Goal: Task Accomplishment & Management: Use online tool/utility

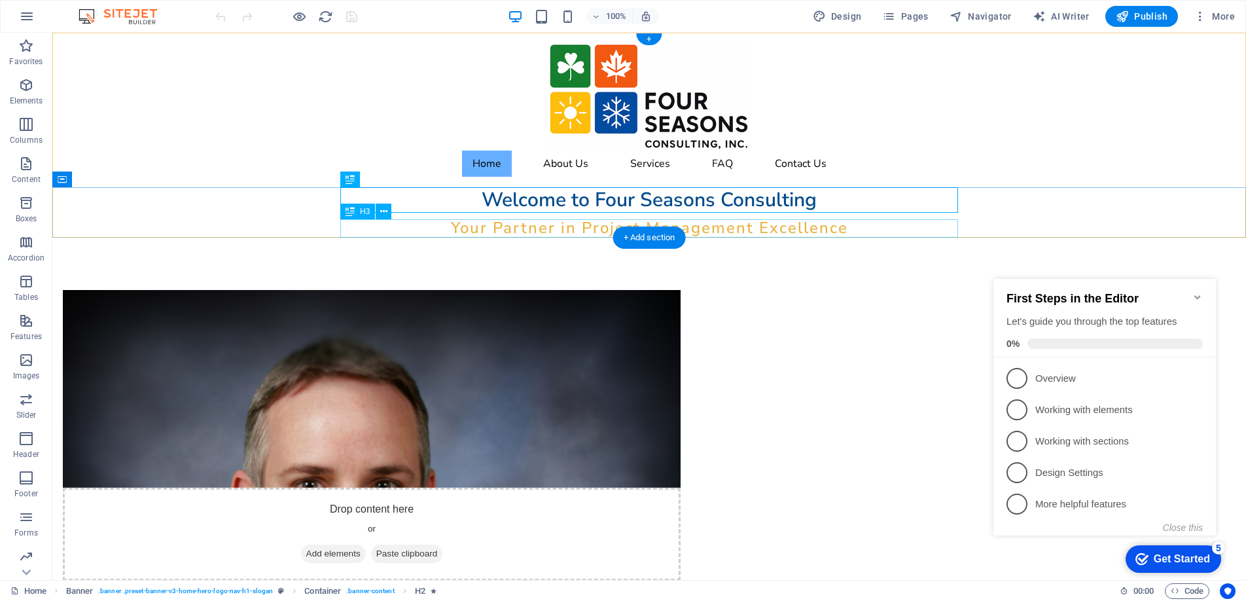
click at [786, 229] on div "Your Partner in Project Management Excellence" at bounding box center [649, 228] width 618 height 18
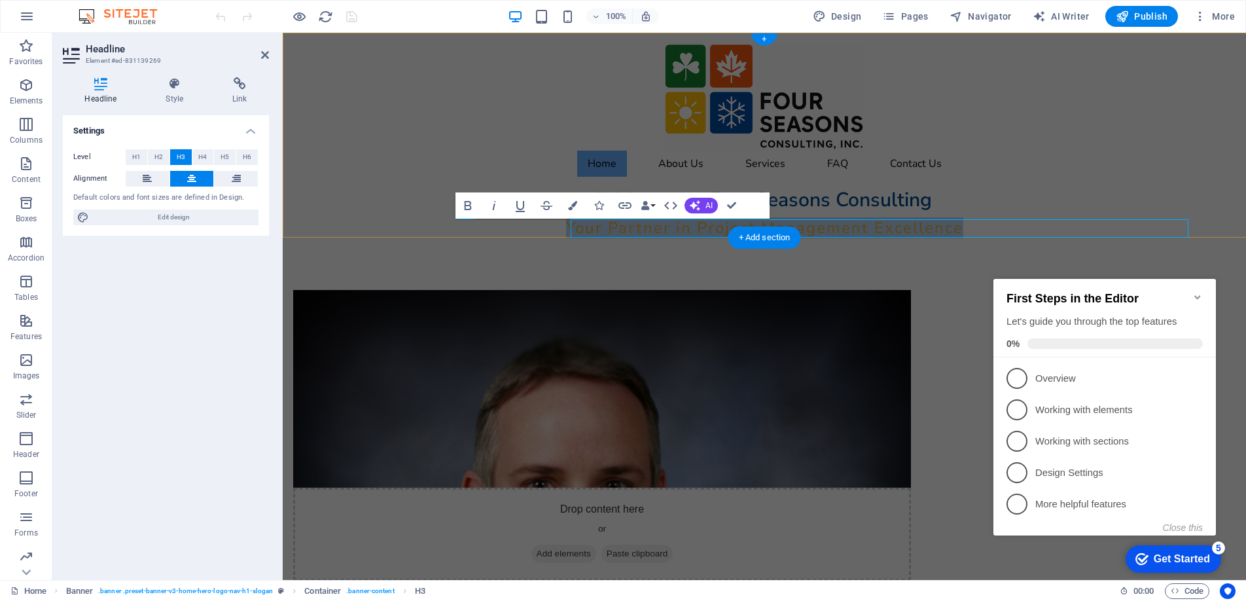
scroll to position [1, 0]
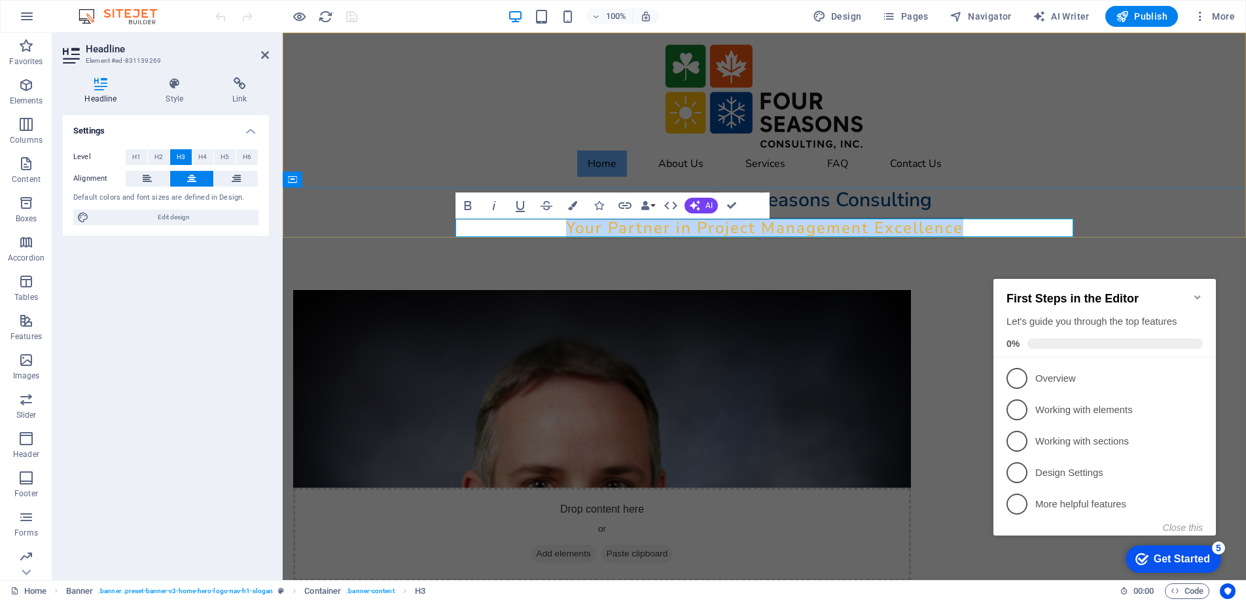
click at [890, 230] on span "Your Partner in Project Management Excellence" at bounding box center [764, 227] width 397 height 21
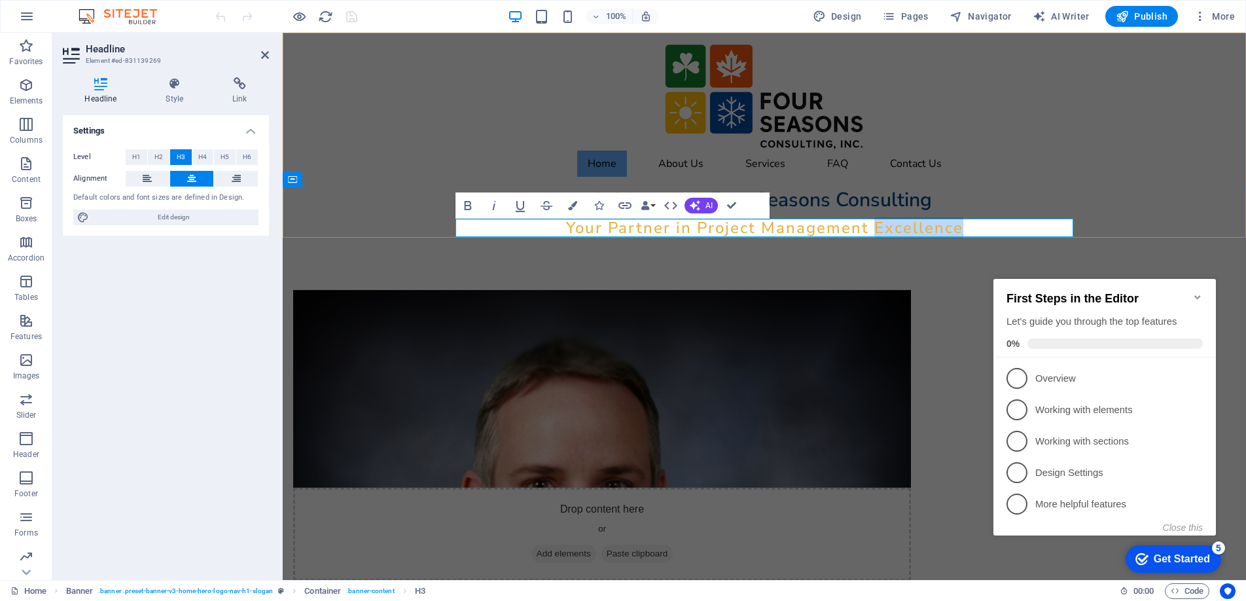
click at [890, 230] on span "Your Partner in Project Management Excellence" at bounding box center [764, 227] width 397 height 21
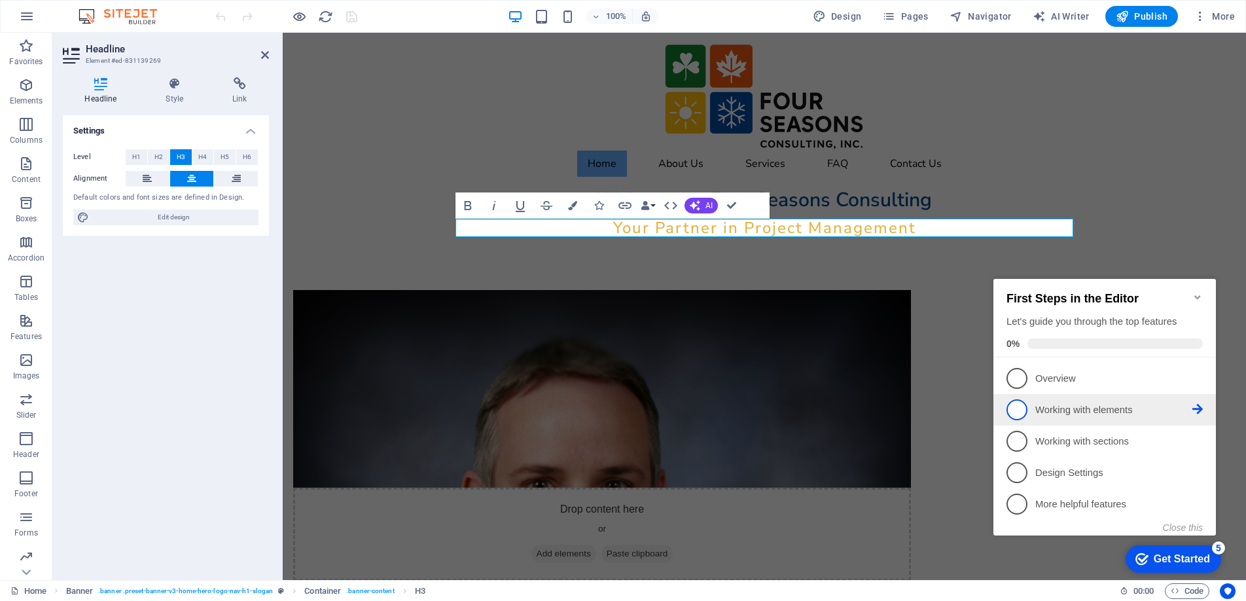
click at [1114, 406] on p "Working with elements - incomplete" at bounding box center [1113, 410] width 157 height 14
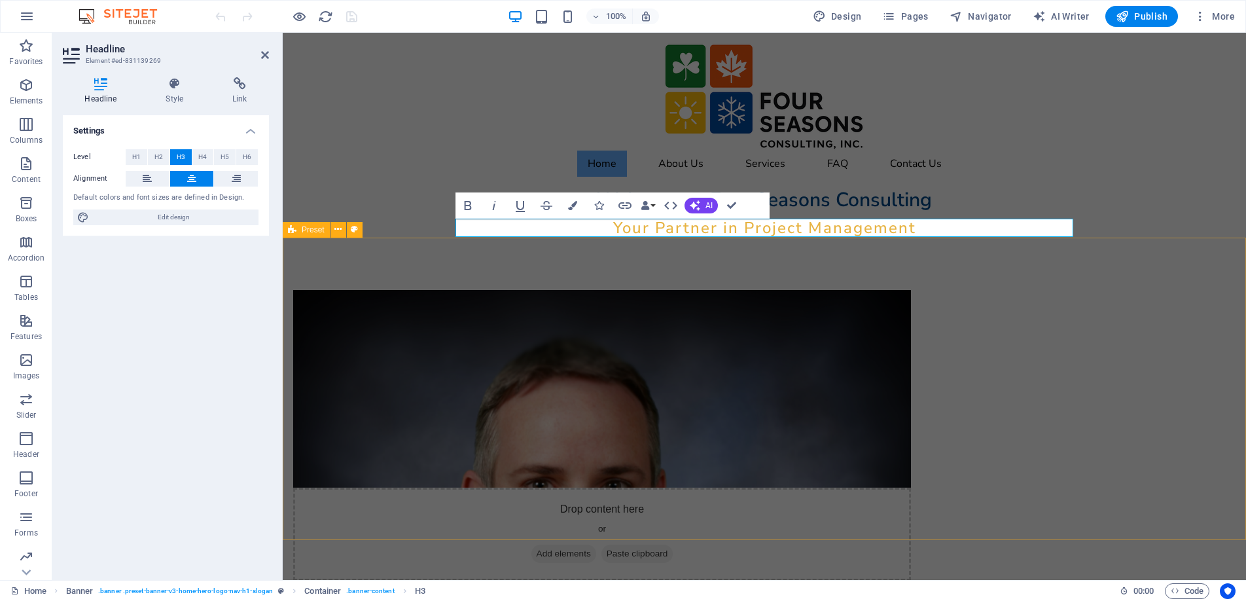
scroll to position [0, 0]
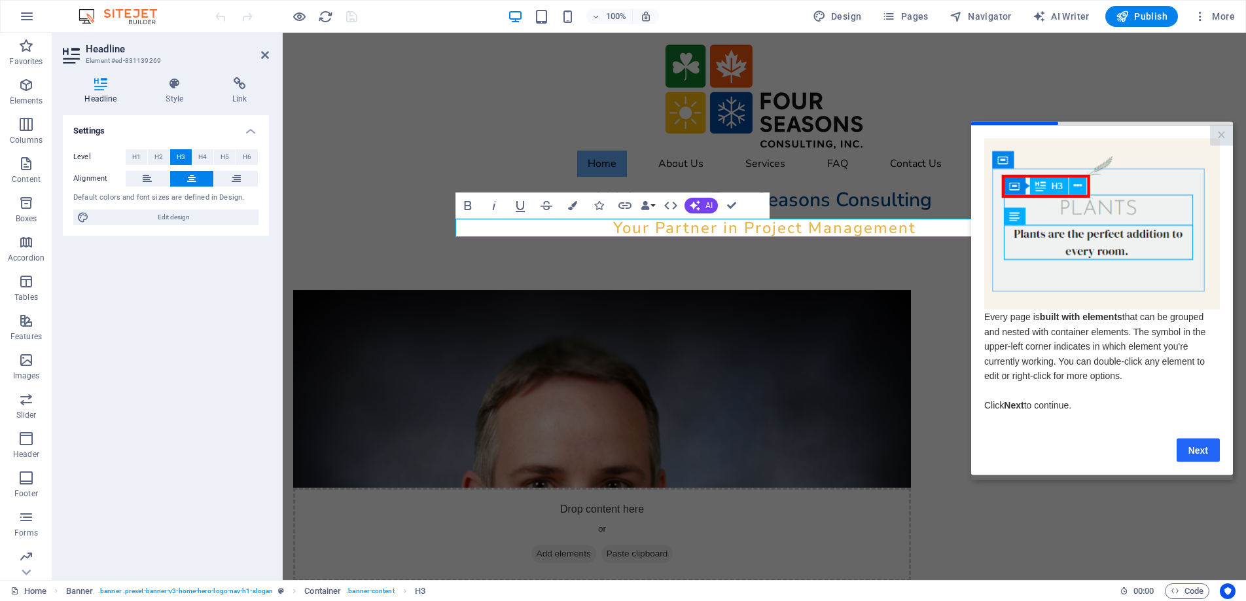
click at [1191, 449] on link "Next" at bounding box center [1197, 450] width 43 height 24
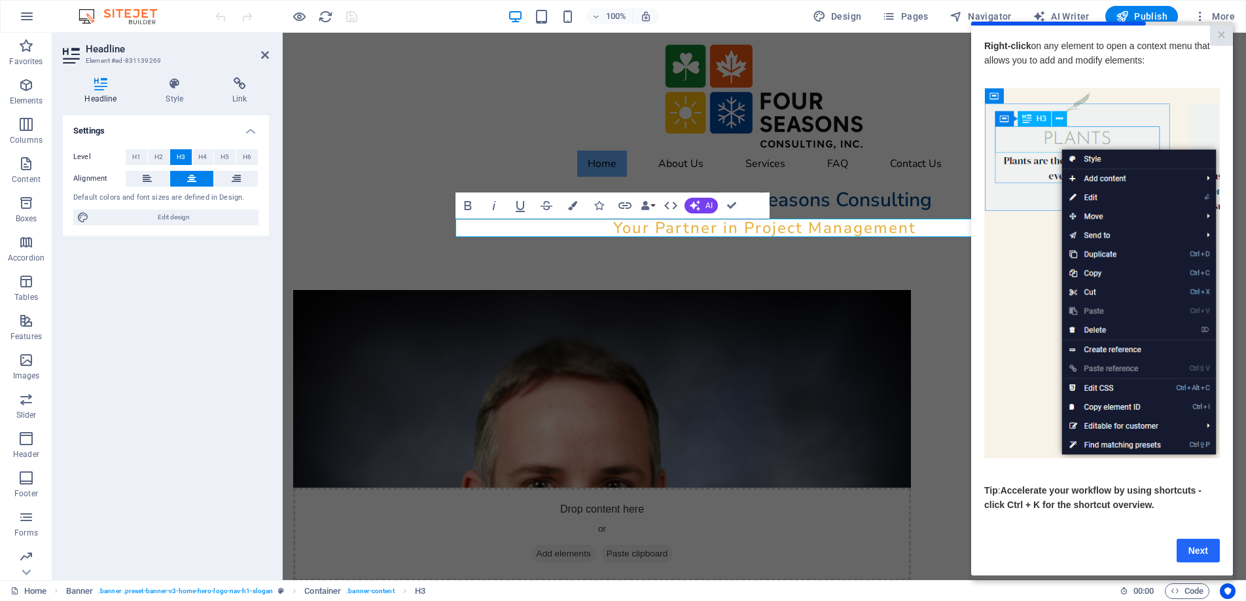
click at [1195, 552] on link "Next" at bounding box center [1197, 550] width 43 height 24
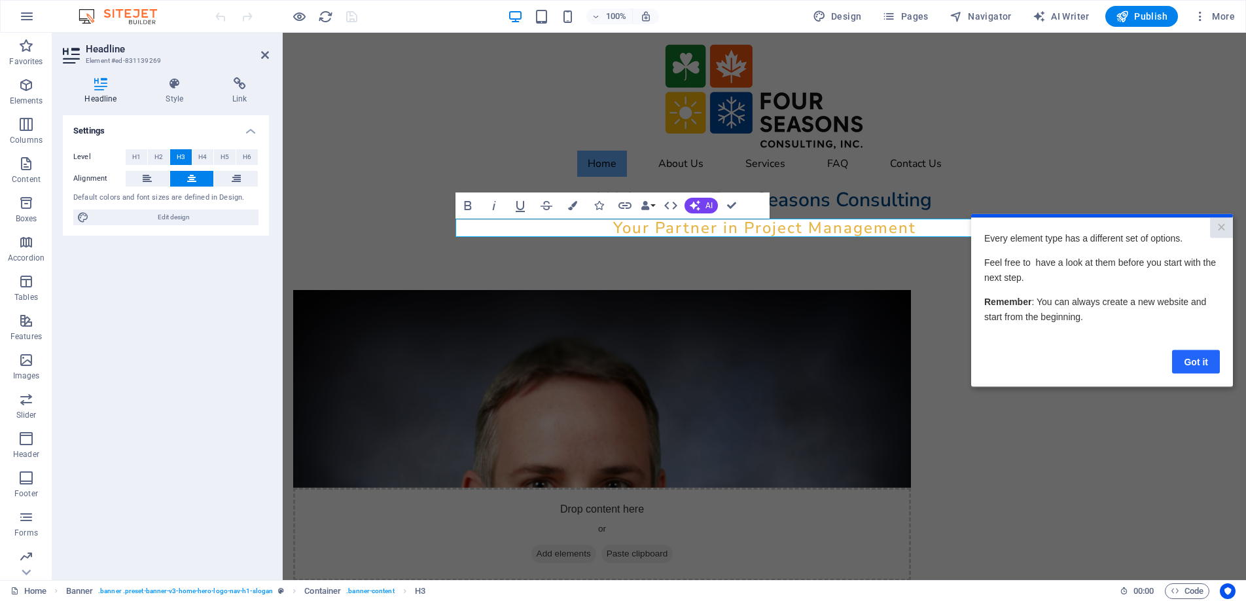
click at [1200, 360] on link "Got it" at bounding box center [1196, 361] width 48 height 24
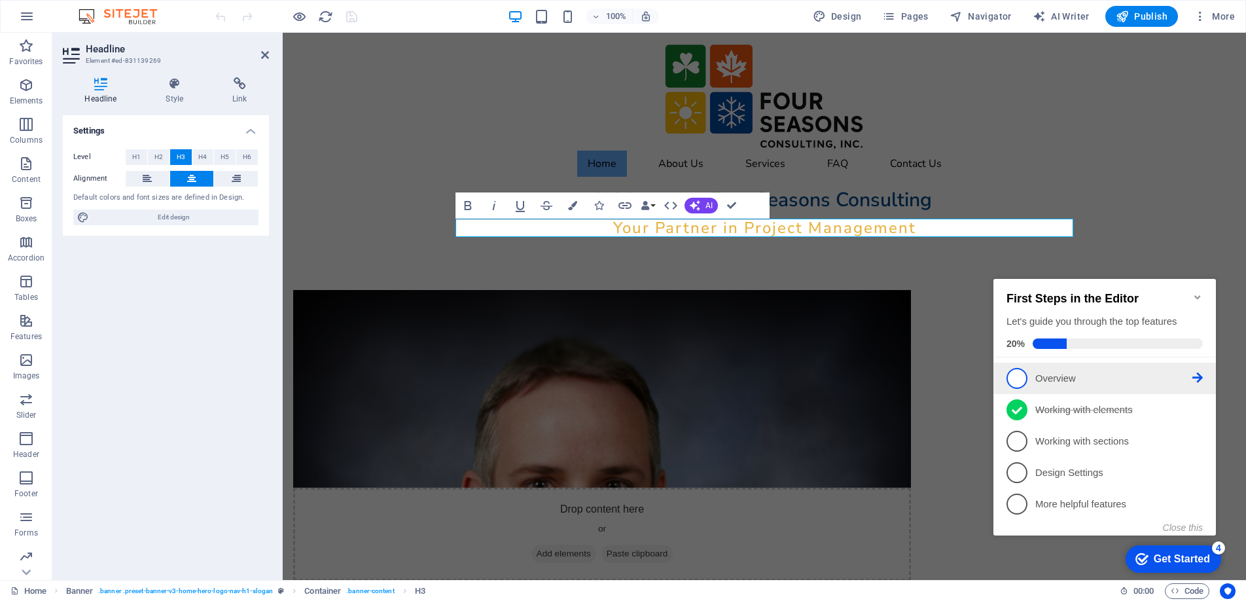
click at [1064, 381] on p "Overview - incomplete" at bounding box center [1113, 379] width 157 height 14
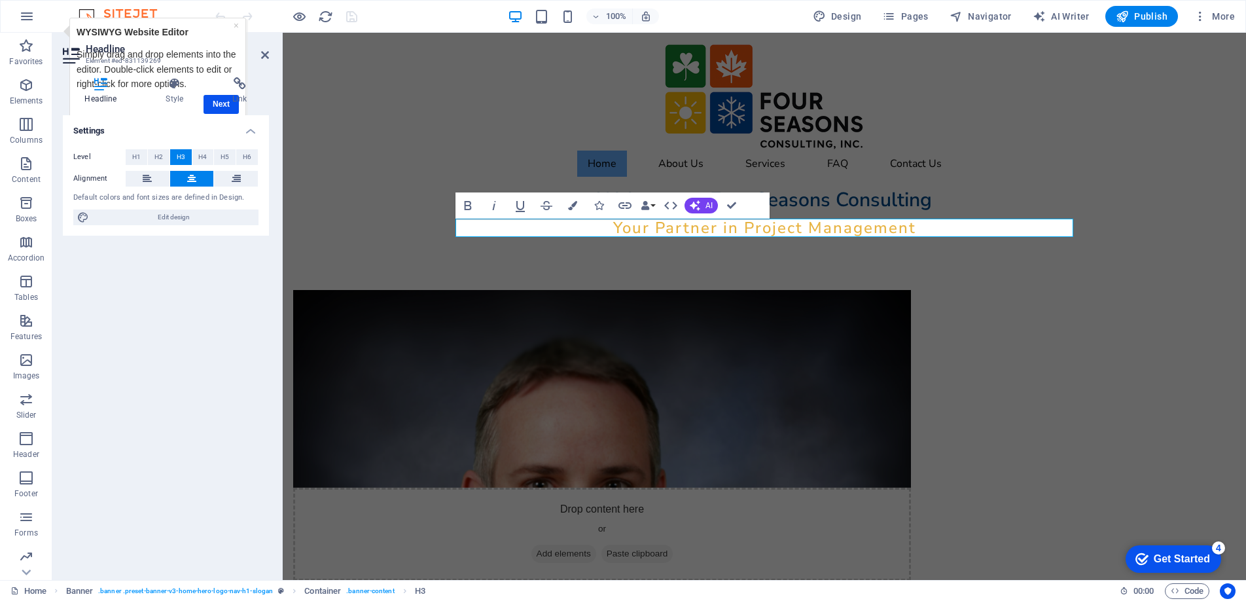
click at [221, 106] on div "Headline Style Link Settings Level H1 H2 H3 H4 H5 H6 Alignment Default colors a…" at bounding box center [166, 323] width 206 height 492
click at [217, 103] on h4 "Link" at bounding box center [240, 90] width 58 height 27
click at [214, 103] on h4 "Link" at bounding box center [240, 90] width 58 height 27
click at [219, 103] on h4 "Link" at bounding box center [240, 90] width 58 height 27
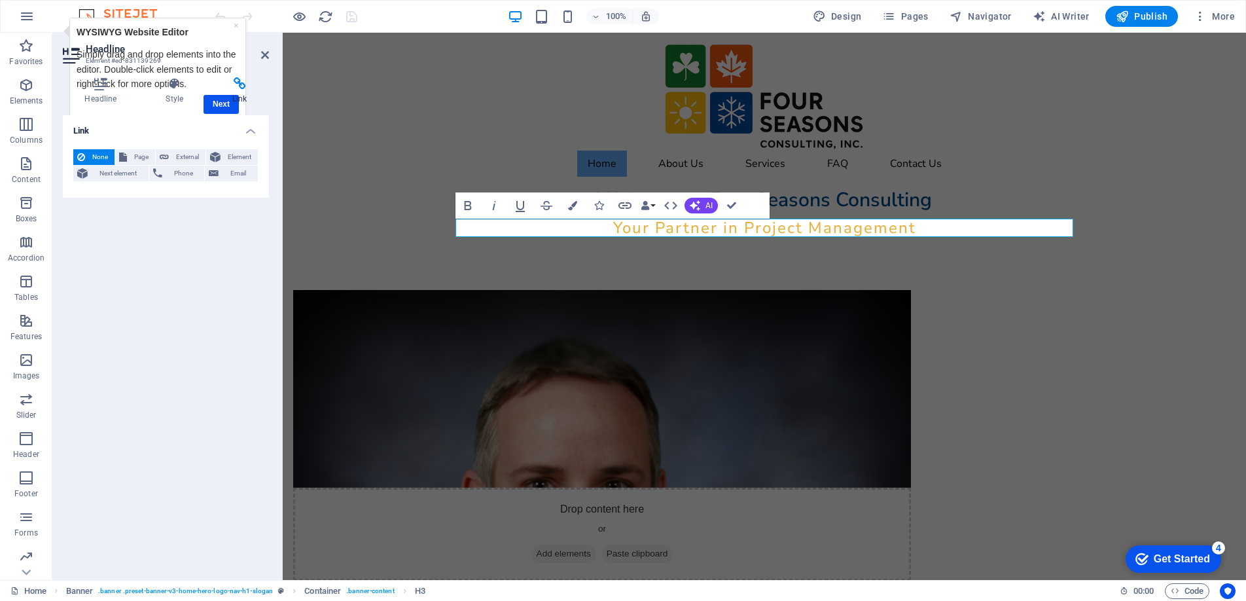
click at [234, 101] on h4 "Link" at bounding box center [240, 90] width 58 height 27
click at [226, 103] on h4 "Link" at bounding box center [240, 90] width 58 height 27
click at [136, 157] on span "Page" at bounding box center [141, 157] width 20 height 16
select select
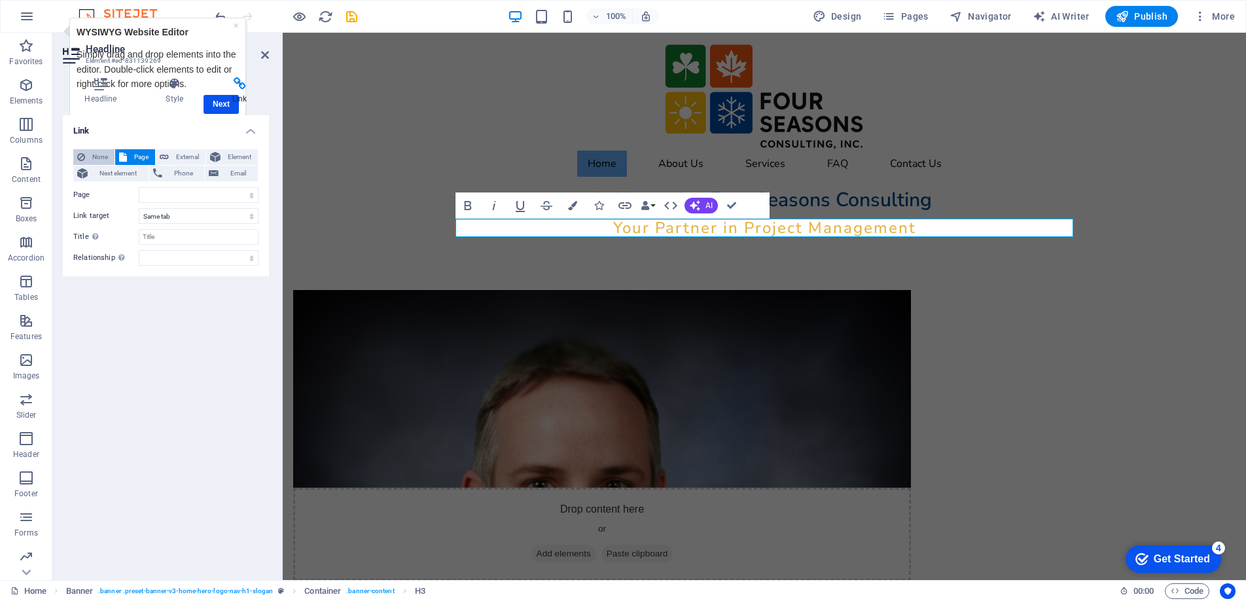
click at [96, 155] on span "None" at bounding box center [100, 157] width 22 height 16
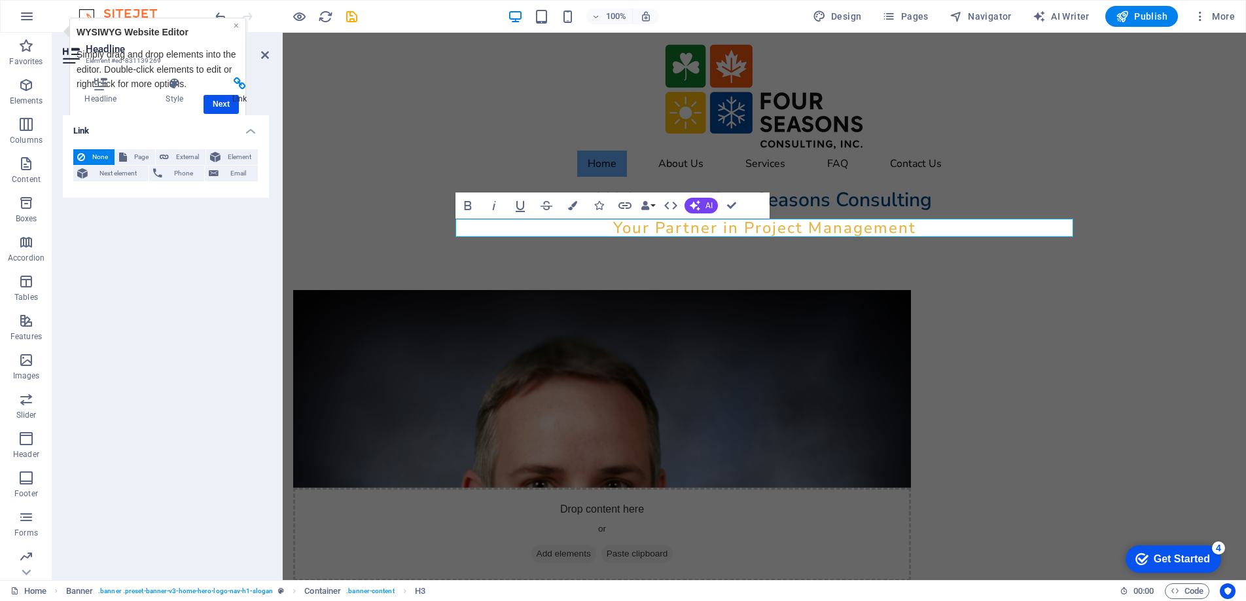
click at [237, 28] on link "×" at bounding box center [236, 25] width 5 height 10
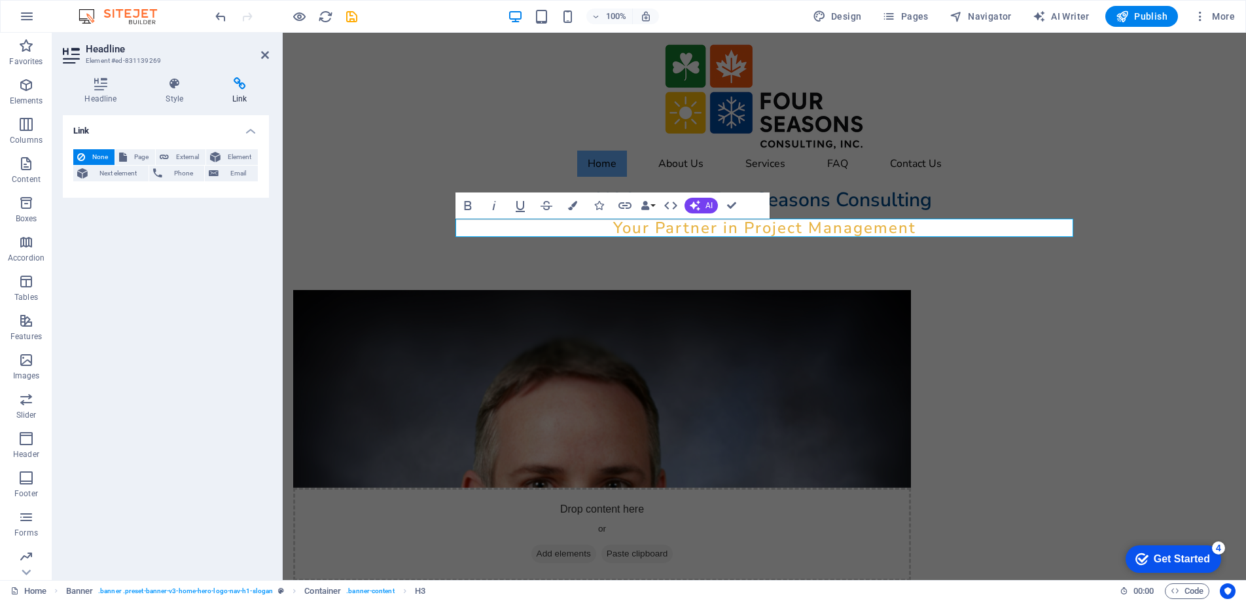
click at [1178, 559] on div "Get Started" at bounding box center [1181, 559] width 56 height 12
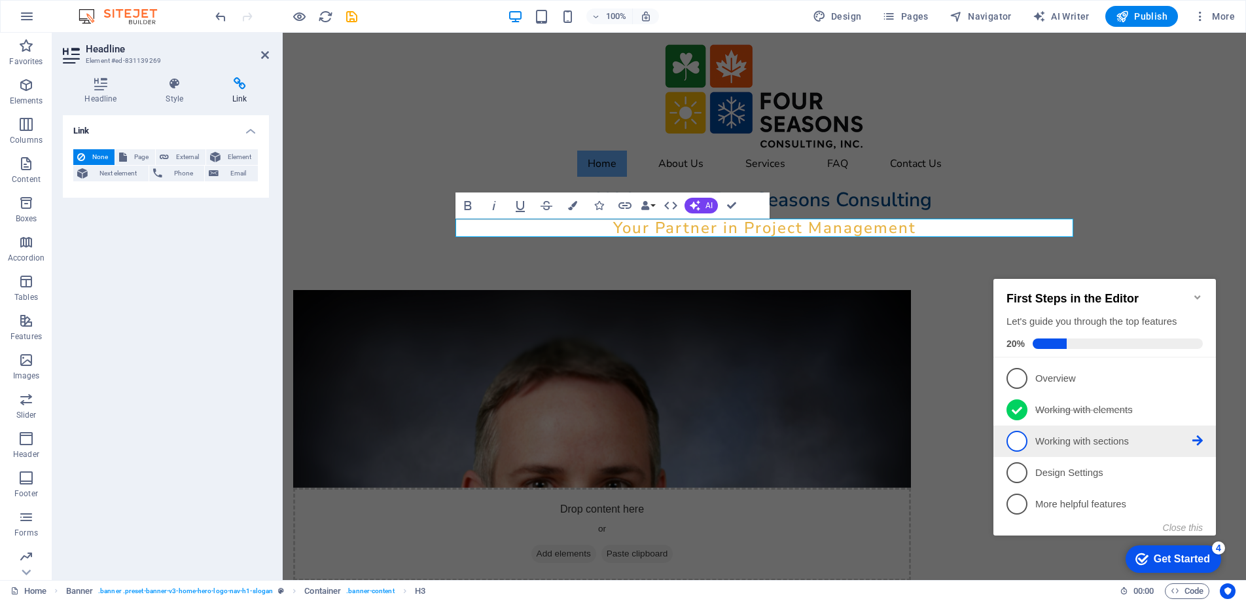
click at [1068, 440] on p "Working with sections - incomplete" at bounding box center [1113, 441] width 157 height 14
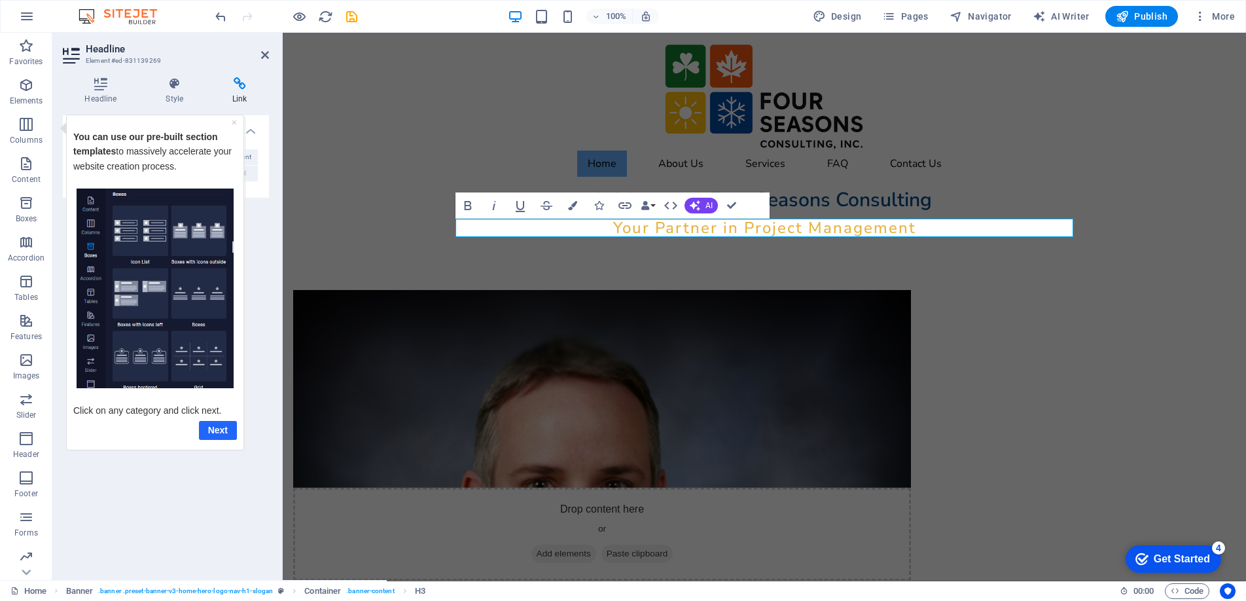
click at [213, 423] on link "Next" at bounding box center [218, 429] width 38 height 19
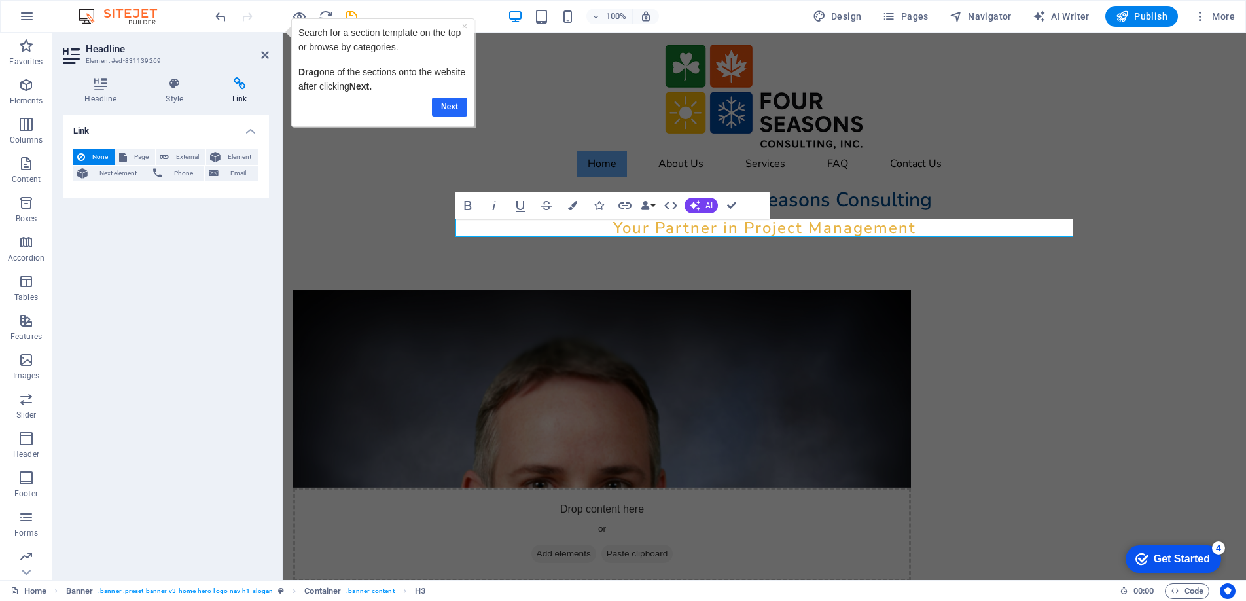
click at [457, 103] on link "Next" at bounding box center [448, 106] width 35 height 19
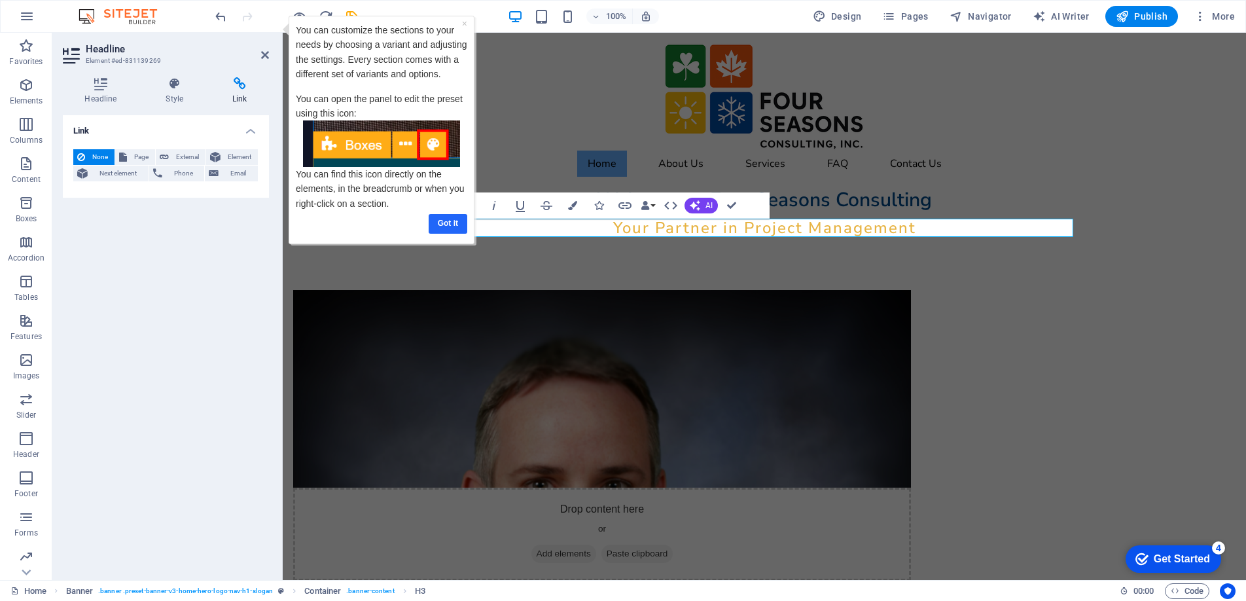
click at [440, 220] on link "Got it" at bounding box center [447, 223] width 39 height 19
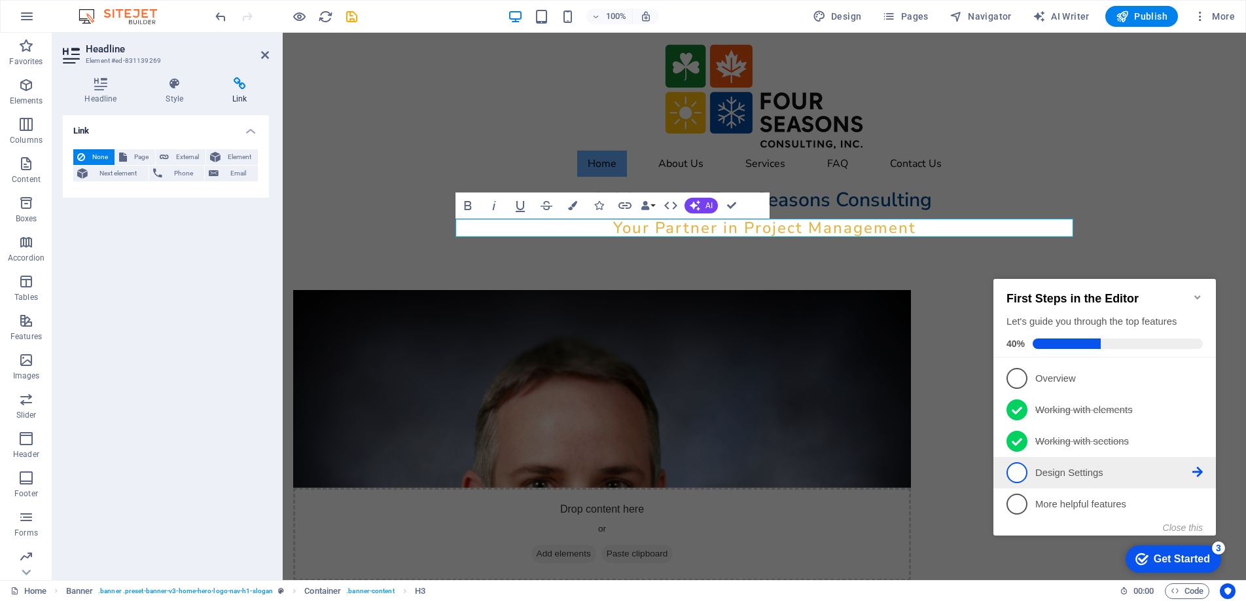
click at [1017, 472] on span "4" at bounding box center [1016, 472] width 21 height 21
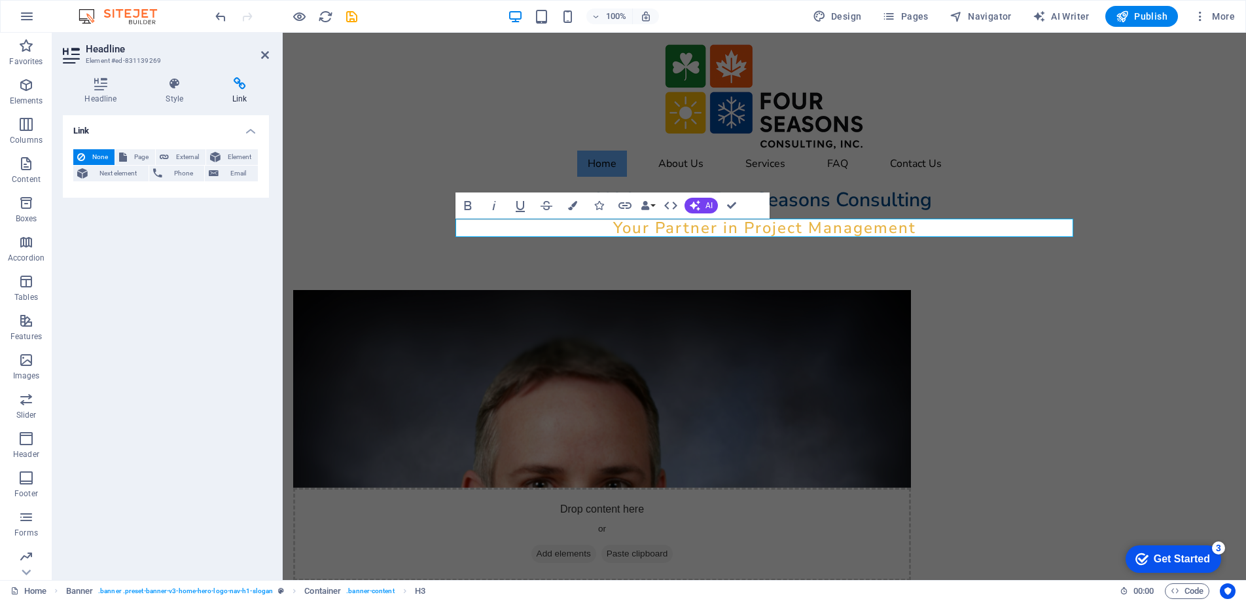
click at [1174, 563] on div "Get Started" at bounding box center [1181, 559] width 56 height 12
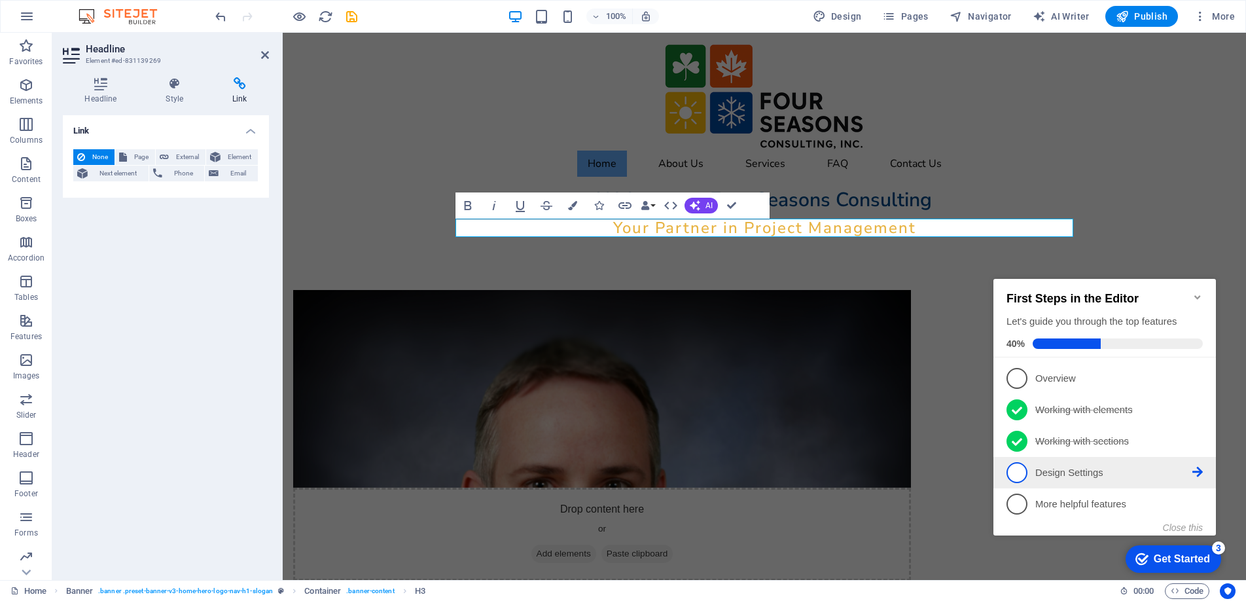
click at [1023, 471] on span "4" at bounding box center [1016, 472] width 21 height 21
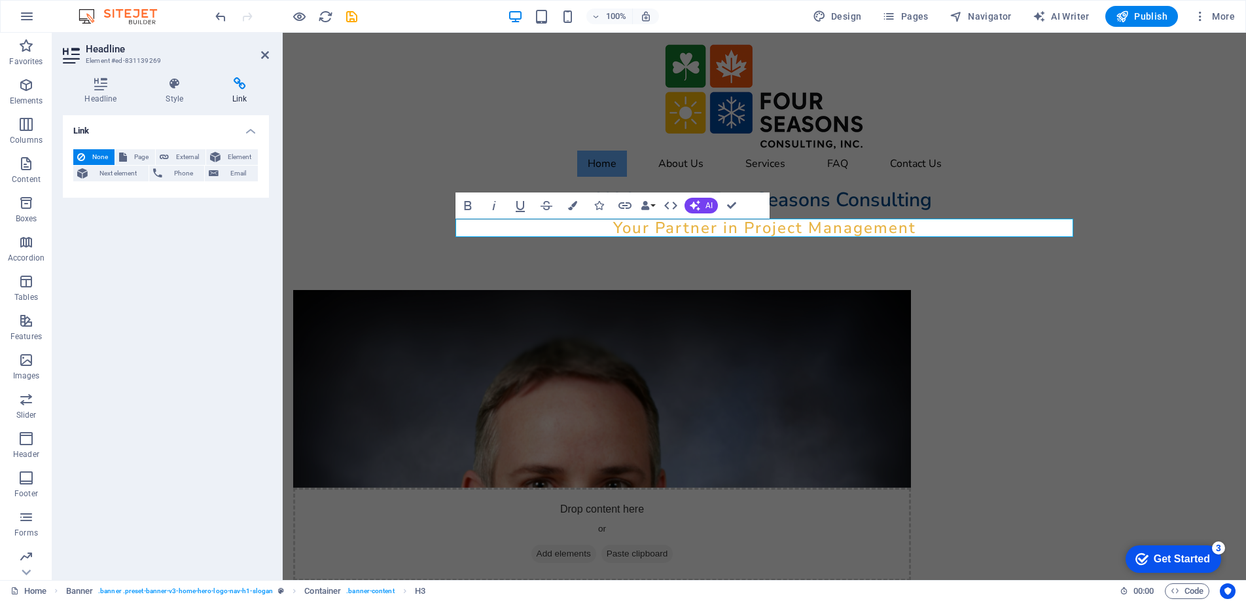
click at [1190, 564] on div "Get Started" at bounding box center [1181, 559] width 56 height 12
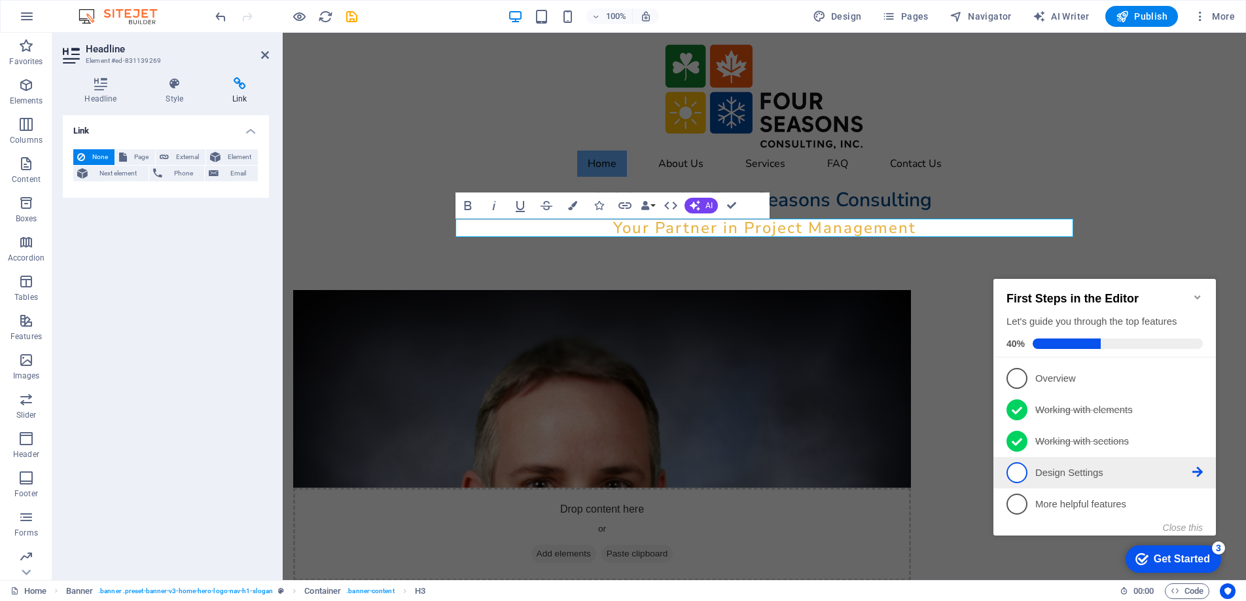
click at [1199, 383] on icon at bounding box center [1197, 377] width 10 height 10
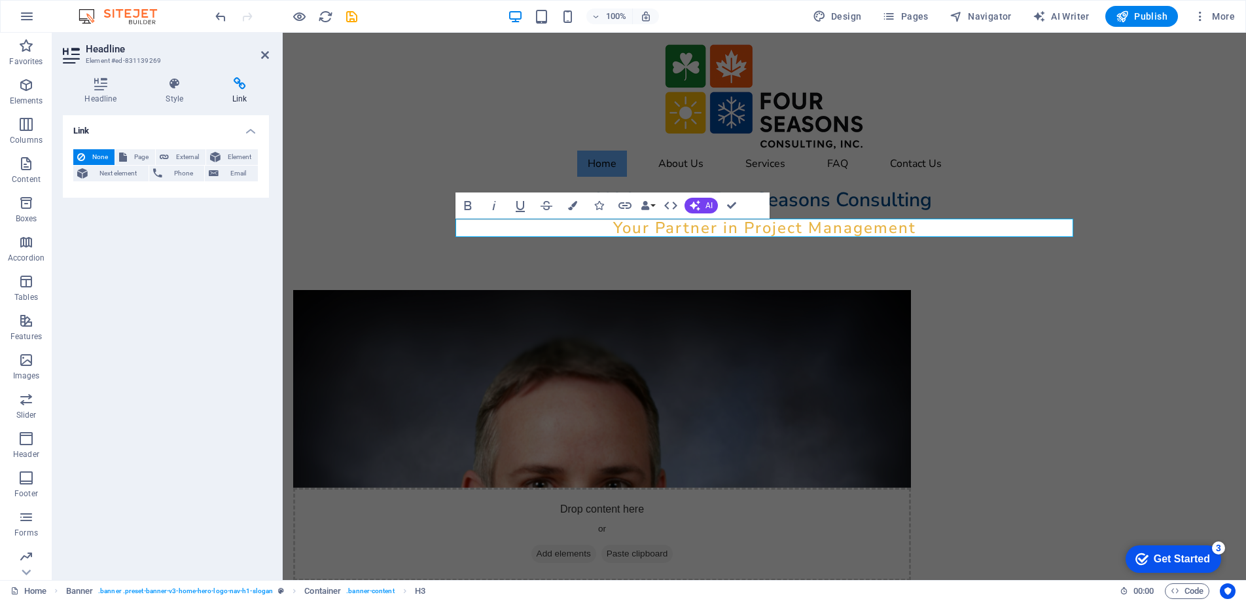
click at [1153, 555] on div "Get Started" at bounding box center [1181, 559] width 56 height 12
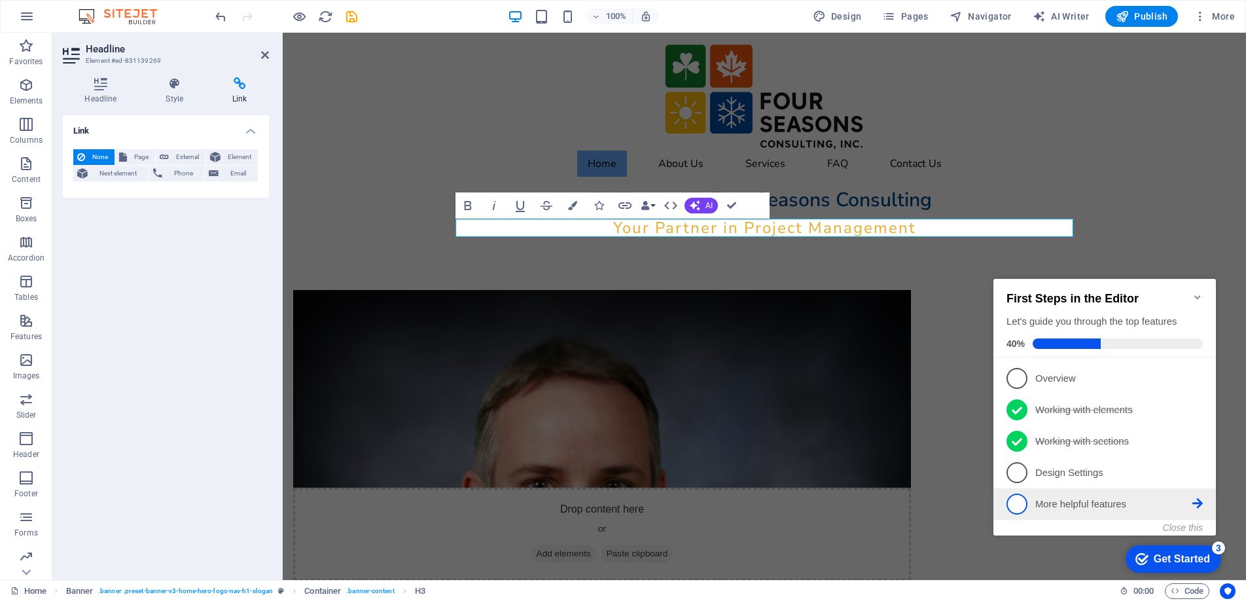
click at [1121, 502] on p "More helpful features - incomplete" at bounding box center [1113, 504] width 157 height 14
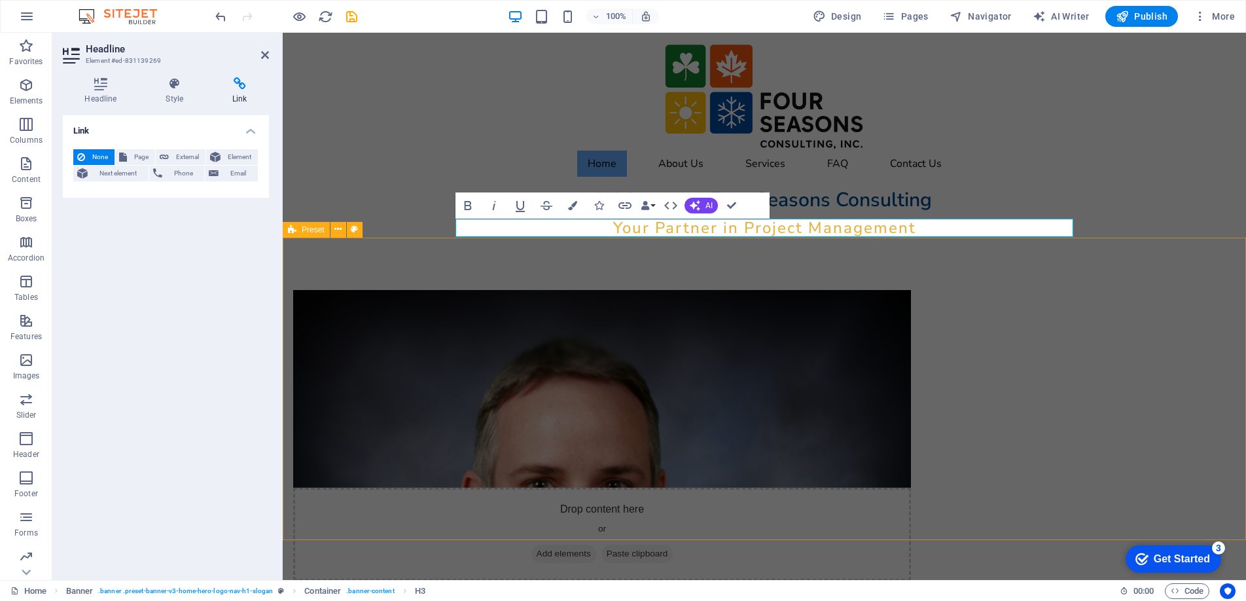
click at [392, 308] on div "Drop content here or Add elements Paste clipboard About Four Seasons At Four Se…" at bounding box center [764, 494] width 963 height 514
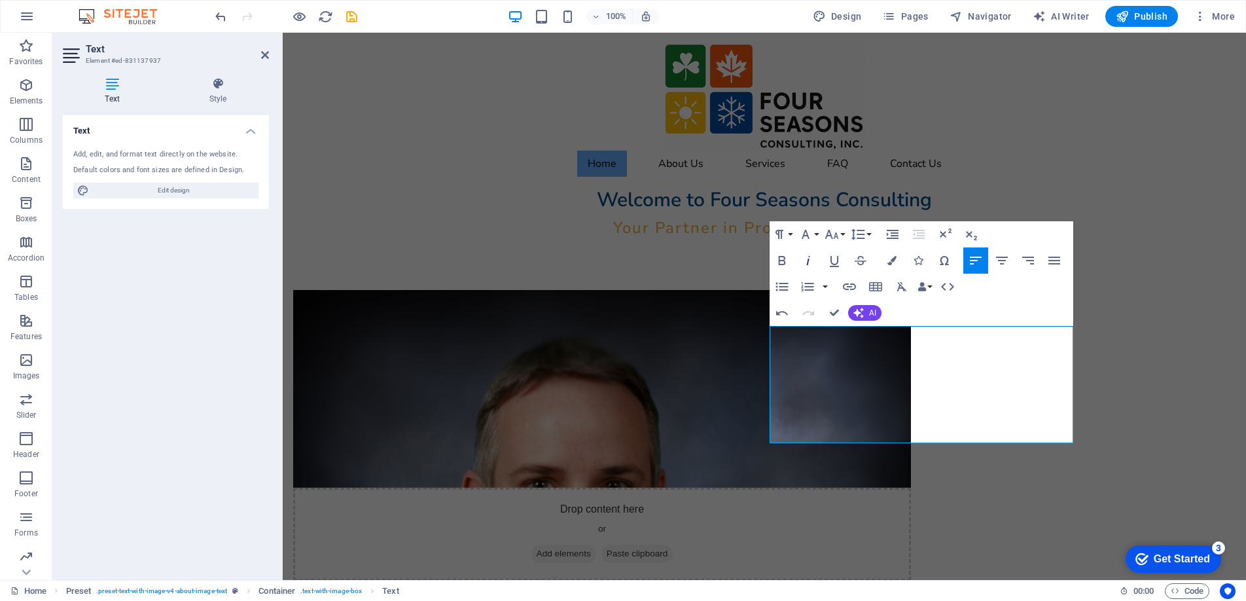
click at [805, 260] on icon "button" at bounding box center [808, 261] width 16 height 16
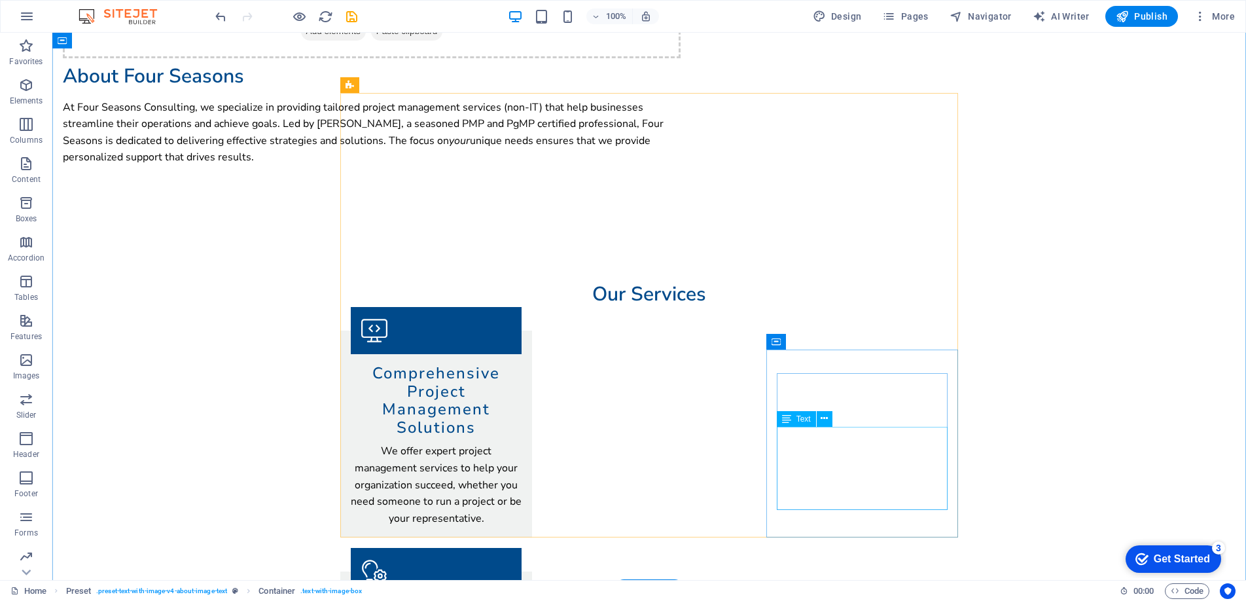
scroll to position [527, 0]
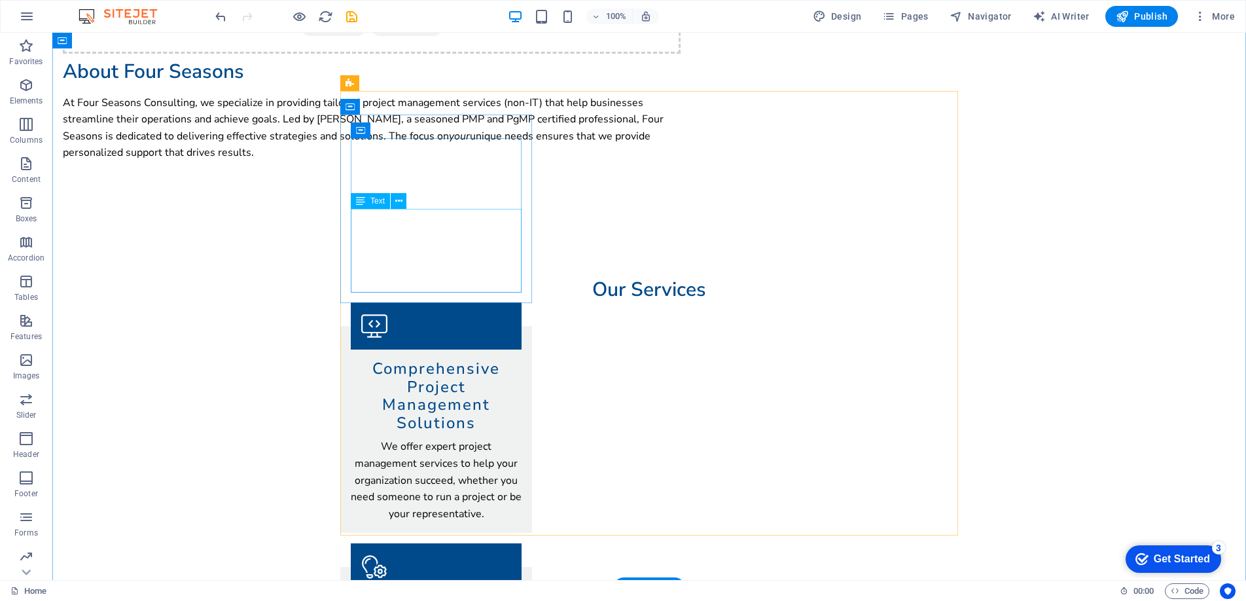
click at [476, 438] on div "We offer expert project management services to help your organization succeed, …" at bounding box center [436, 480] width 171 height 84
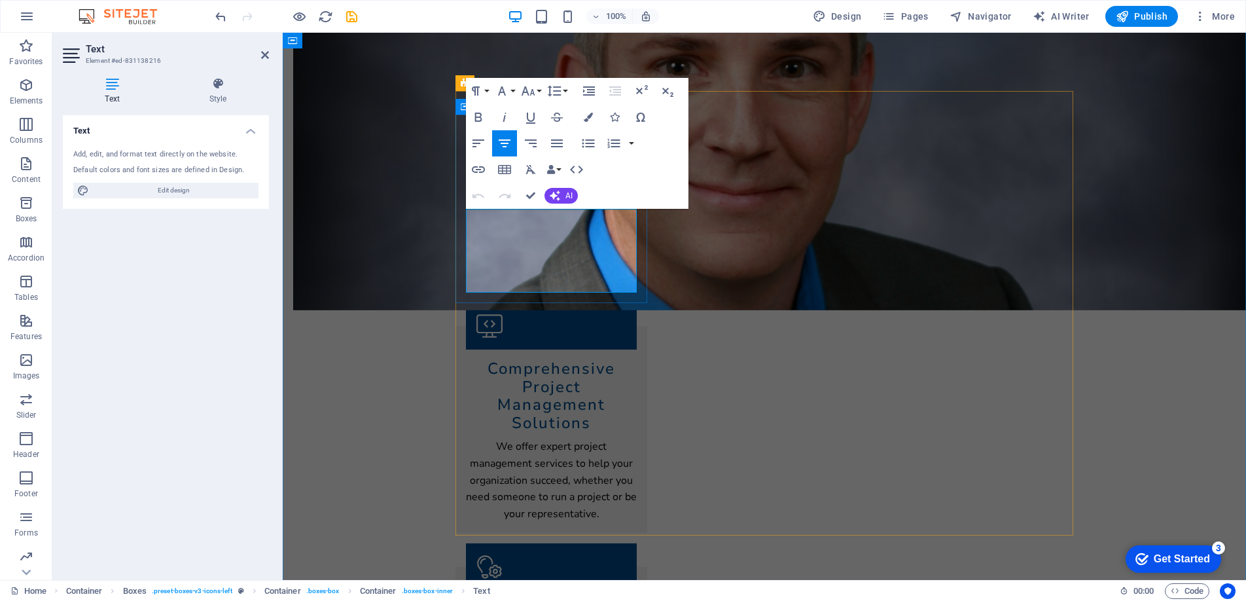
click at [632, 438] on p "We offer expert project management services to help your organization succeed, …" at bounding box center [551, 480] width 171 height 84
click at [481, 438] on p "We offer expert project management services to help you or your organization su…" at bounding box center [551, 480] width 171 height 84
drag, startPoint x: 481, startPoint y: 268, endPoint x: 565, endPoint y: 265, distance: 83.8
click at [565, 438] on p "We offer expert project management services to help you or your organization su…" at bounding box center [551, 480] width 171 height 84
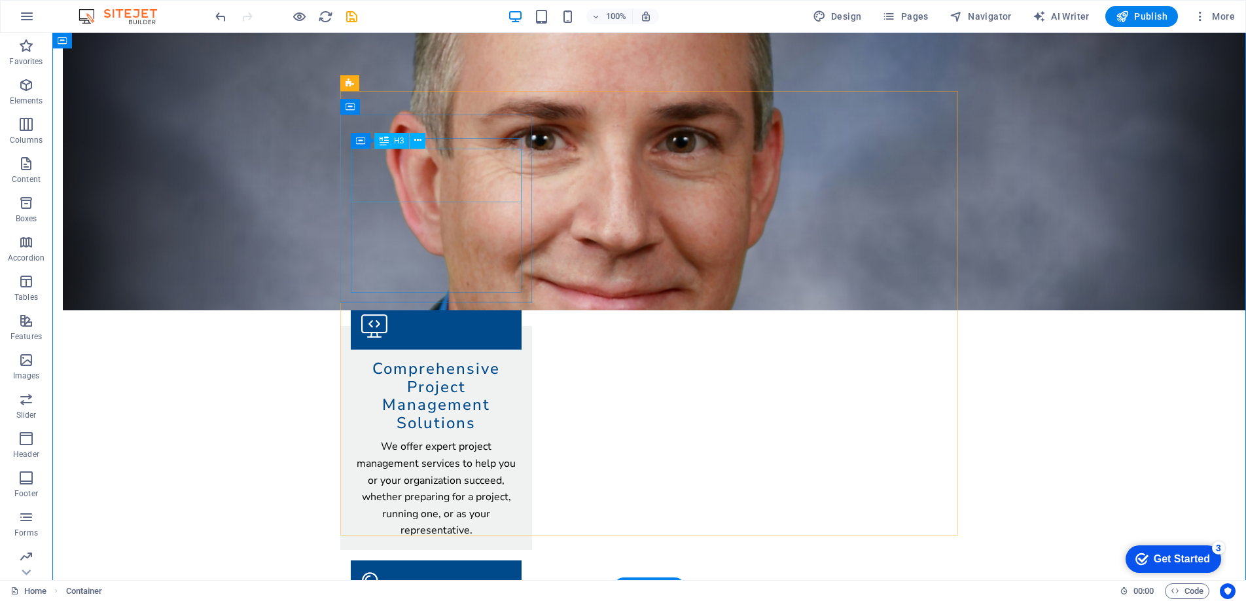
click at [425, 360] on div "Comprehensive Project Management Solutions" at bounding box center [436, 396] width 171 height 72
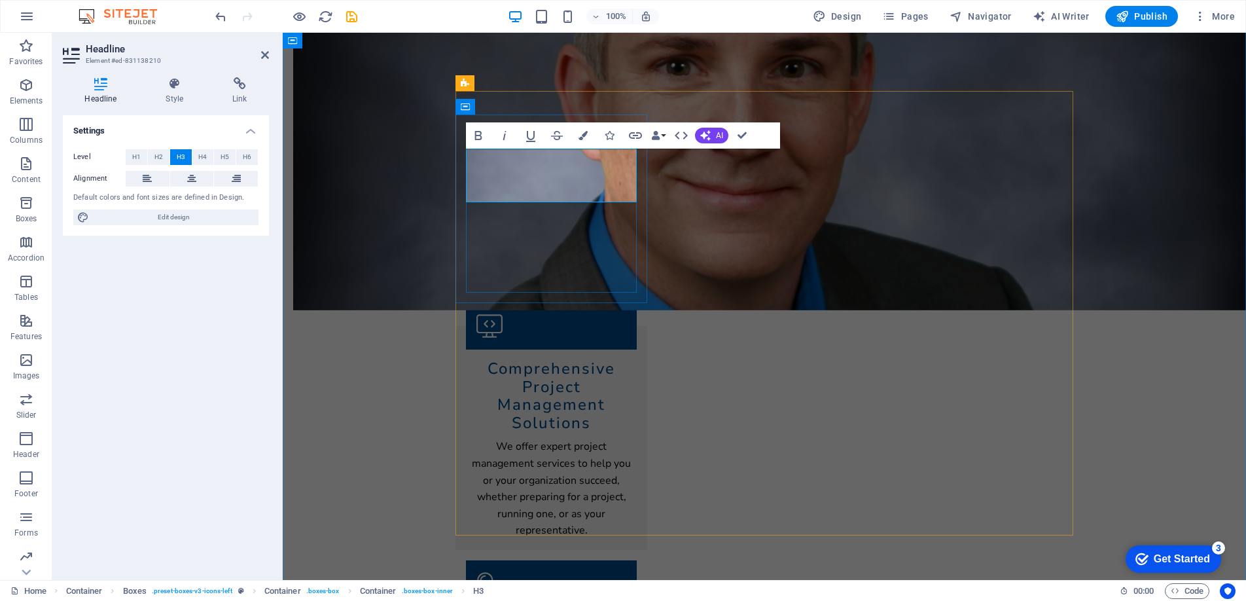
click at [554, 360] on h3 "Comprehensive Project Management Solutions" at bounding box center [551, 396] width 171 height 72
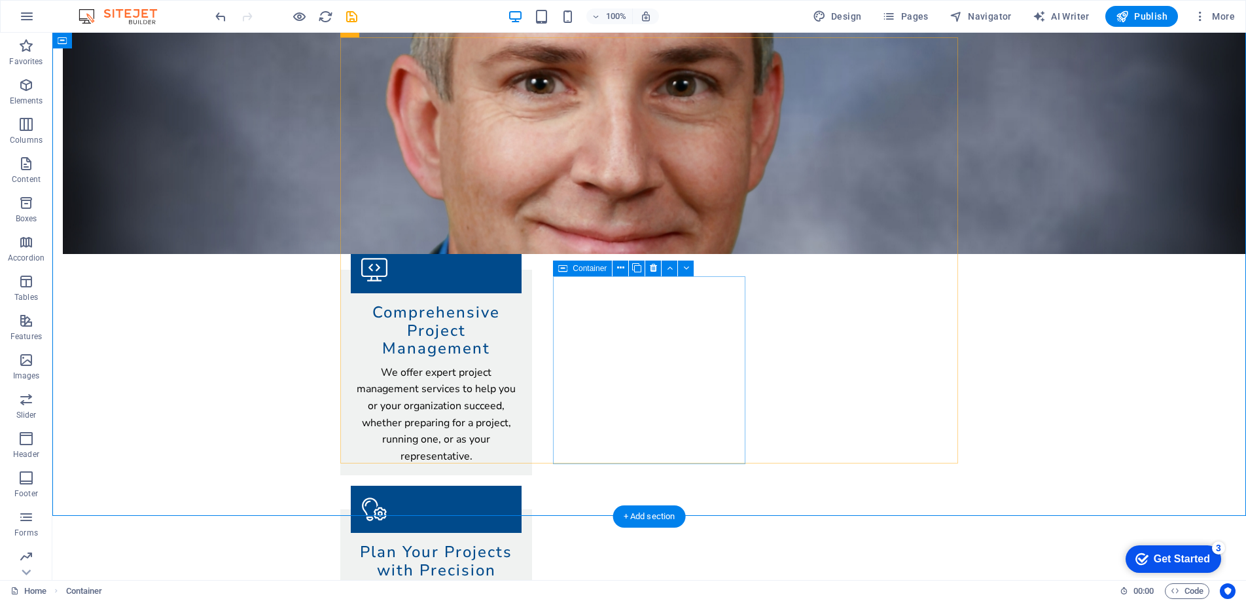
scroll to position [584, 0]
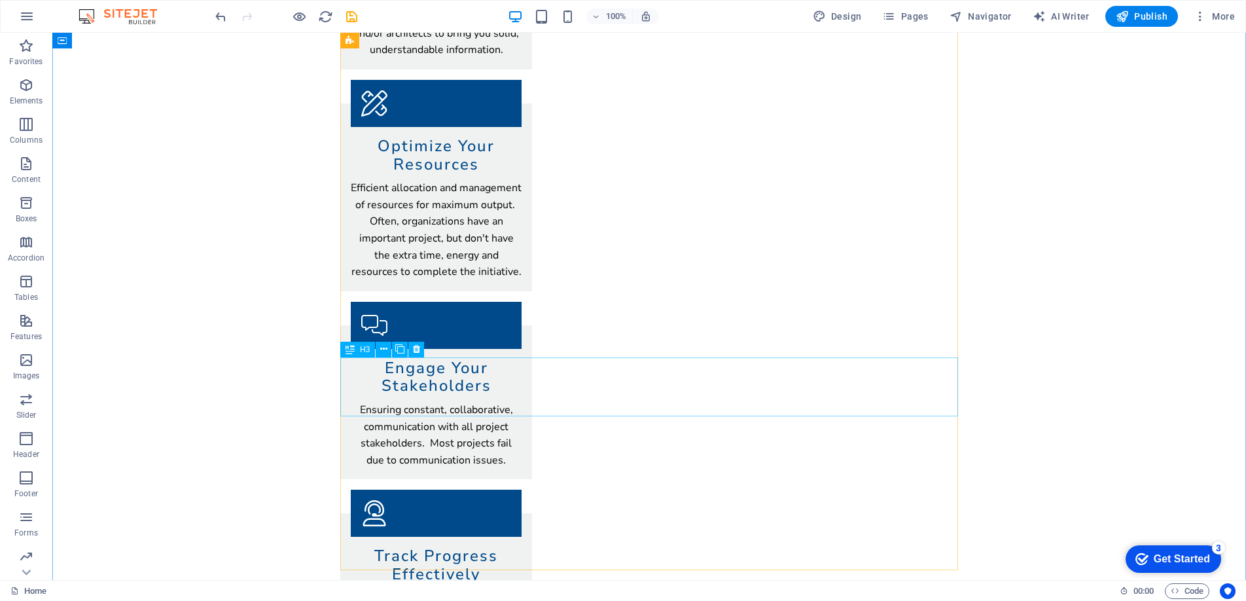
scroll to position [1379, 0]
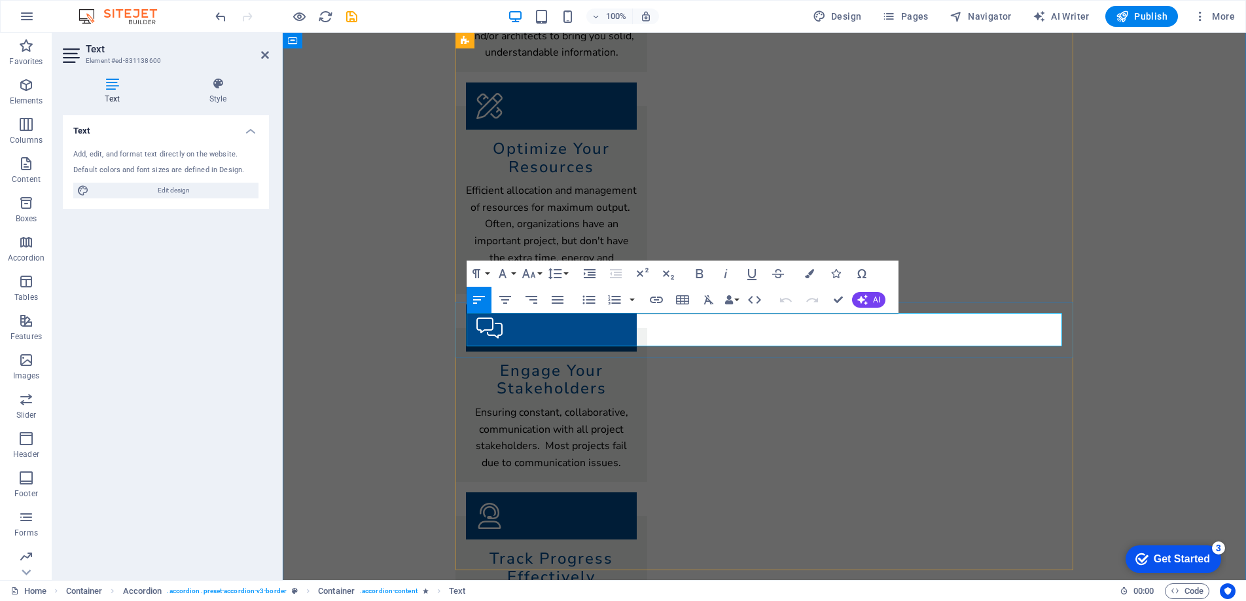
drag, startPoint x: 593, startPoint y: 320, endPoint x: 622, endPoint y: 321, distance: 29.4
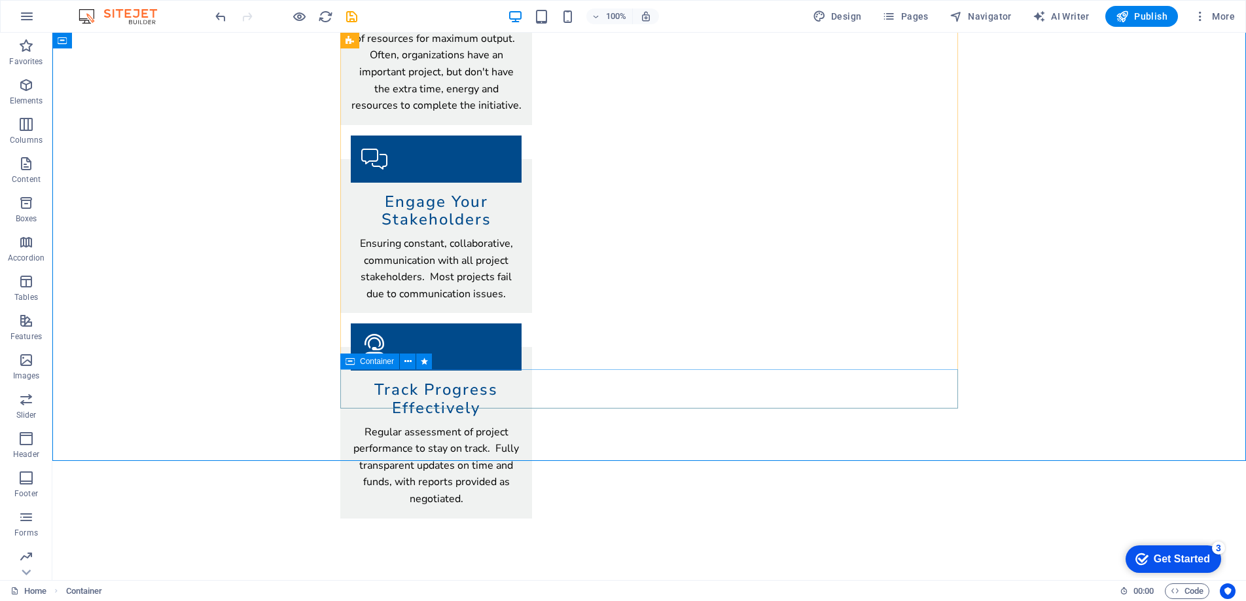
scroll to position [1549, 0]
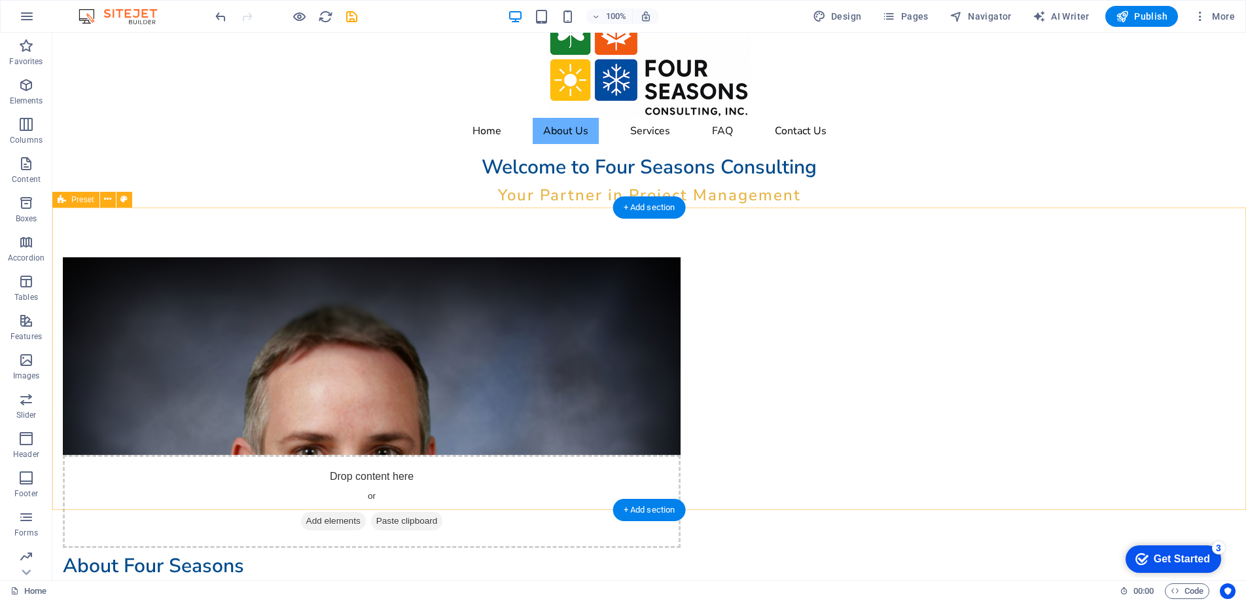
scroll to position [34, 0]
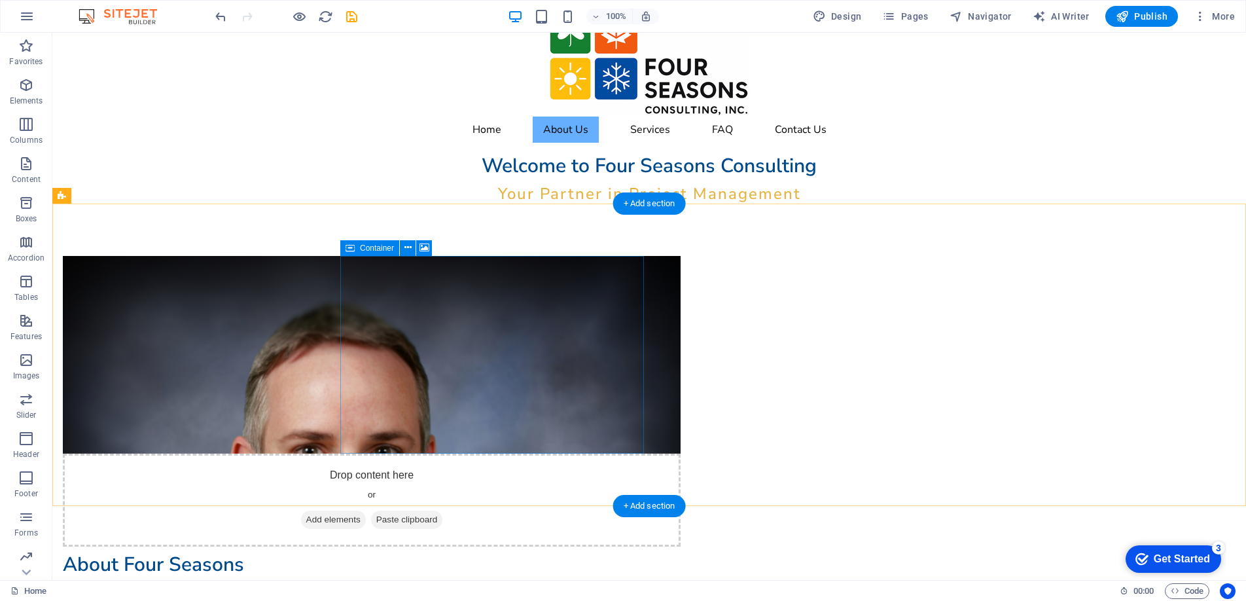
click at [438, 453] on div "Drop content here or Add elements Paste clipboard" at bounding box center [372, 499] width 618 height 93
click at [375, 247] on span "Container" at bounding box center [377, 248] width 34 height 8
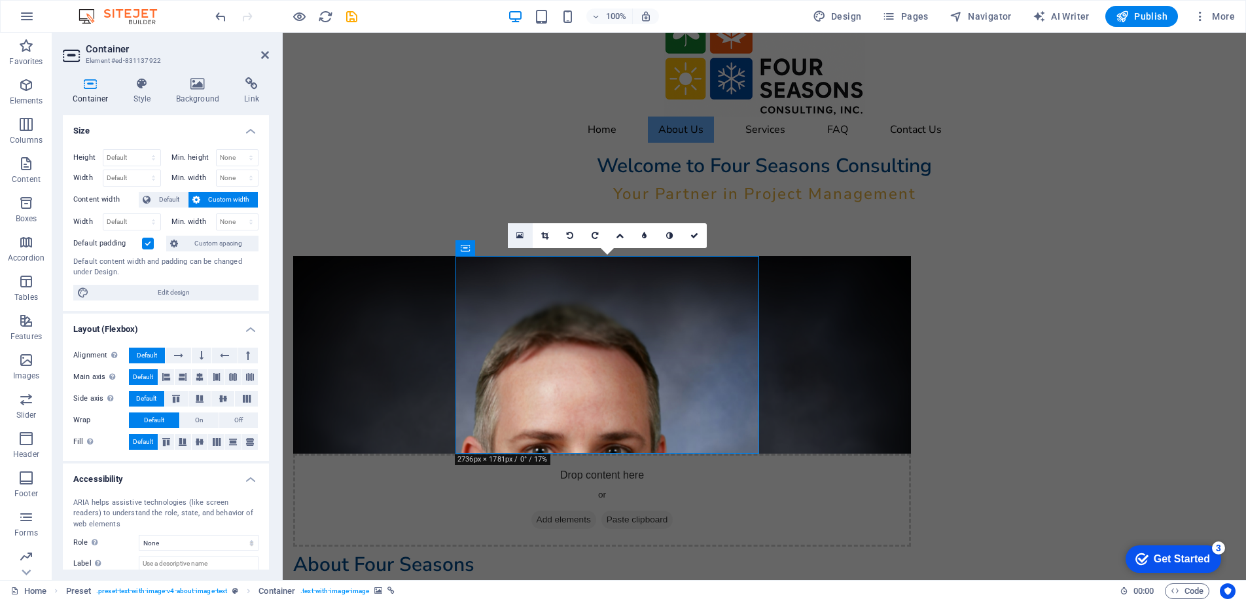
click at [520, 233] on icon at bounding box center [519, 235] width 7 height 9
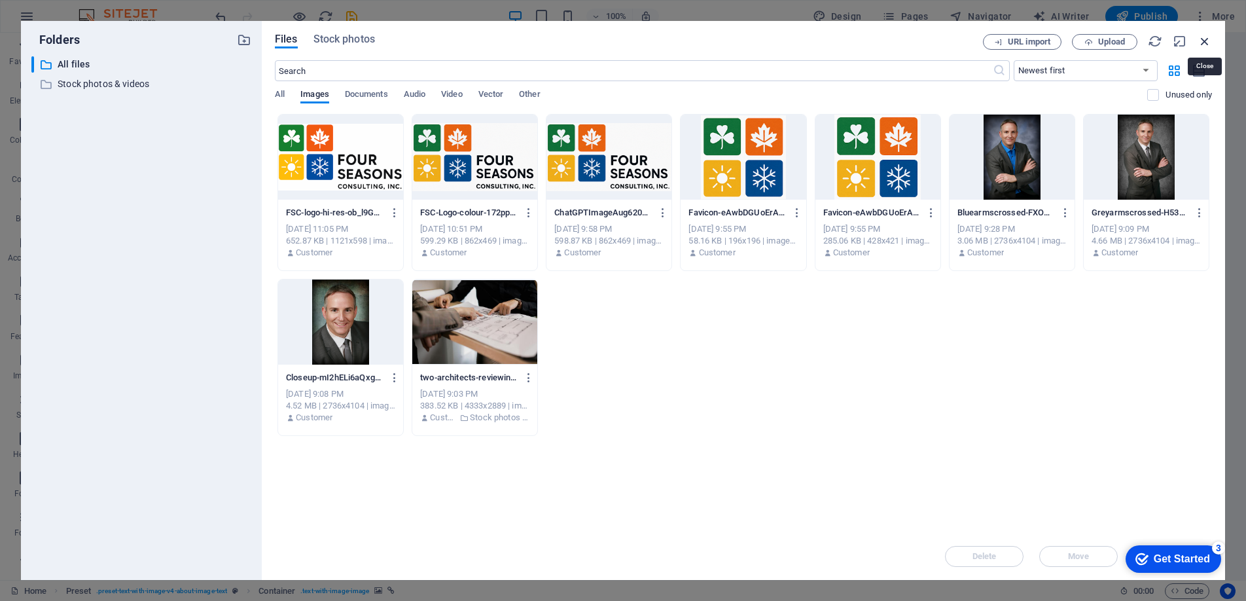
click at [1199, 35] on icon "button" at bounding box center [1204, 41] width 14 height 14
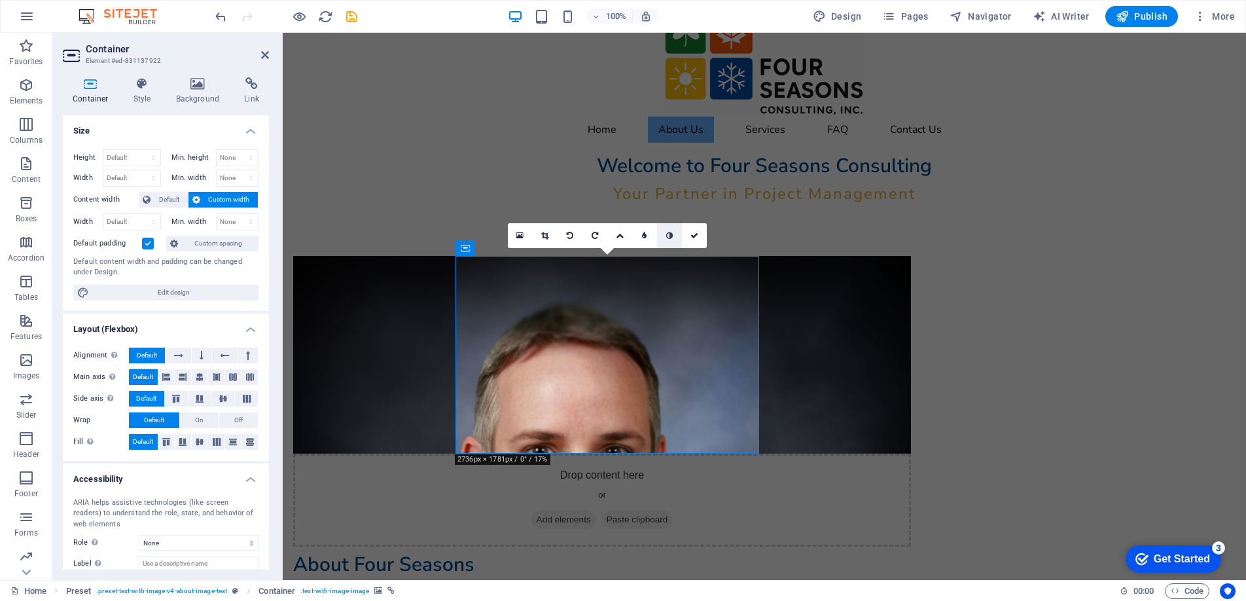
click at [671, 236] on icon at bounding box center [669, 236] width 7 height 8
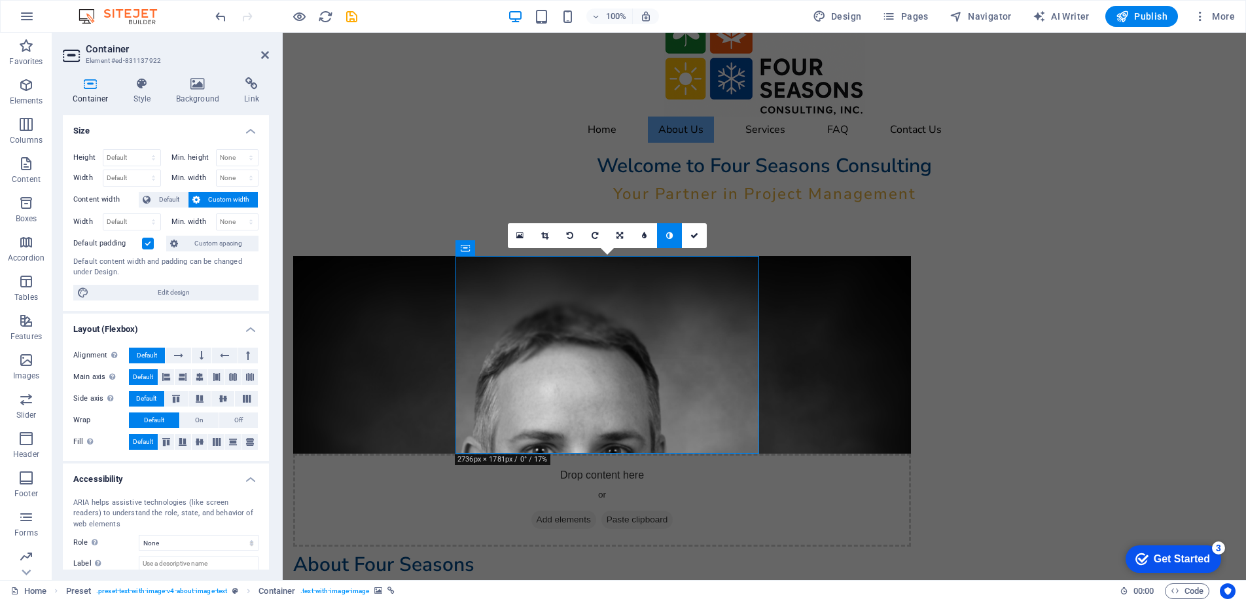
click at [671, 236] on icon at bounding box center [669, 236] width 7 height 8
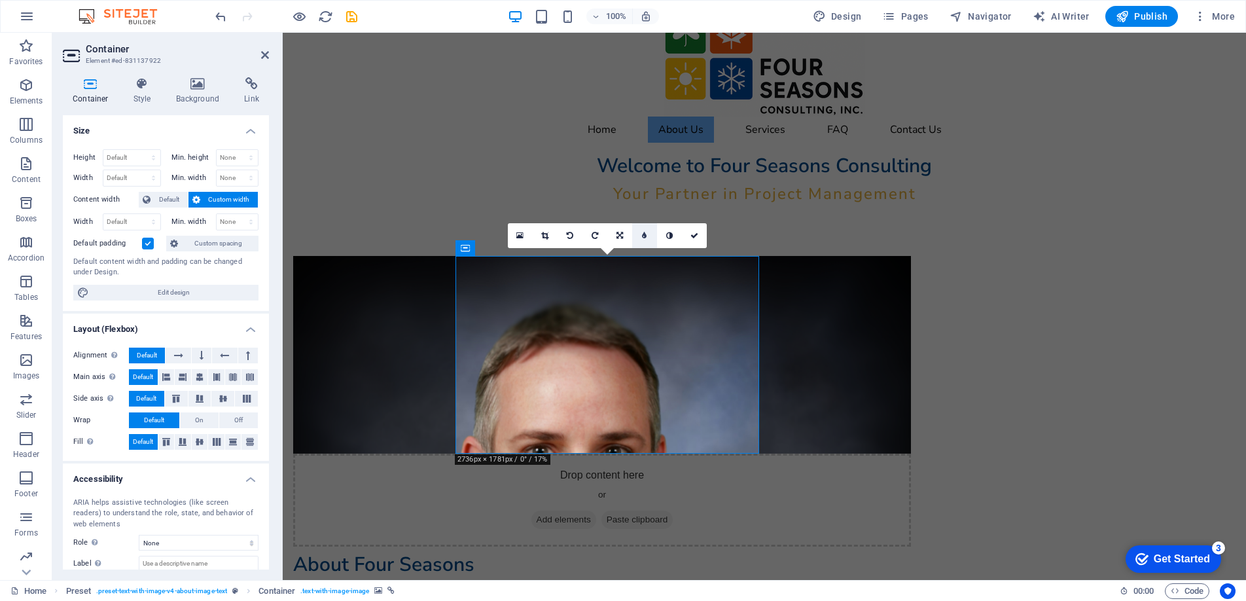
click at [645, 238] on icon at bounding box center [644, 236] width 5 height 8
click at [636, 239] on link at bounding box center [634, 235] width 25 height 25
click at [618, 237] on icon at bounding box center [619, 236] width 7 height 8
click at [620, 263] on icon at bounding box center [620, 260] width 8 height 8
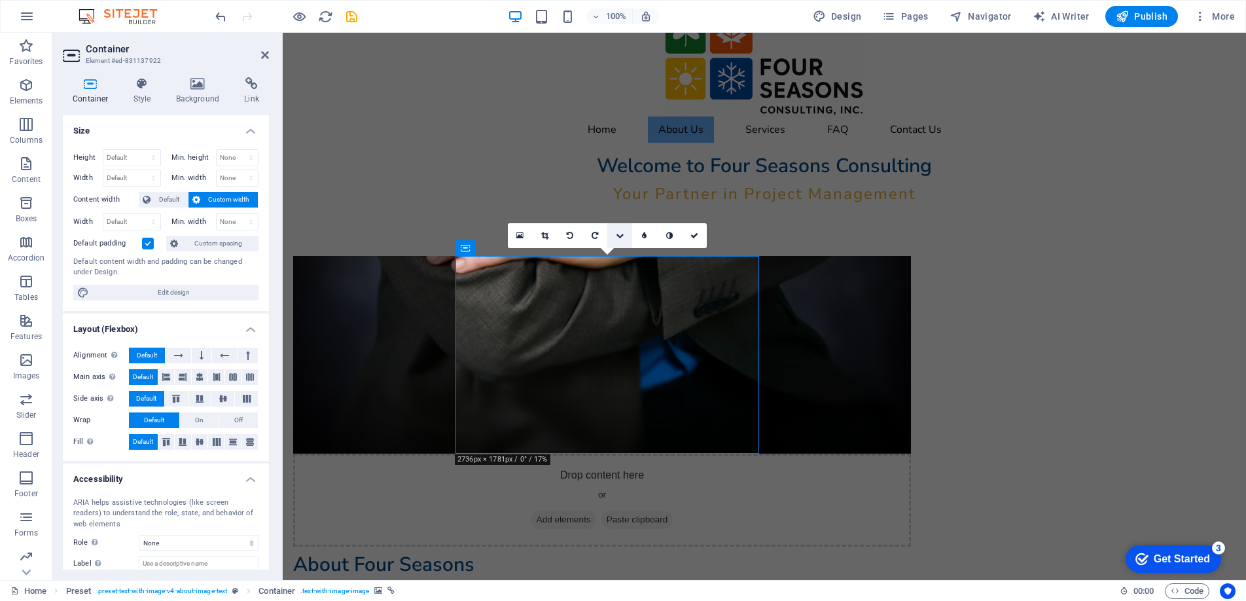
click at [618, 237] on icon at bounding box center [620, 236] width 8 height 8
click at [619, 209] on icon at bounding box center [620, 211] width 8 height 8
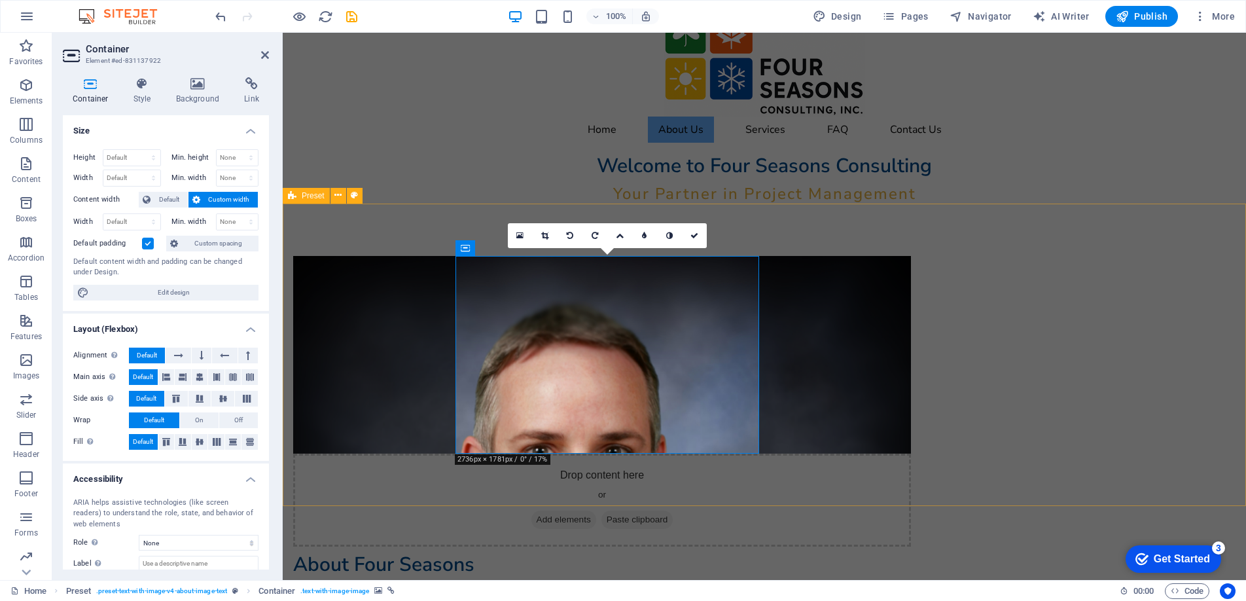
click at [413, 328] on div "Drop content here or Add elements Paste clipboard About Four Seasons At Four Se…" at bounding box center [764, 460] width 963 height 514
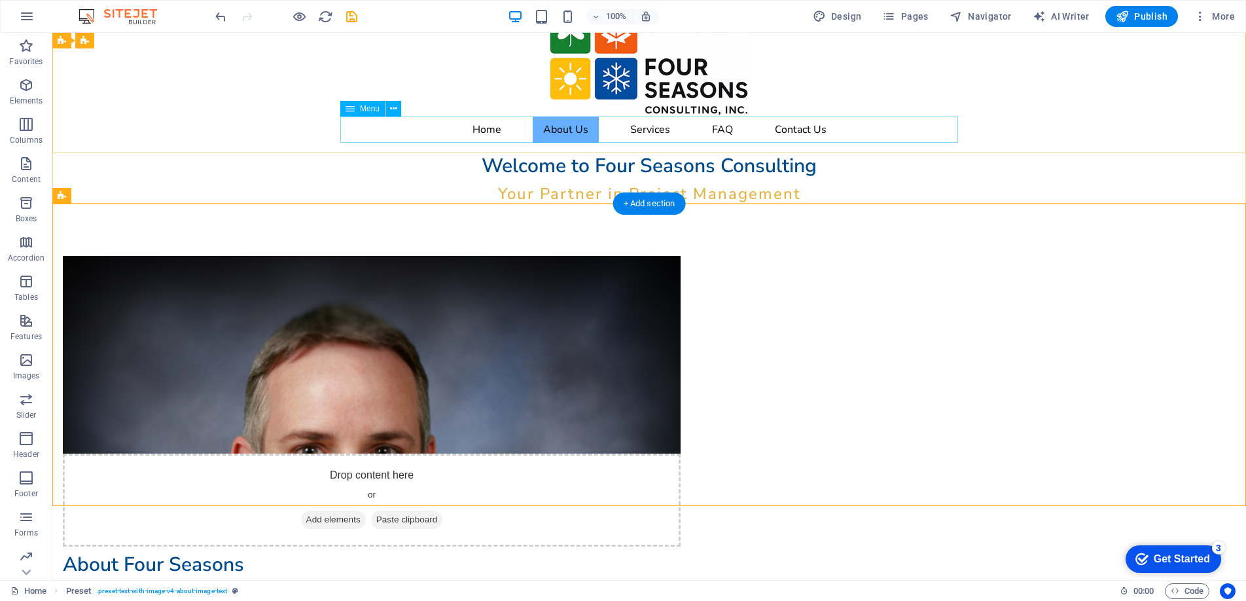
scroll to position [0, 0]
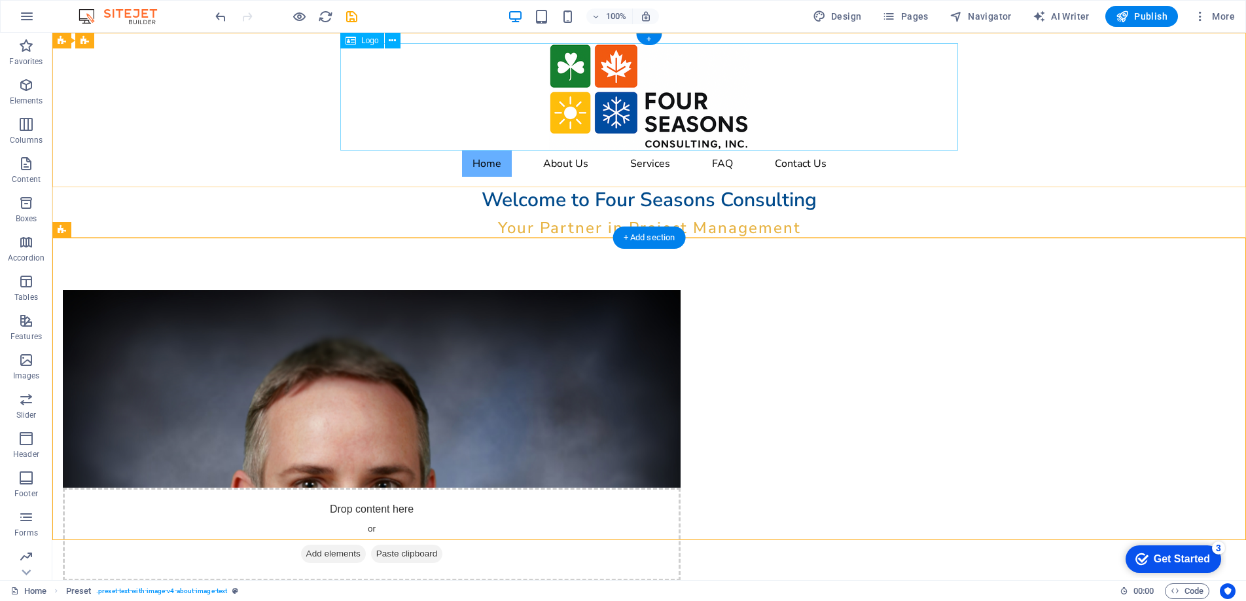
click at [636, 107] on div at bounding box center [649, 96] width 618 height 107
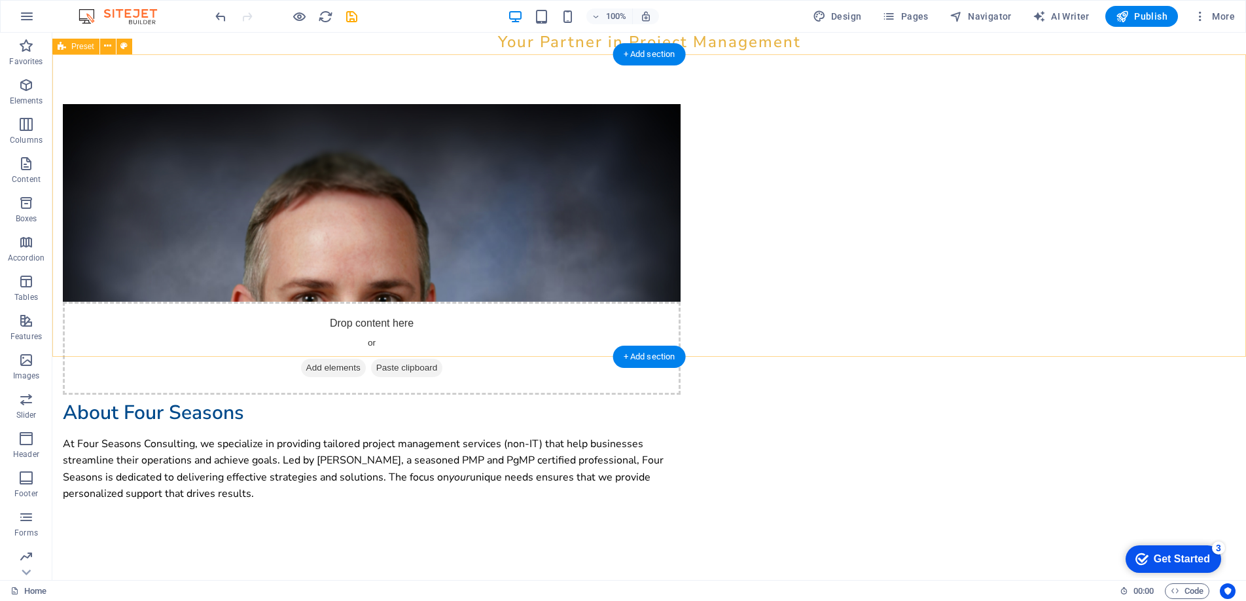
scroll to position [183, 0]
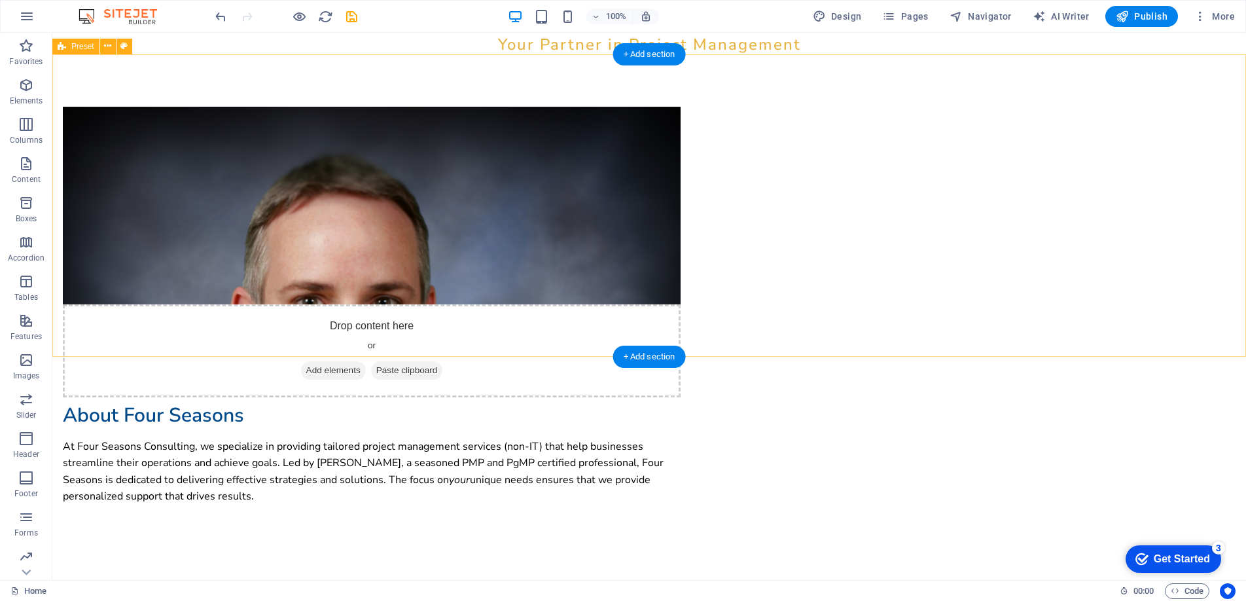
click at [539, 286] on figure at bounding box center [372, 206] width 618 height 198
click at [530, 289] on figure at bounding box center [372, 206] width 618 height 198
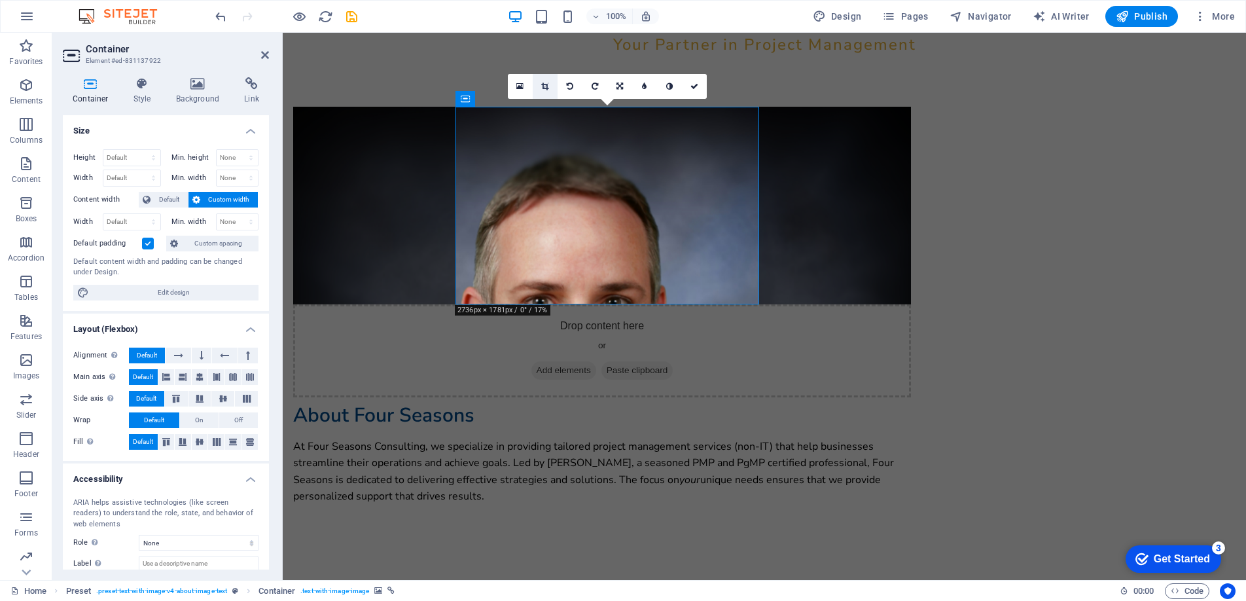
click at [542, 85] on icon at bounding box center [544, 86] width 7 height 8
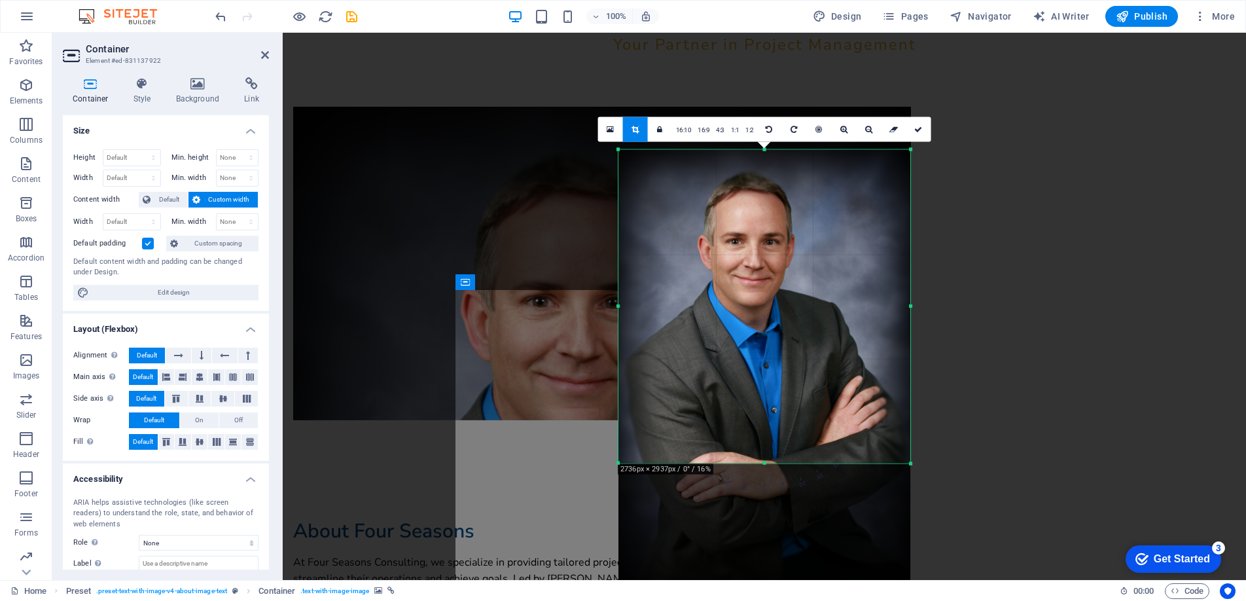
drag, startPoint x: 766, startPoint y: 524, endPoint x: 740, endPoint y: 400, distance: 127.0
click at [740, 400] on div "180 170 160 150 140 130 120 110 100 90 80 70 60 50 40 30 20 10 0 -10 -20 -30 -4…" at bounding box center [764, 306] width 292 height 313
click at [683, 133] on link "16:10" at bounding box center [684, 130] width 22 height 25
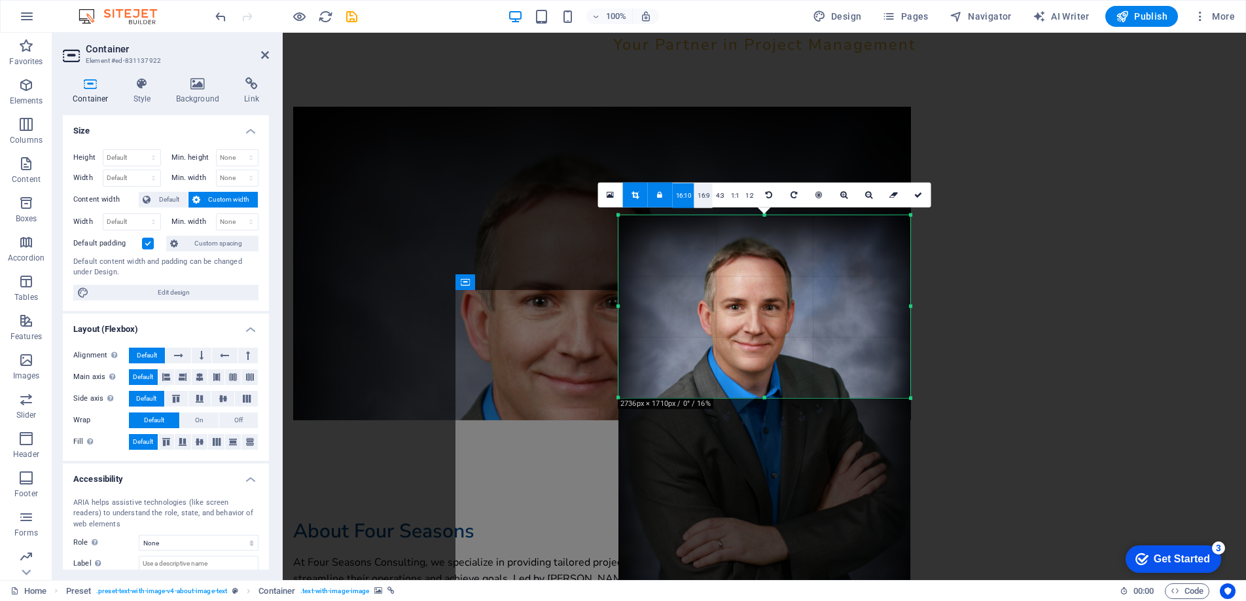
click at [704, 198] on link "16:9" at bounding box center [703, 195] width 18 height 25
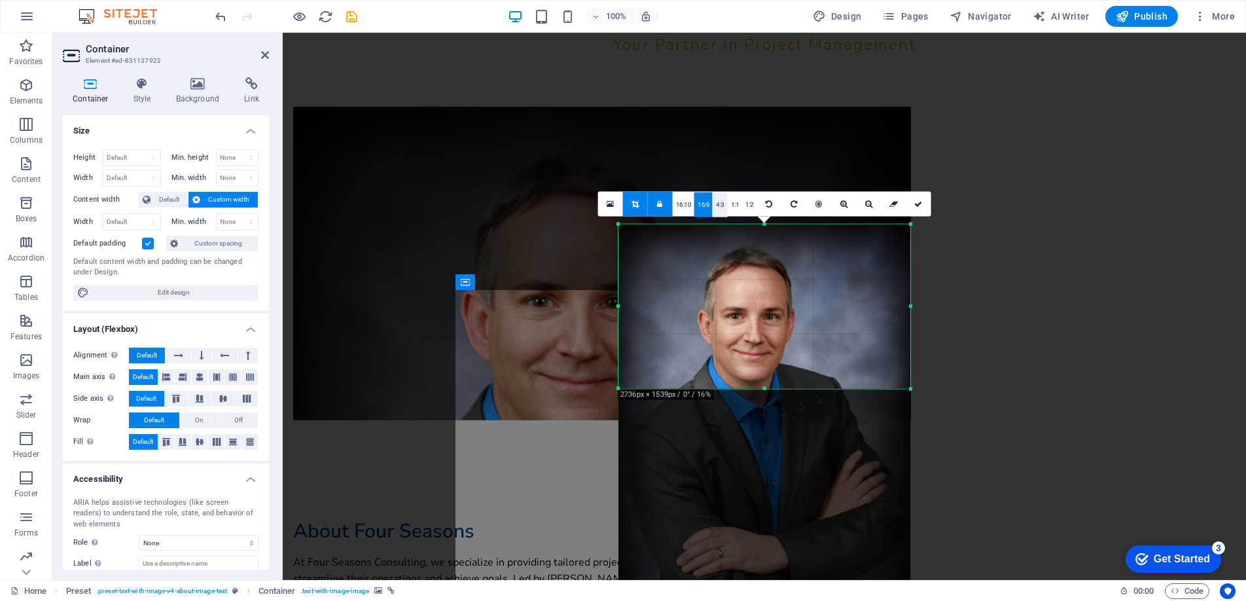
click at [719, 211] on link "4:3" at bounding box center [719, 204] width 15 height 25
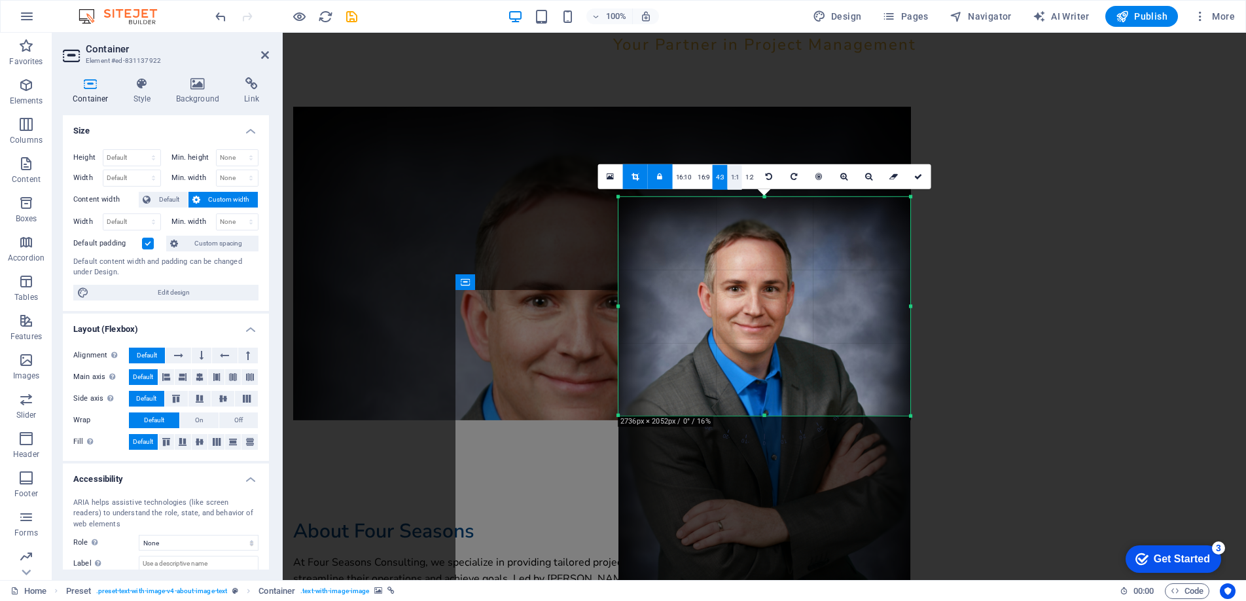
click at [735, 185] on link "1:1" at bounding box center [735, 177] width 15 height 25
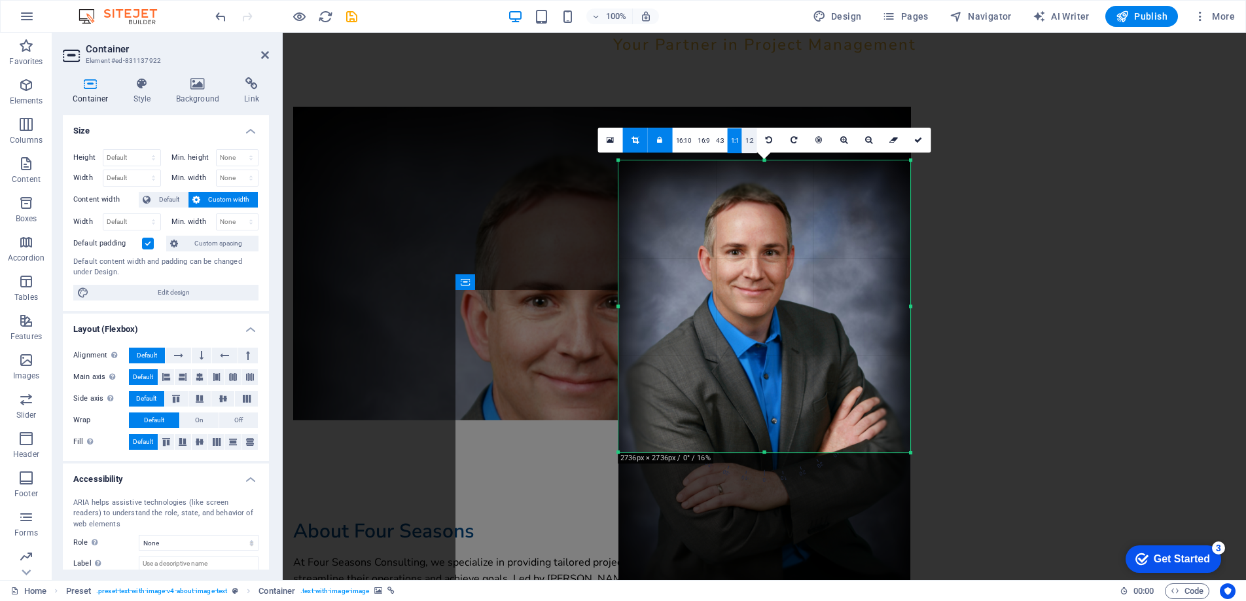
click at [750, 141] on link "1:2" at bounding box center [749, 140] width 15 height 25
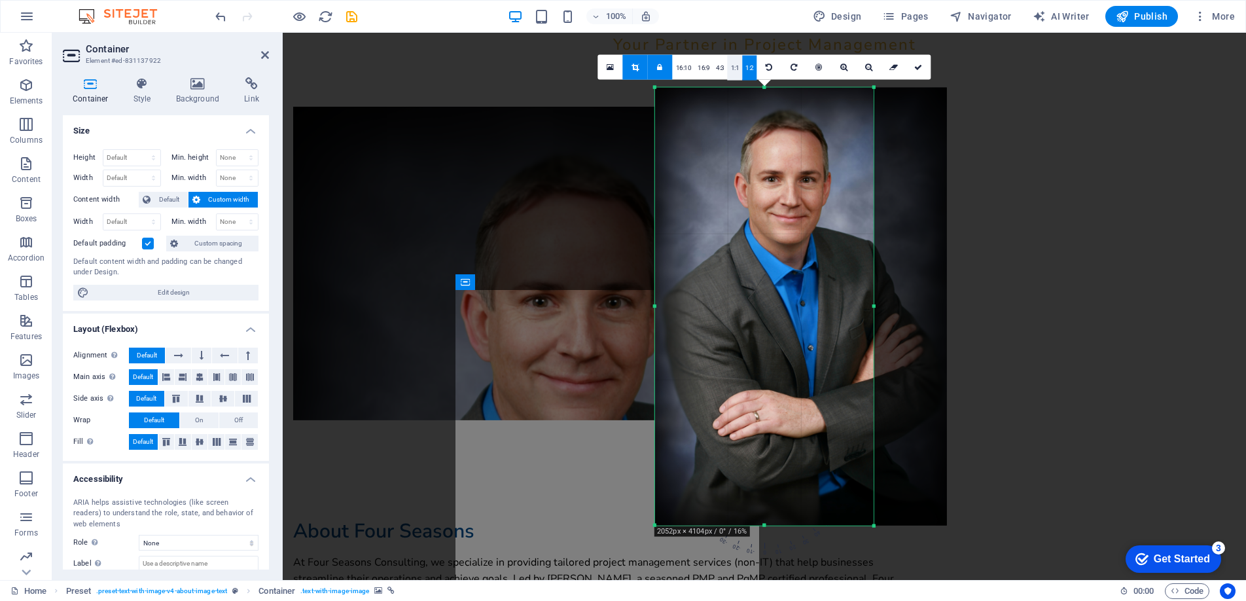
click at [735, 69] on link "1:1" at bounding box center [735, 68] width 15 height 25
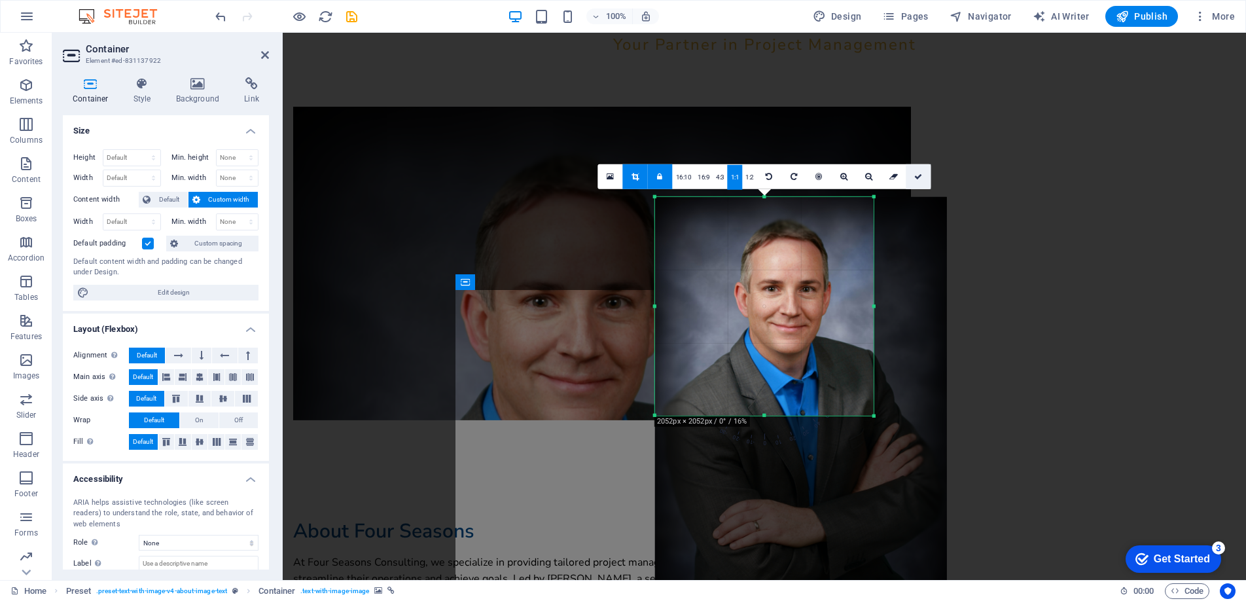
click at [915, 174] on icon at bounding box center [918, 177] width 8 height 8
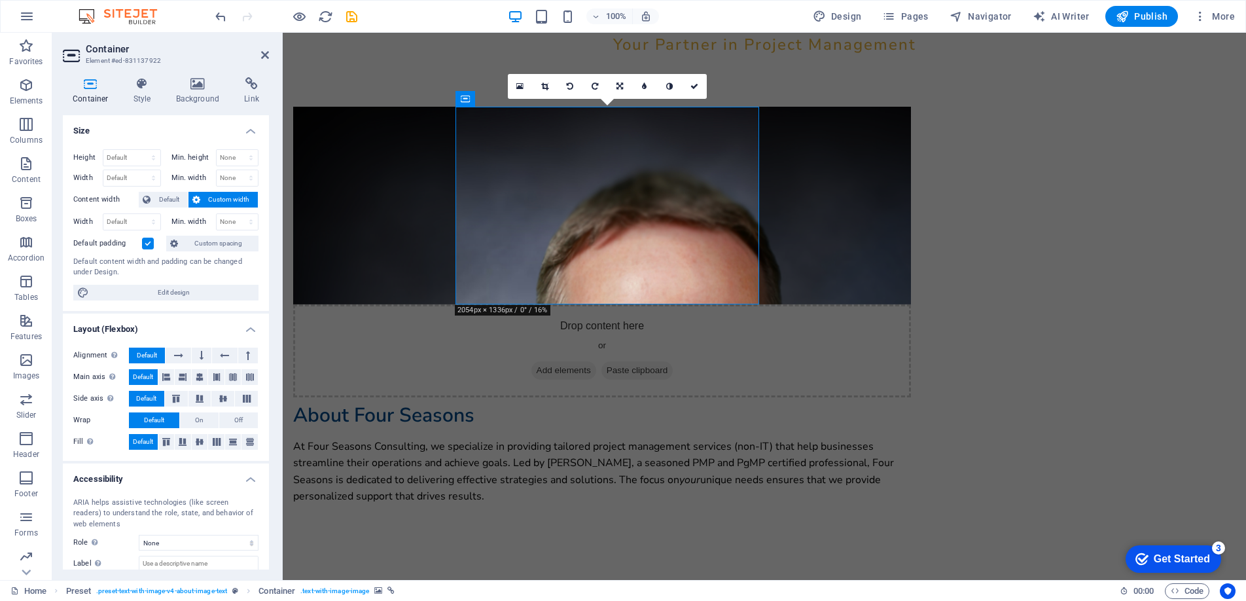
click at [627, 275] on figure at bounding box center [602, 206] width 618 height 198
click at [620, 82] on icon at bounding box center [619, 86] width 7 height 8
click at [593, 84] on icon at bounding box center [594, 86] width 6 height 8
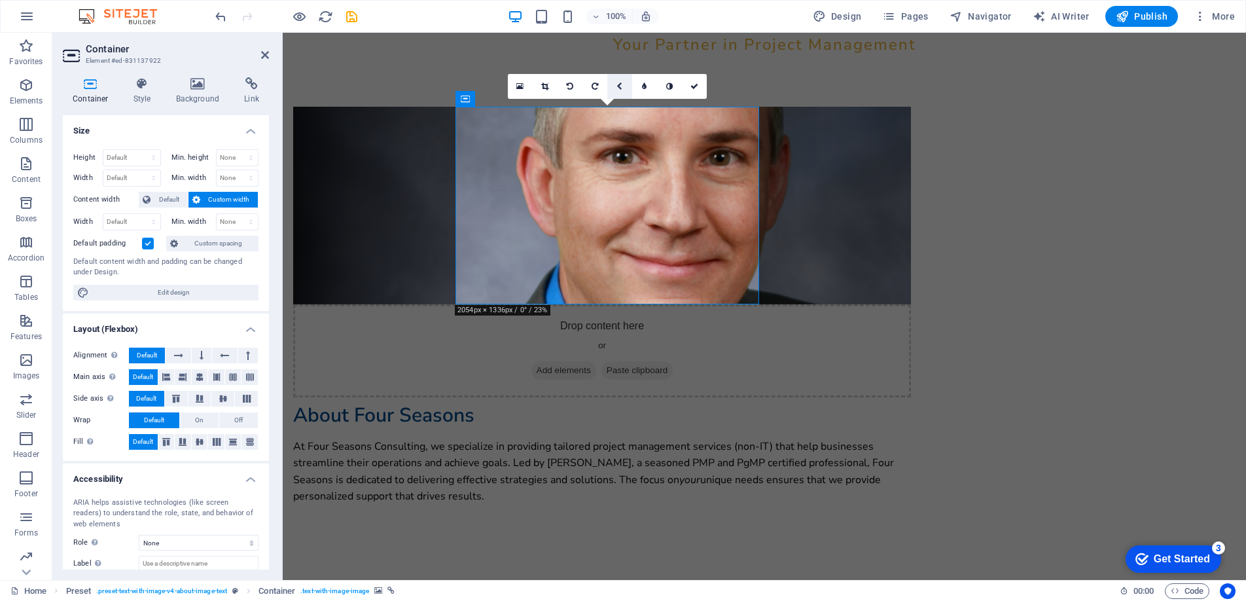
click at [618, 86] on icon at bounding box center [619, 86] width 6 height 8
click at [591, 59] on icon at bounding box center [594, 61] width 11 height 11
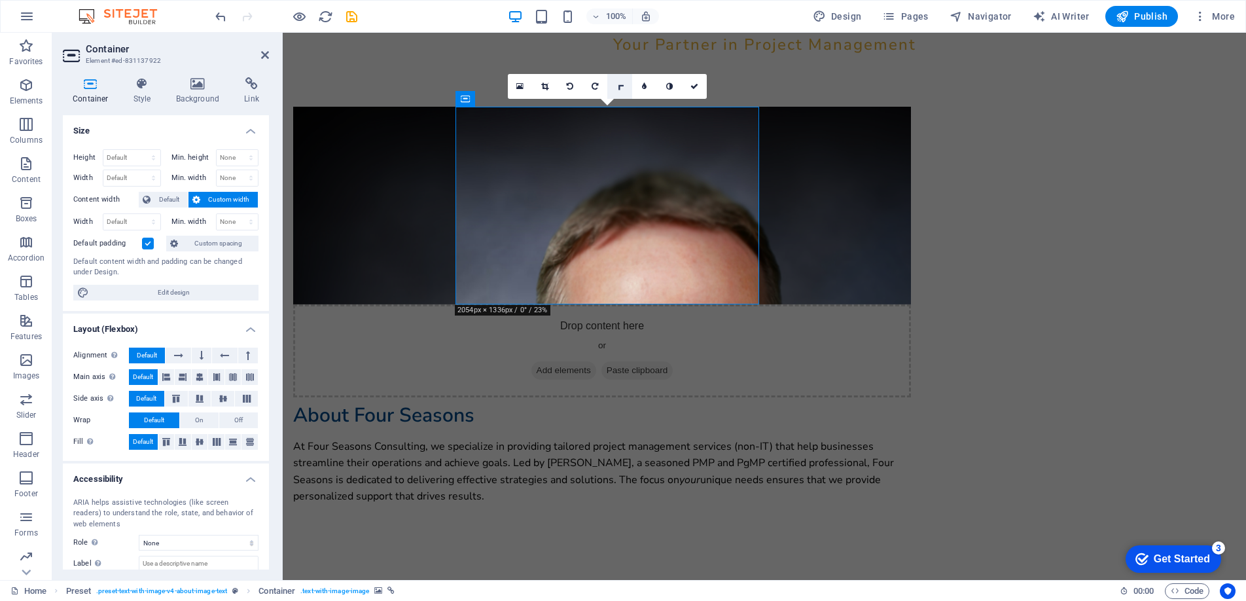
click at [625, 92] on link at bounding box center [619, 86] width 25 height 25
click at [598, 84] on link at bounding box center [594, 86] width 25 height 25
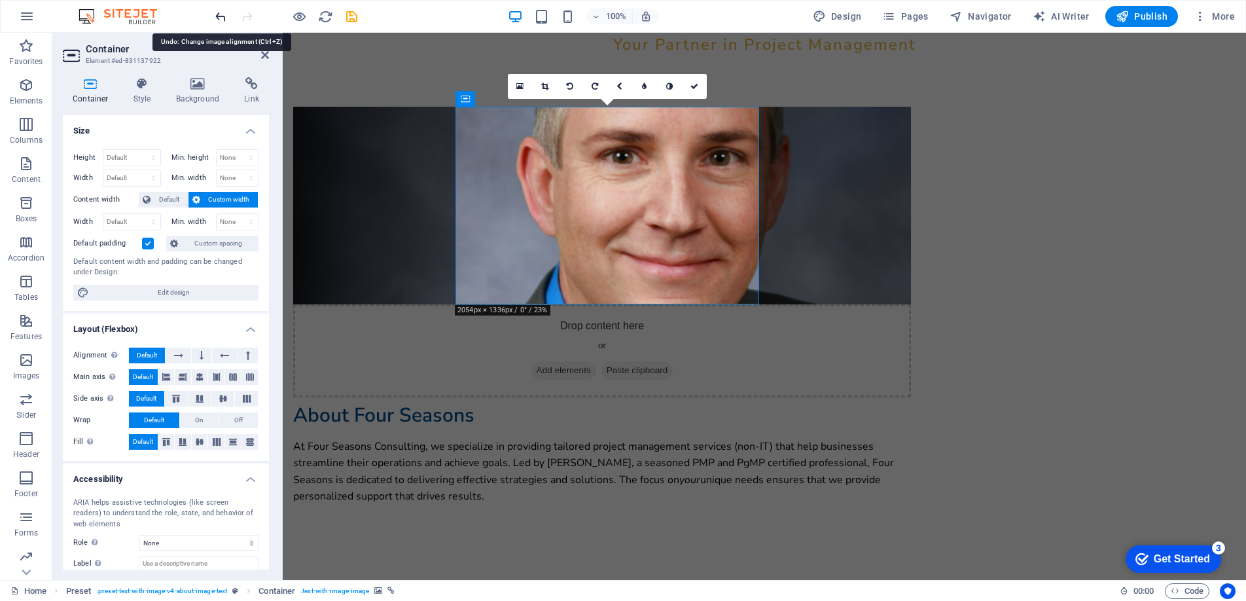
click at [219, 18] on icon "undo" at bounding box center [220, 16] width 15 height 15
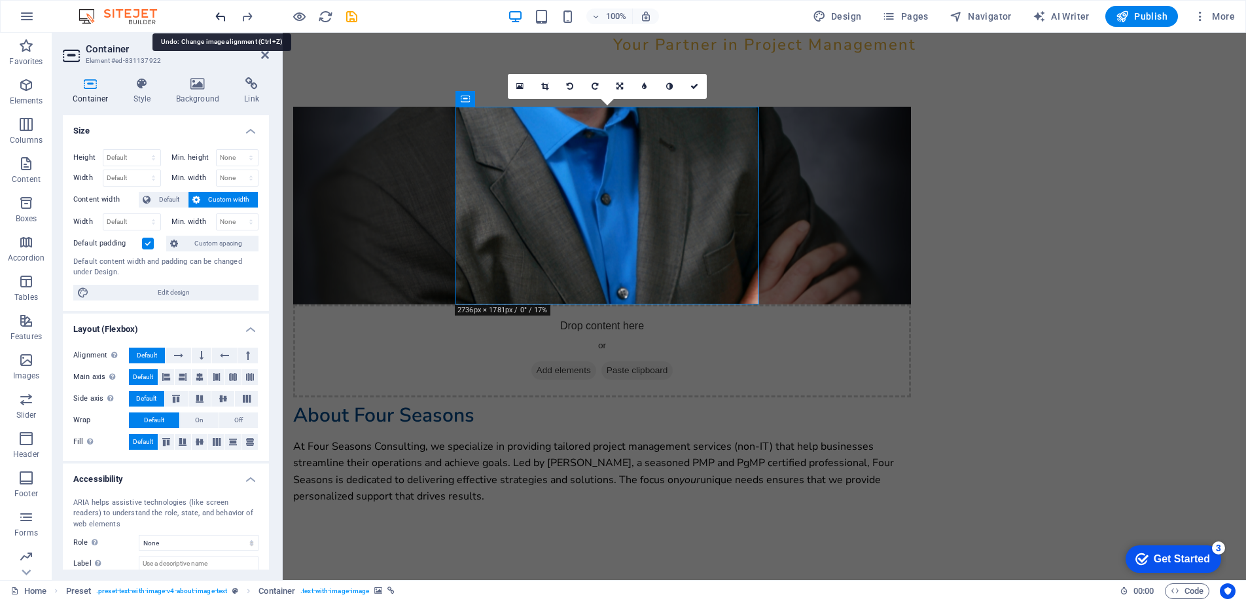
click at [219, 18] on icon "undo" at bounding box center [220, 16] width 15 height 15
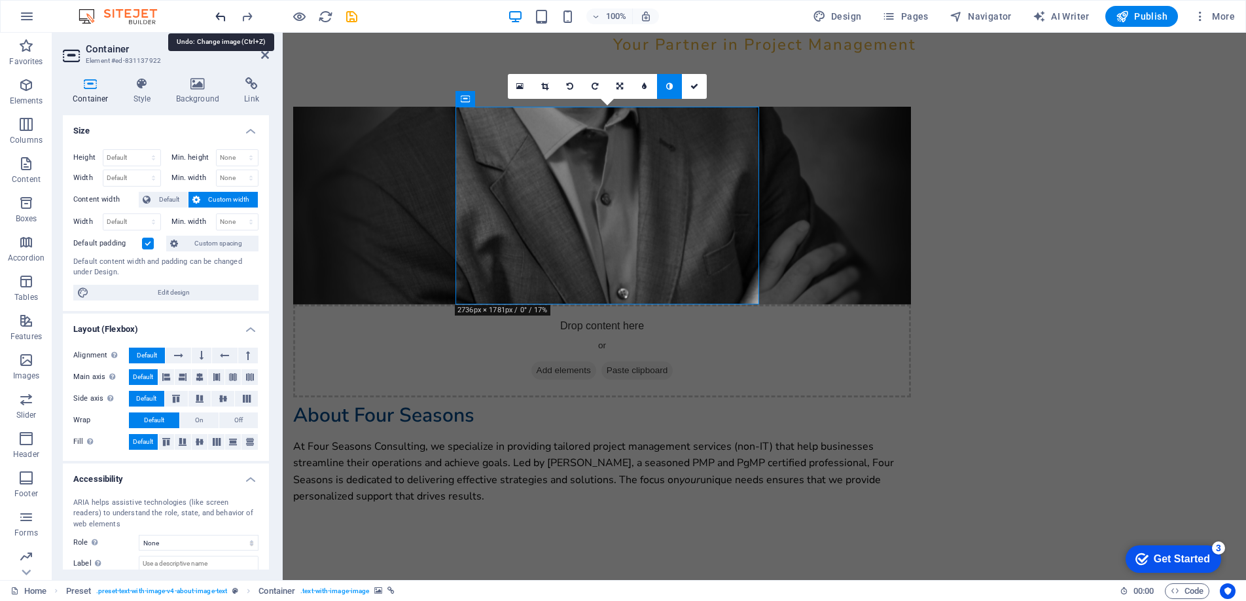
click at [219, 18] on icon "undo" at bounding box center [220, 16] width 15 height 15
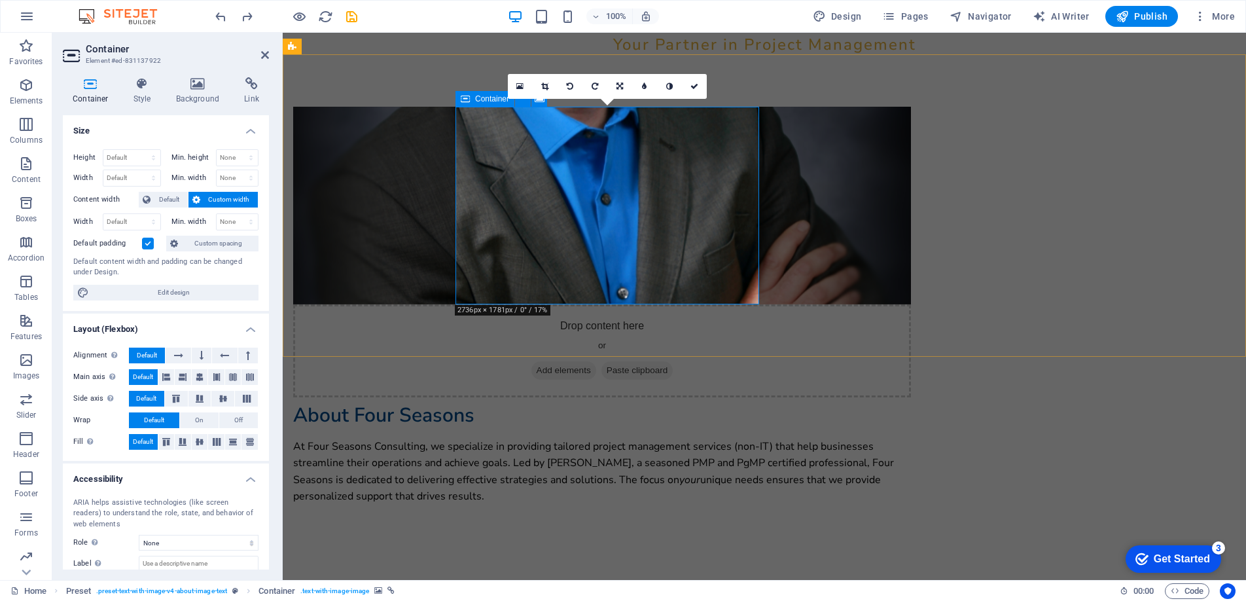
drag, startPoint x: 618, startPoint y: 138, endPoint x: 627, endPoint y: 201, distance: 63.4
click at [627, 201] on div "Drop content here or Add elements Paste clipboard" at bounding box center [602, 252] width 618 height 290
click at [622, 86] on icon at bounding box center [619, 86] width 7 height 8
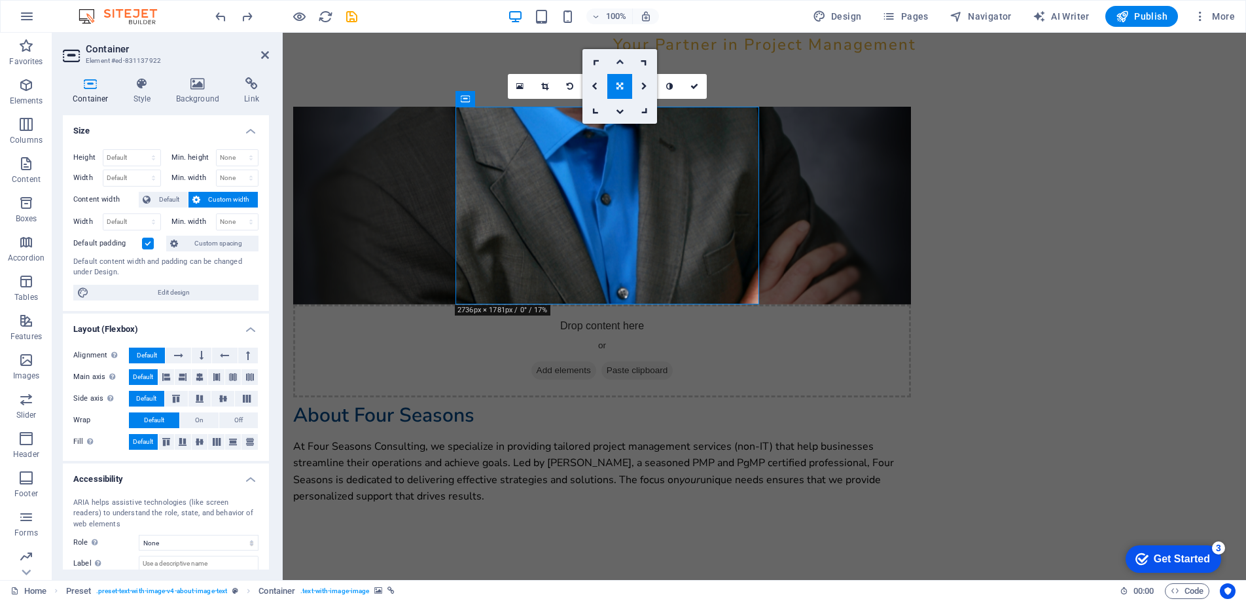
click at [618, 61] on icon at bounding box center [620, 62] width 8 height 8
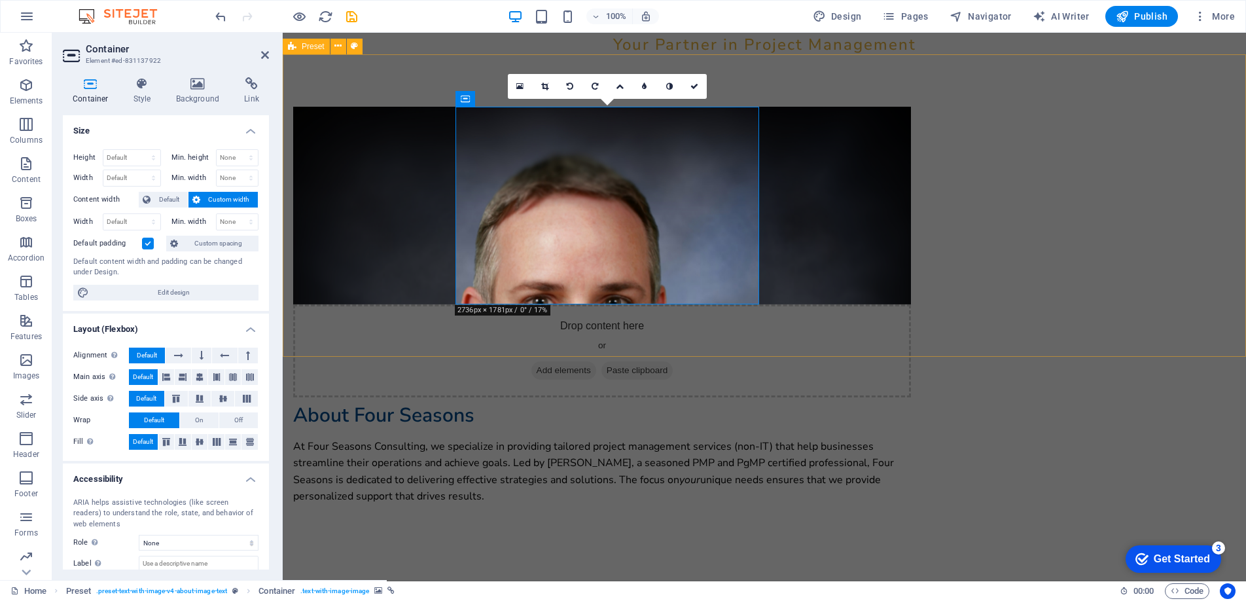
click at [393, 156] on div "Drop content here or Add elements Paste clipboard About Four Seasons At Four Se…" at bounding box center [764, 311] width 963 height 514
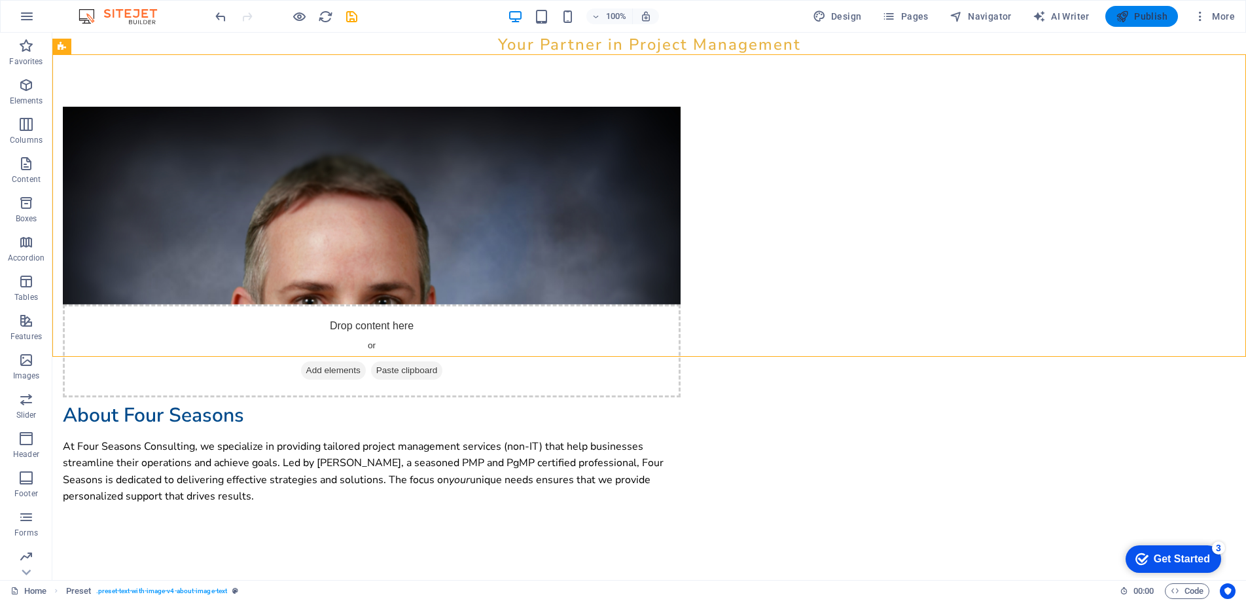
click at [1125, 16] on icon "button" at bounding box center [1122, 16] width 13 height 13
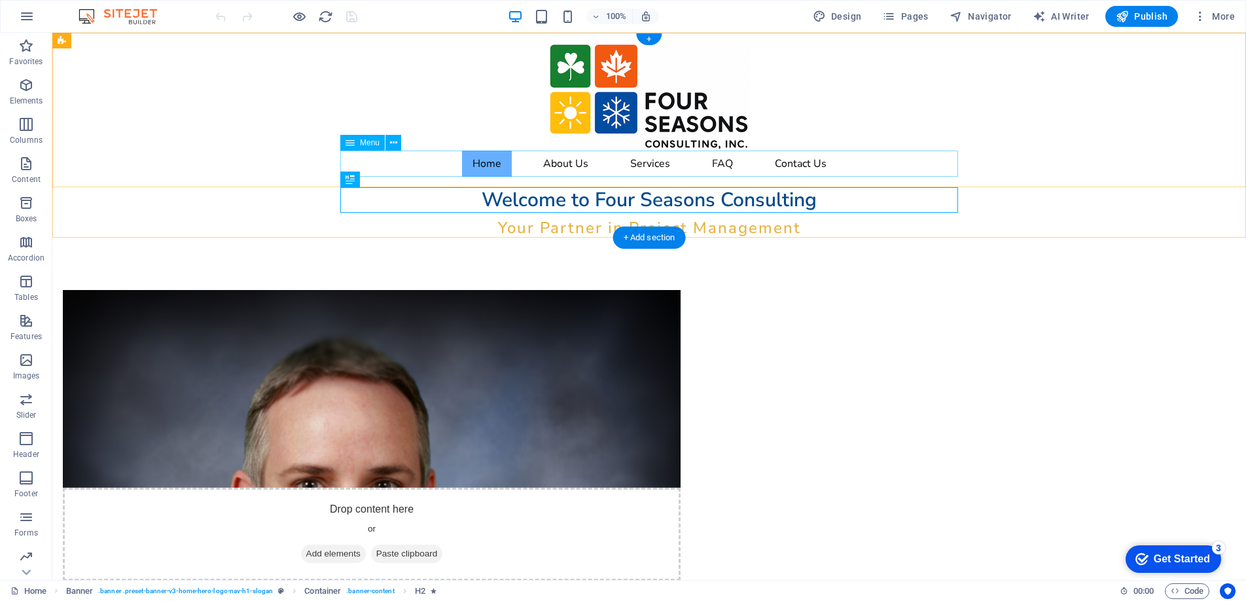
click at [818, 160] on nav "Home About Us Services FAQ Contact Us" at bounding box center [649, 163] width 618 height 26
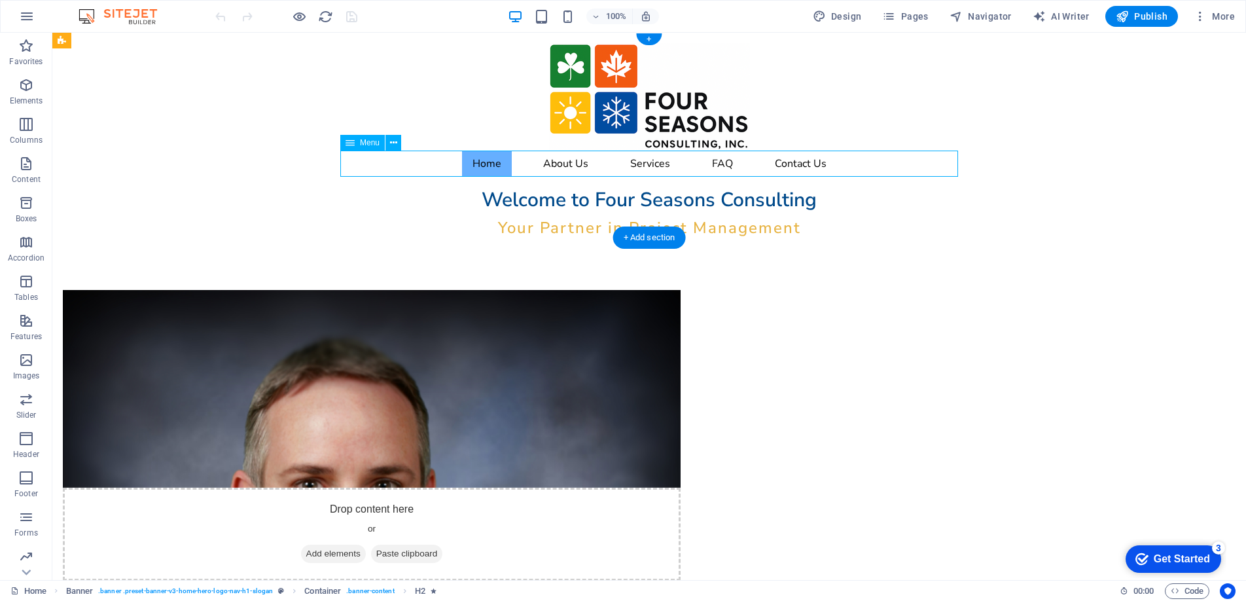
click at [818, 160] on nav "Home About Us Services FAQ Contact Us" at bounding box center [649, 163] width 618 height 26
select select
select select "default"
select select
select select "default"
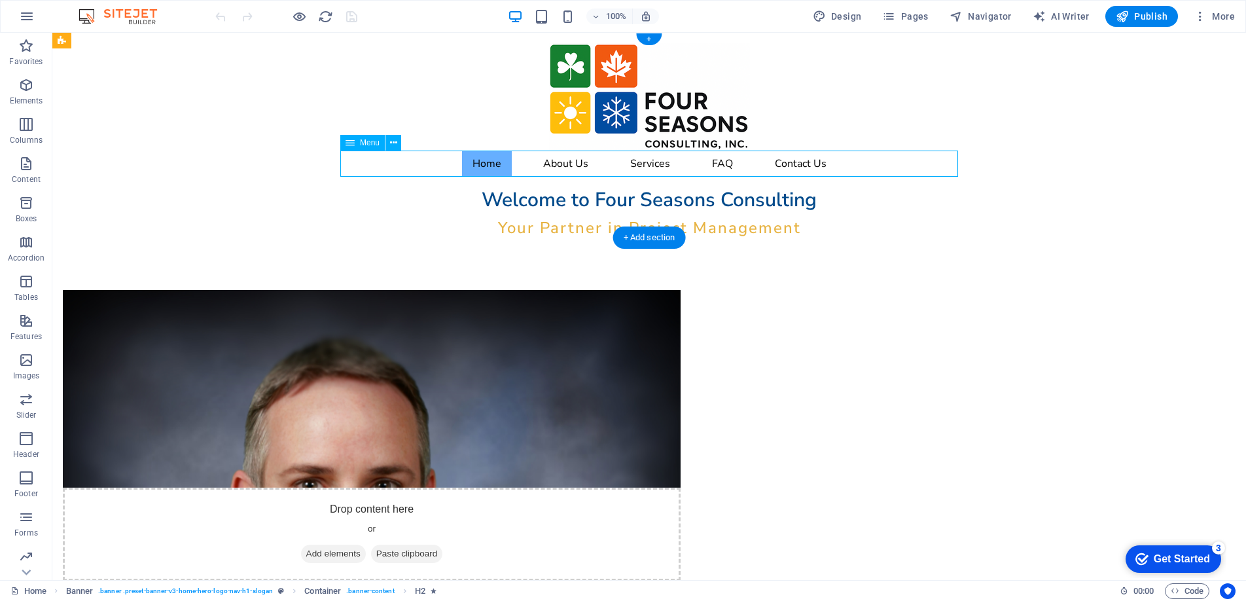
select select
select select "default"
select select
select select "default"
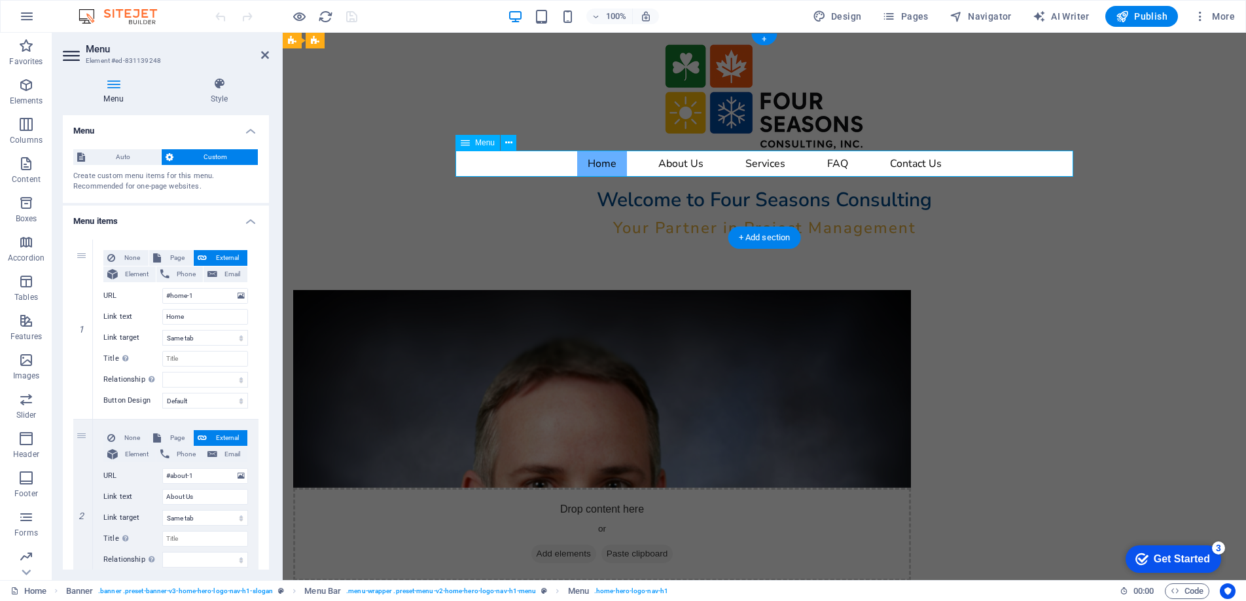
click at [930, 162] on nav "Home About Us Services FAQ Contact Us" at bounding box center [764, 163] width 618 height 26
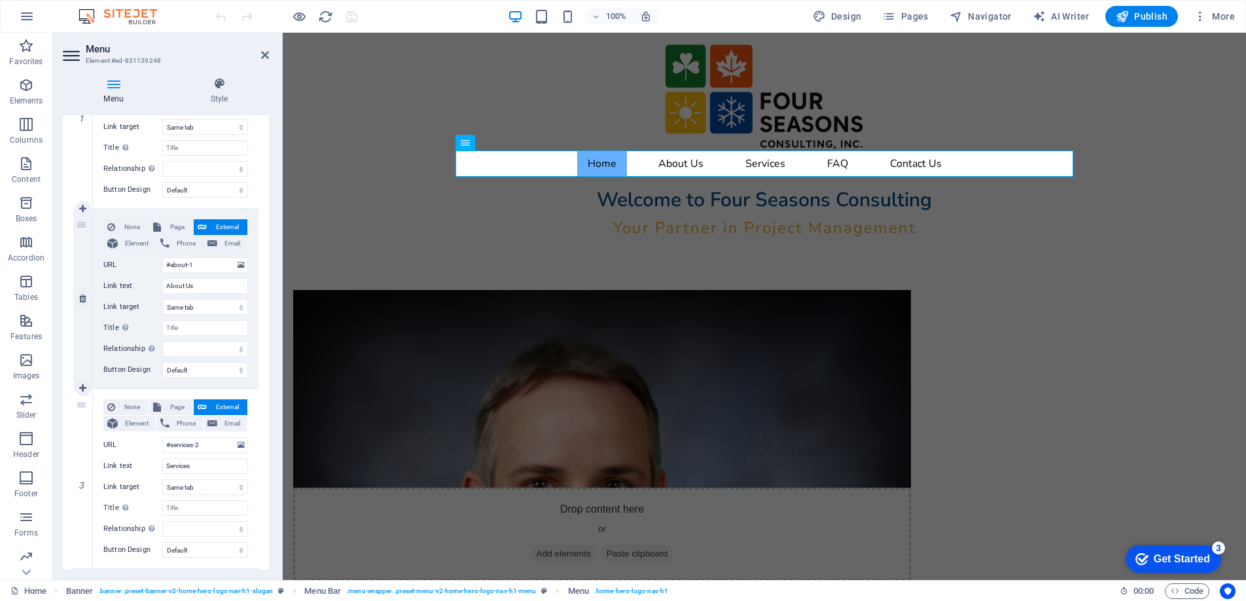
scroll to position [212, 0]
click at [201, 283] on input "About Us" at bounding box center [205, 285] width 86 height 16
type input "About"
select select
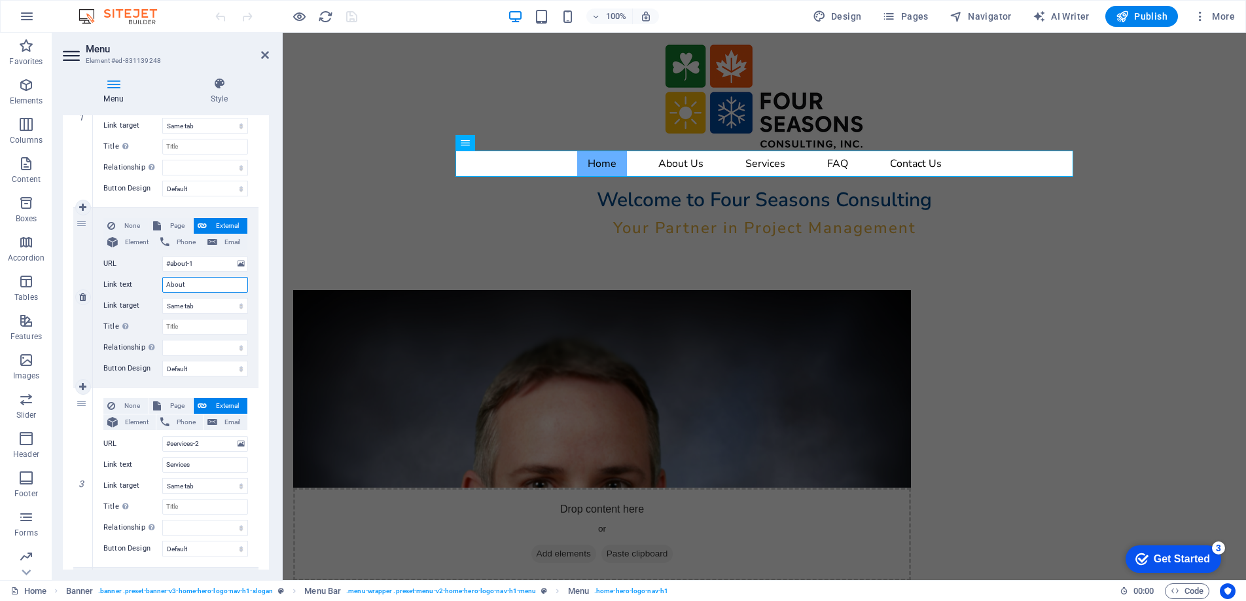
select select
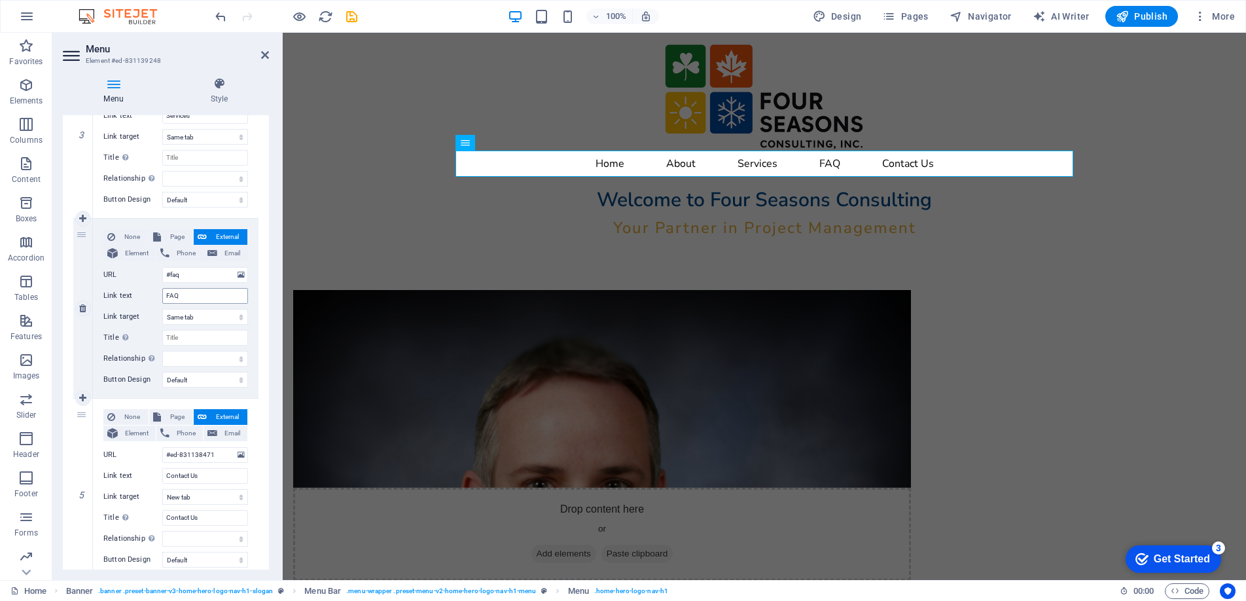
scroll to position [574, 0]
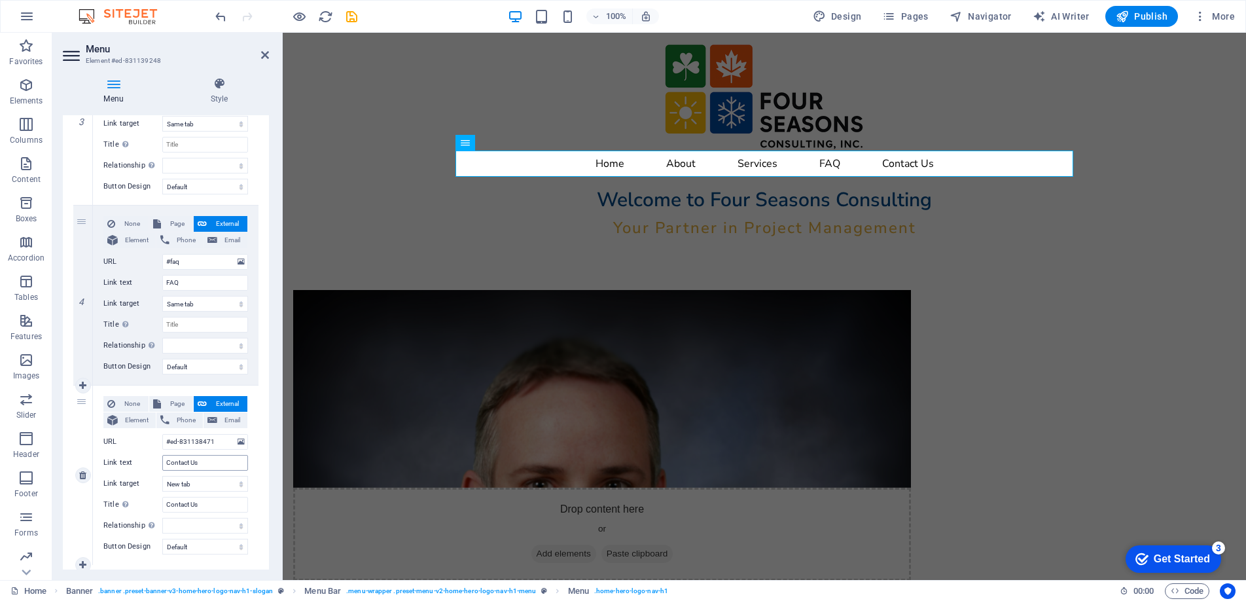
type input "About"
click at [203, 465] on input "Contact Us" at bounding box center [205, 463] width 86 height 16
type input "Contact"
select select
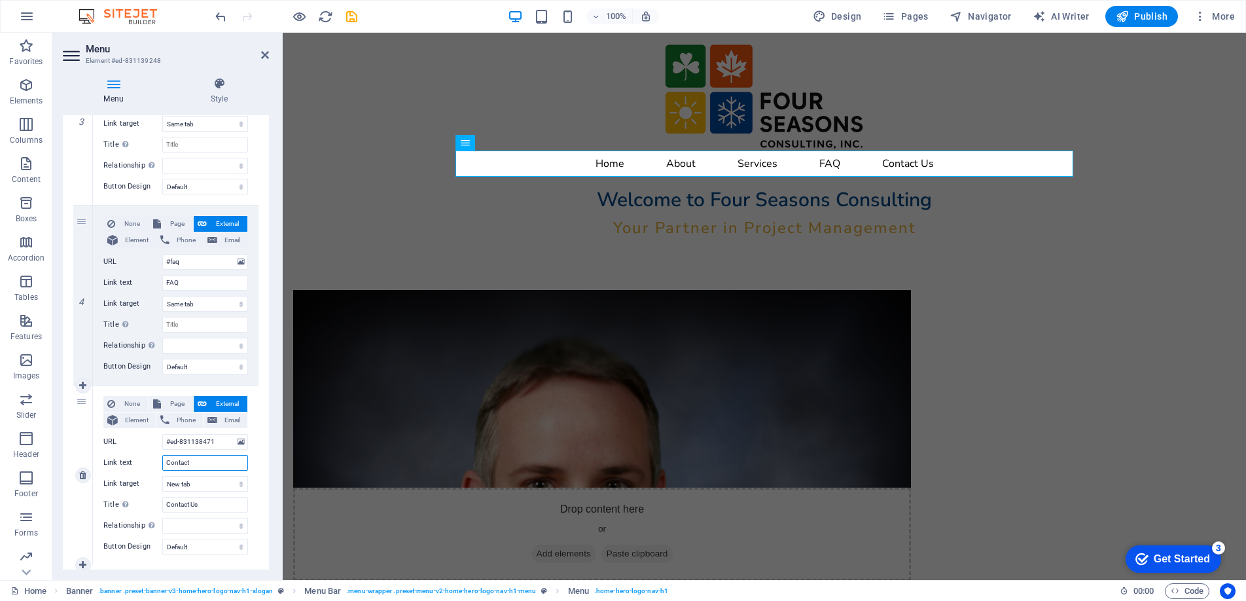
select select
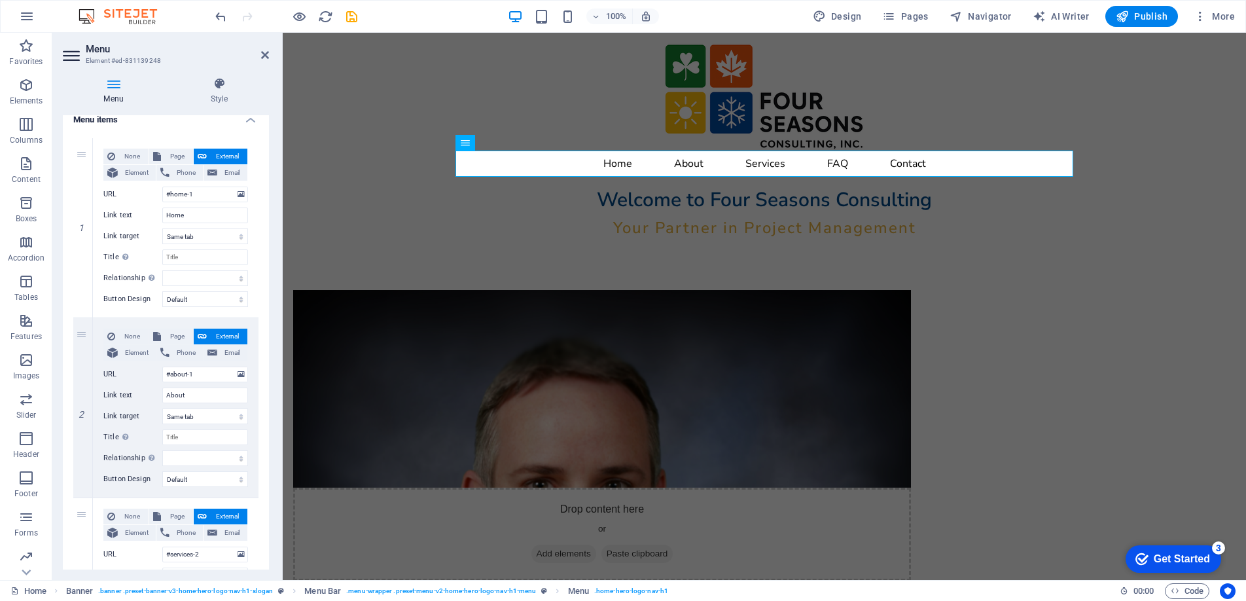
scroll to position [0, 0]
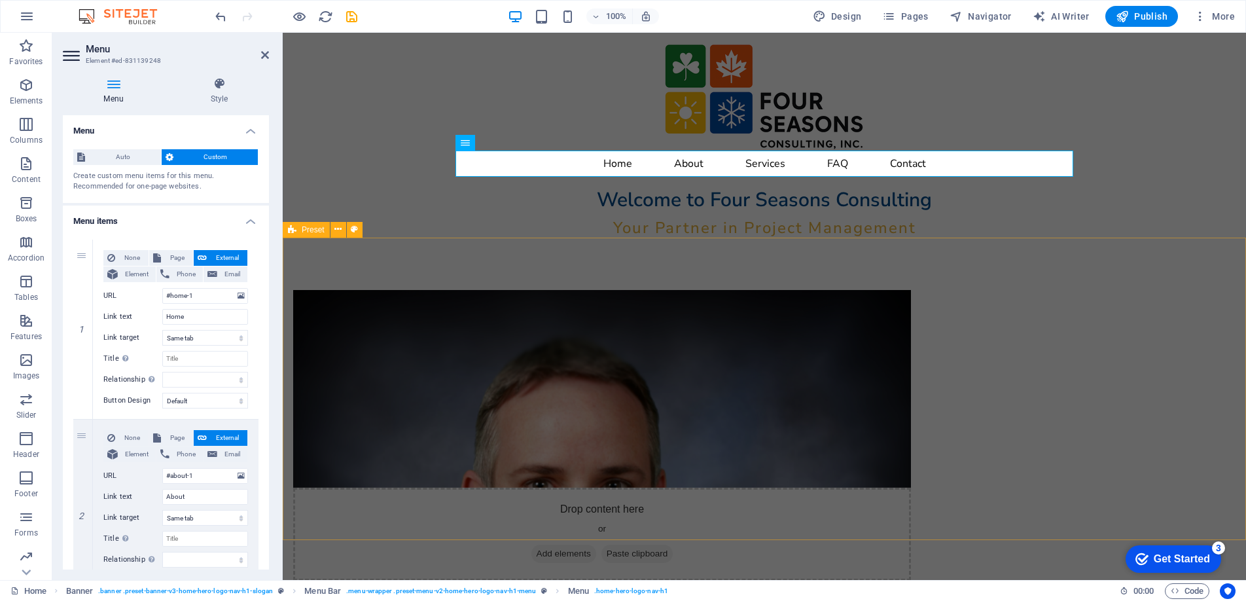
type input "Contact"
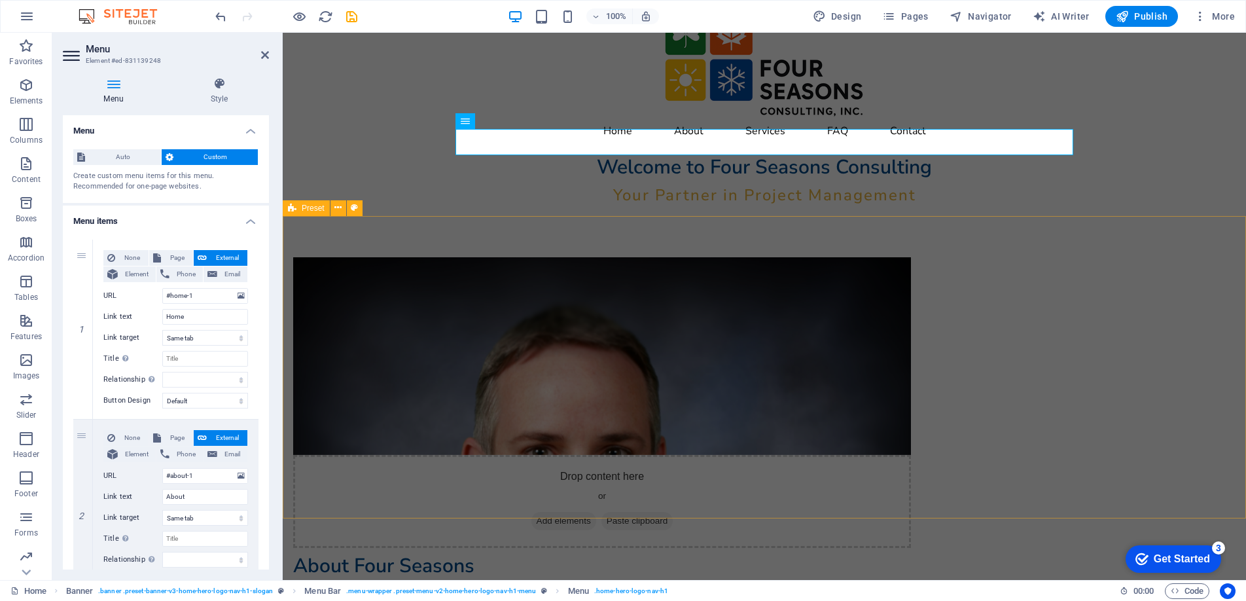
scroll to position [39, 0]
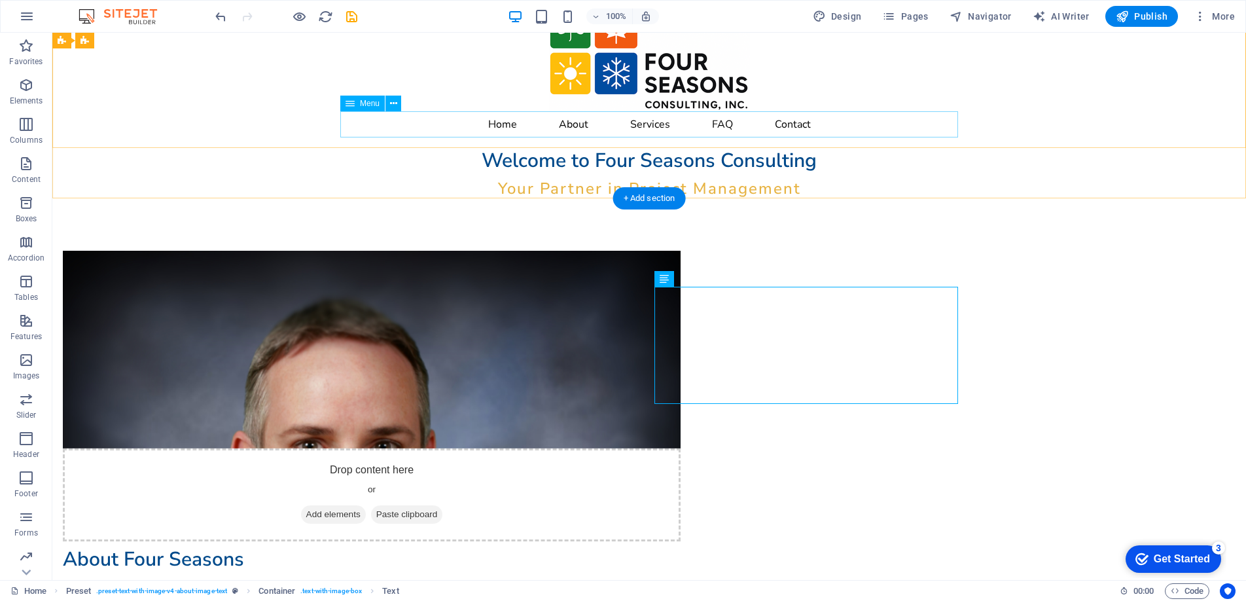
click at [642, 120] on nav "Home About Services FAQ Contact" at bounding box center [649, 124] width 618 height 26
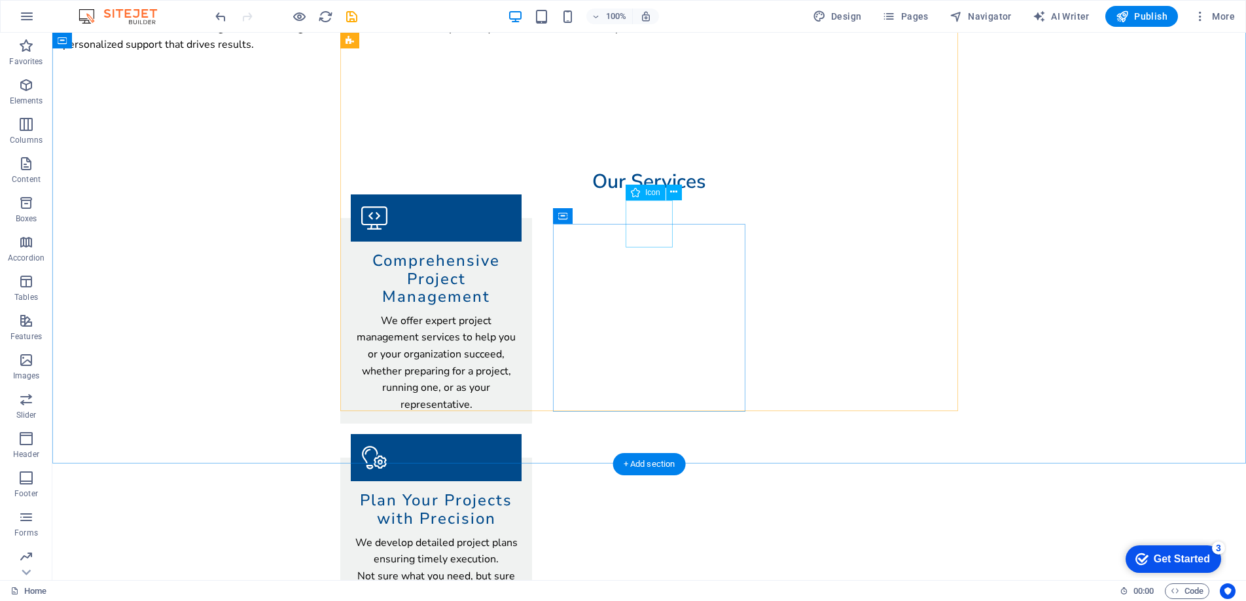
scroll to position [635, 0]
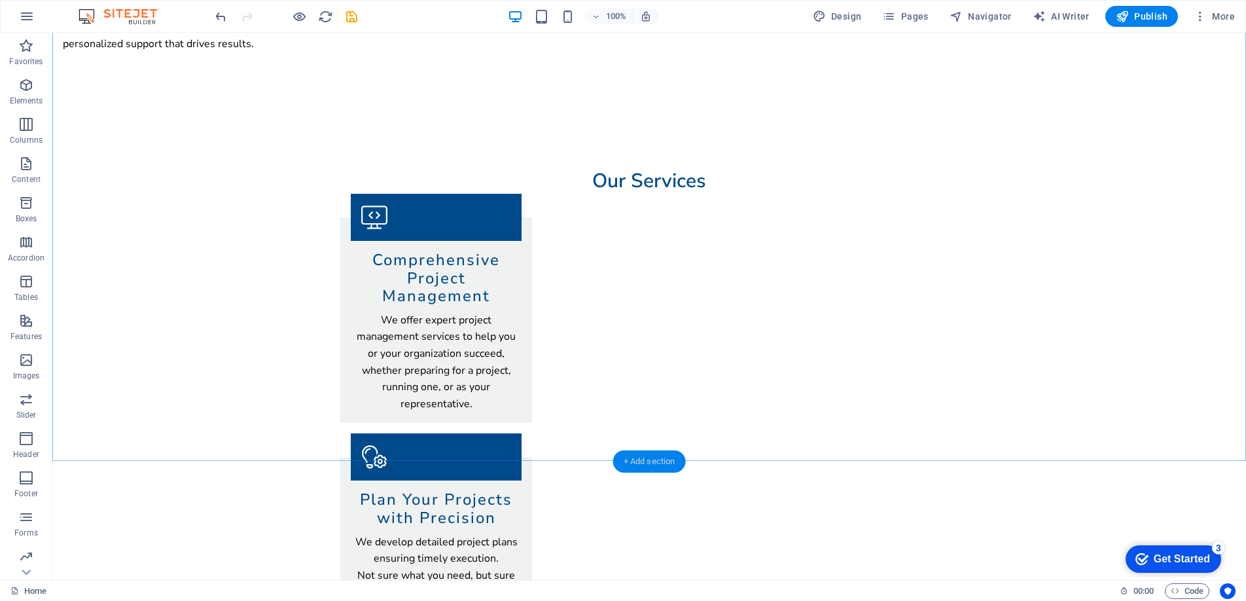
click at [650, 458] on div "+ Add section" at bounding box center [649, 461] width 73 height 22
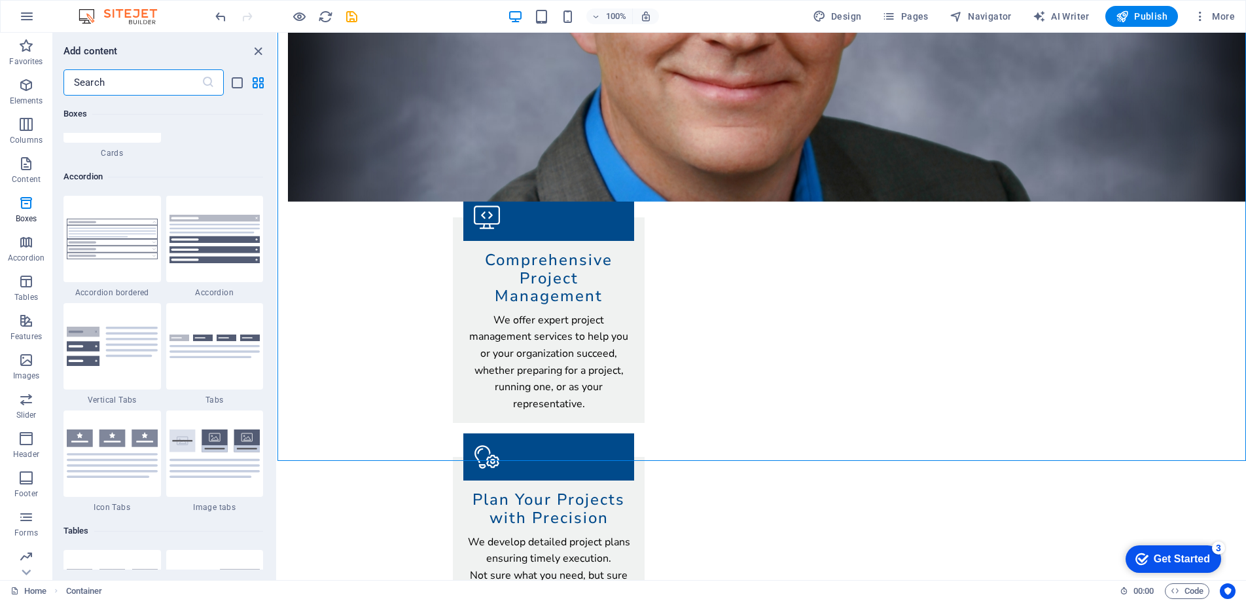
scroll to position [4108, 0]
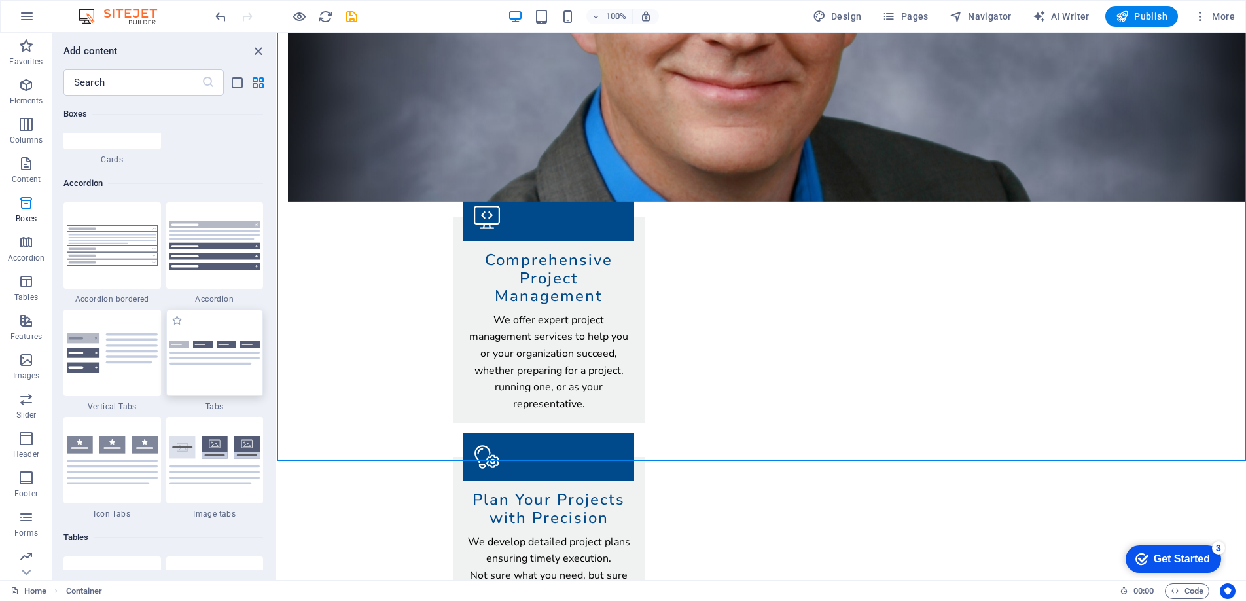
click at [203, 362] on img at bounding box center [214, 353] width 91 height 24
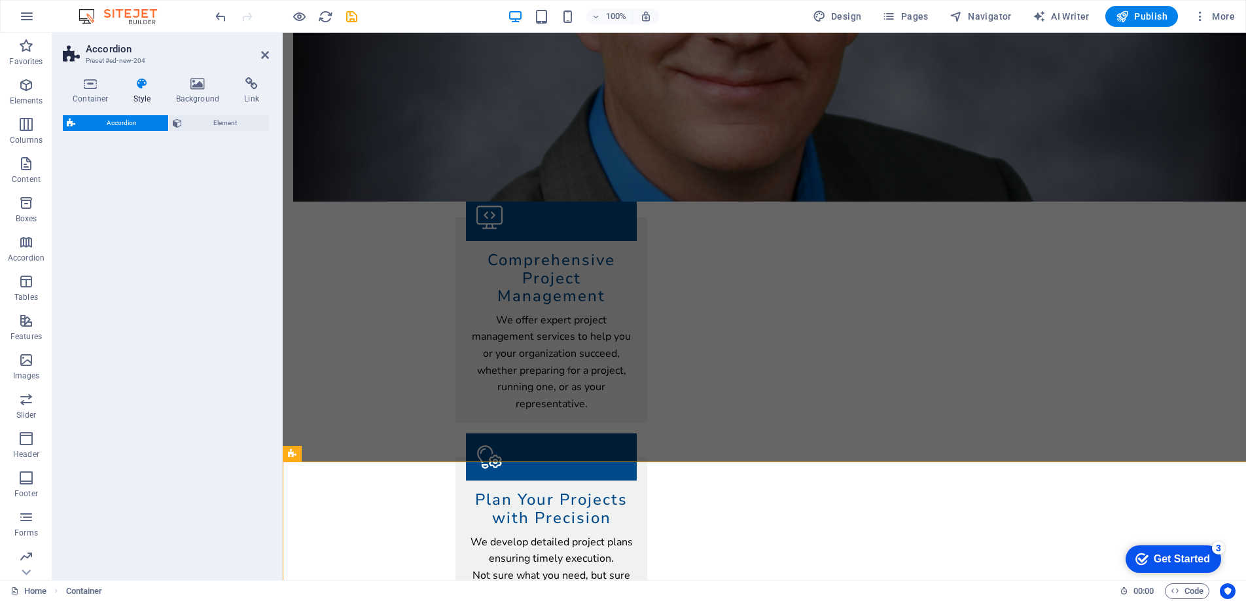
select select "rem"
select select "preset-accordion-v3-tabs"
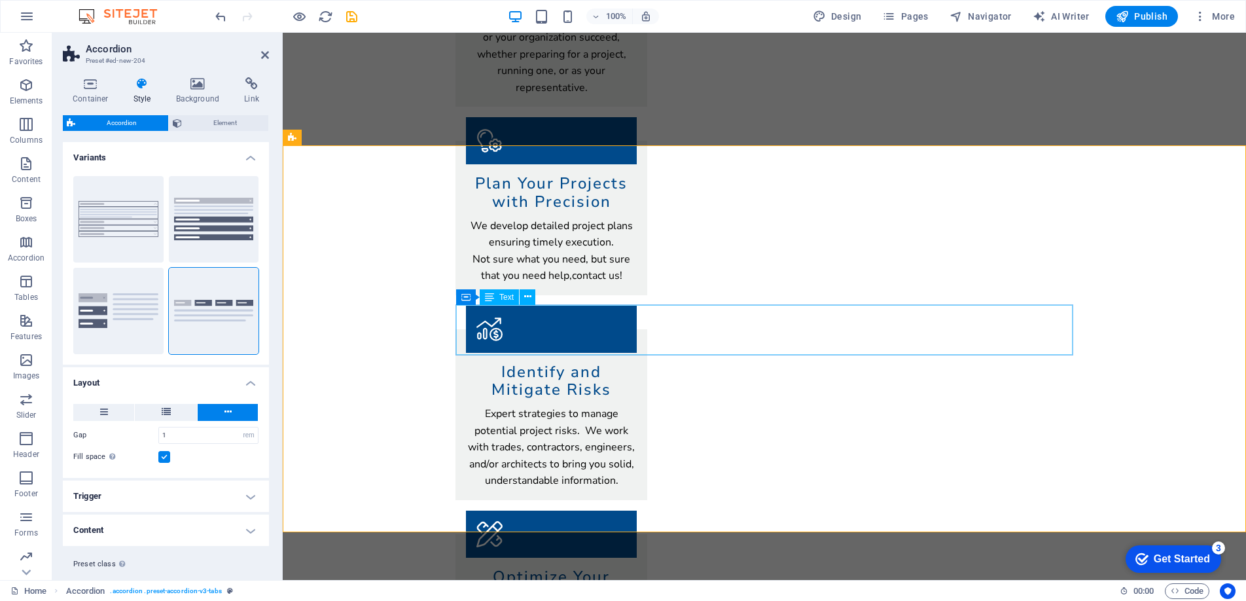
scroll to position [956, 0]
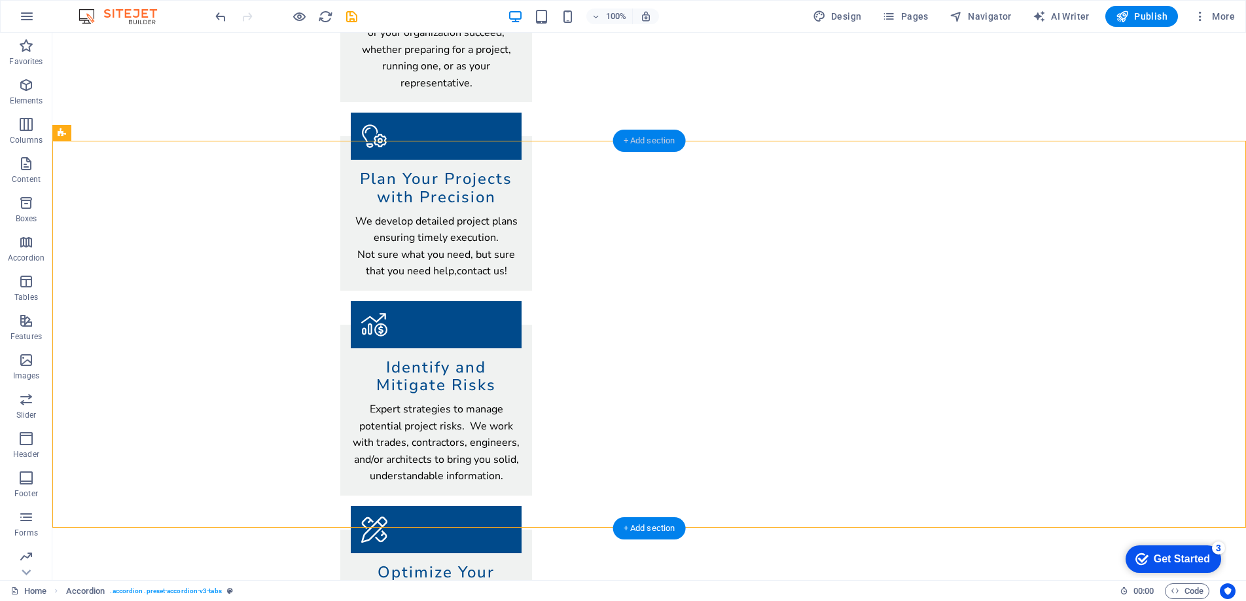
click at [646, 145] on div "+ Add section" at bounding box center [649, 141] width 73 height 22
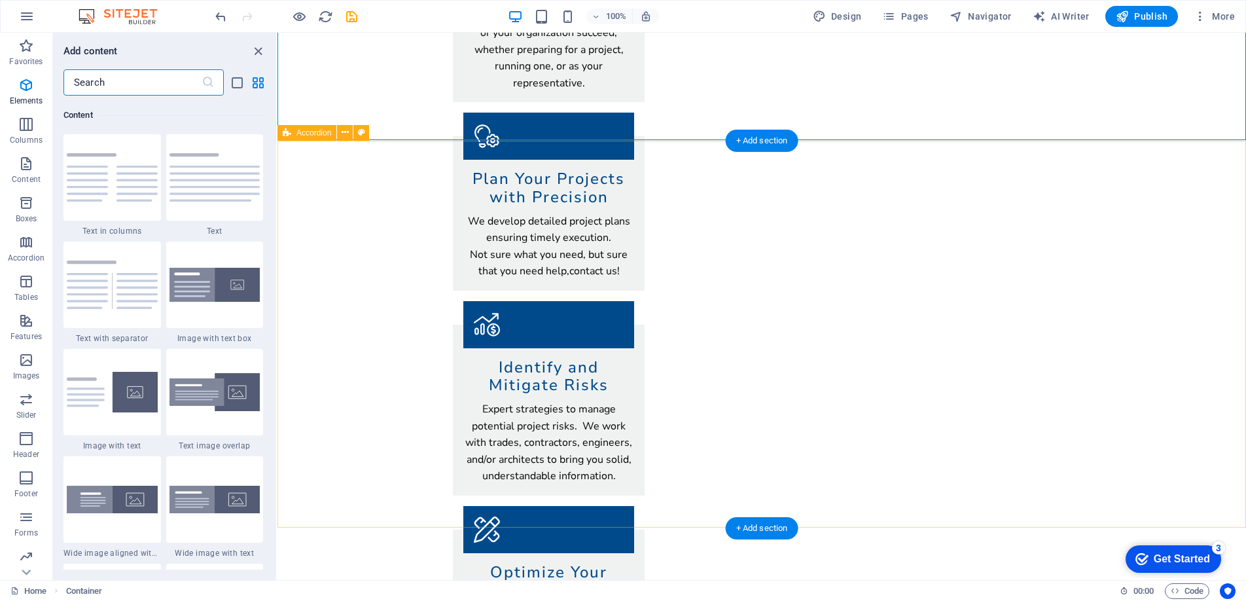
scroll to position [2289, 0]
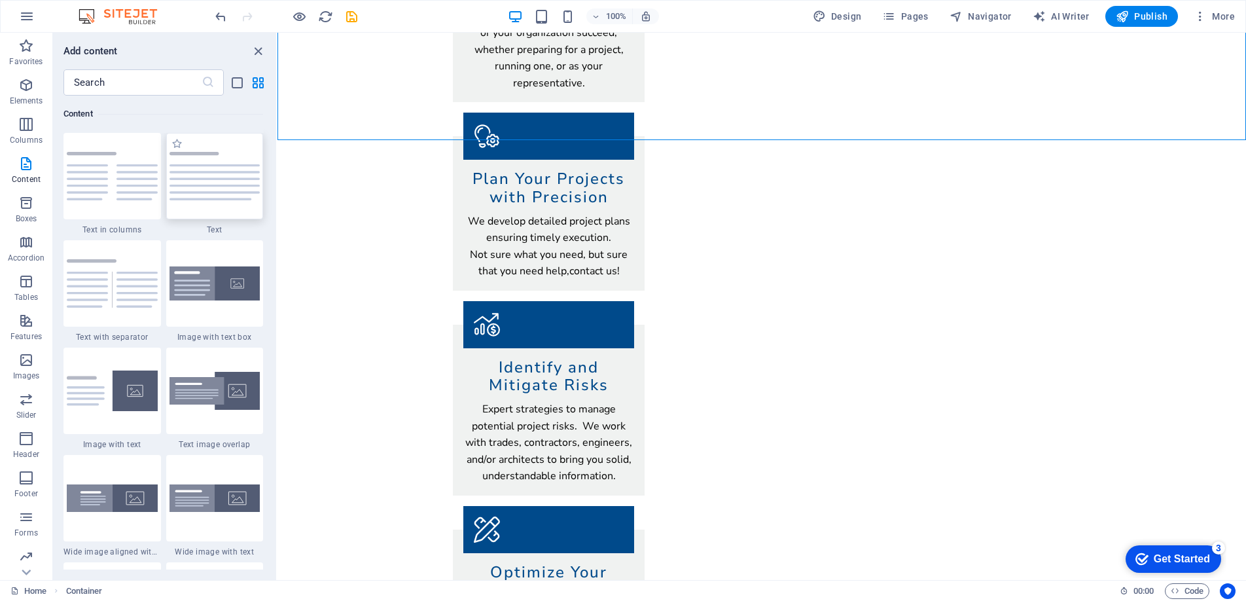
click at [201, 198] on img at bounding box center [214, 176] width 91 height 48
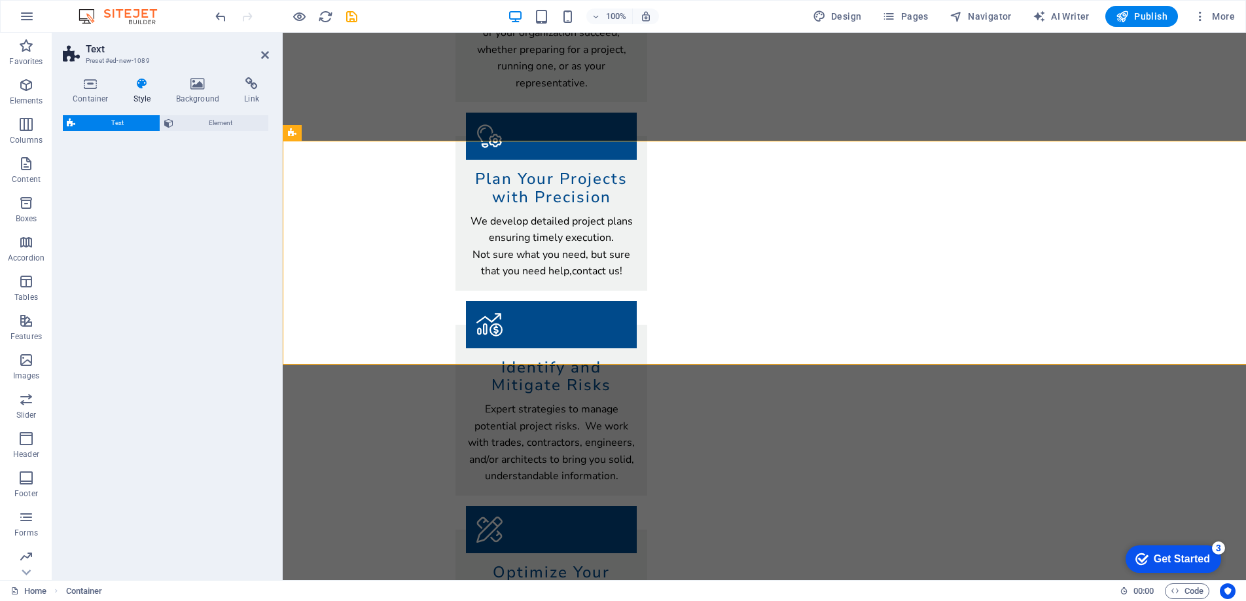
select select "preset-text-v2-default"
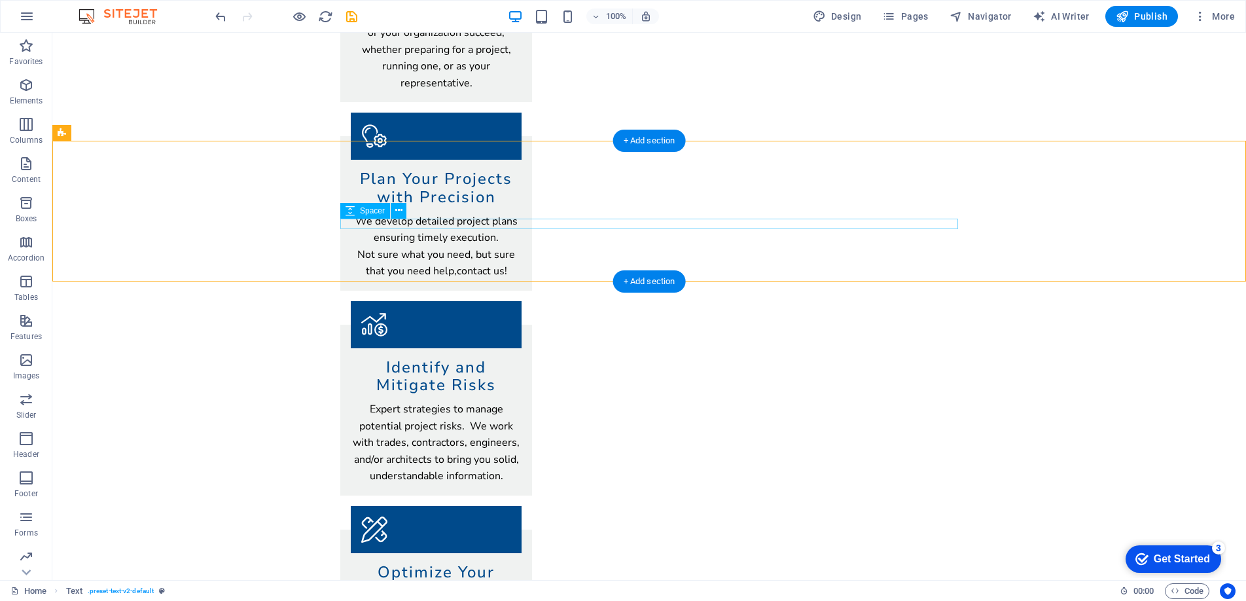
click at [398, 208] on icon at bounding box center [398, 210] width 7 height 14
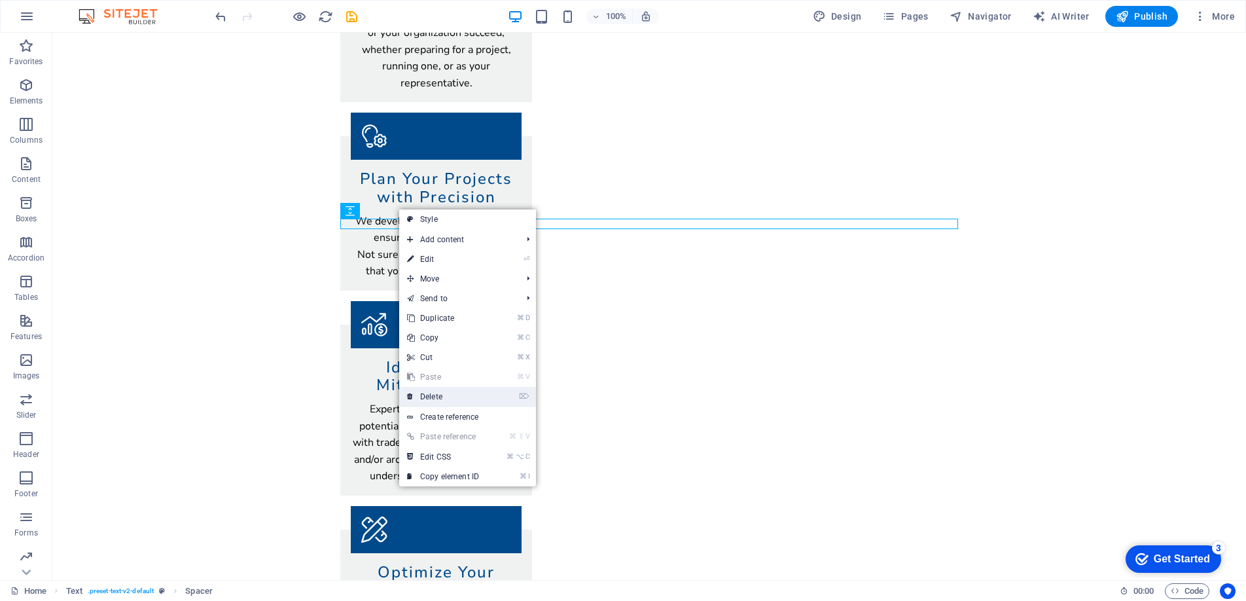
click at [438, 393] on link "⌦ Delete" at bounding box center [443, 397] width 88 height 20
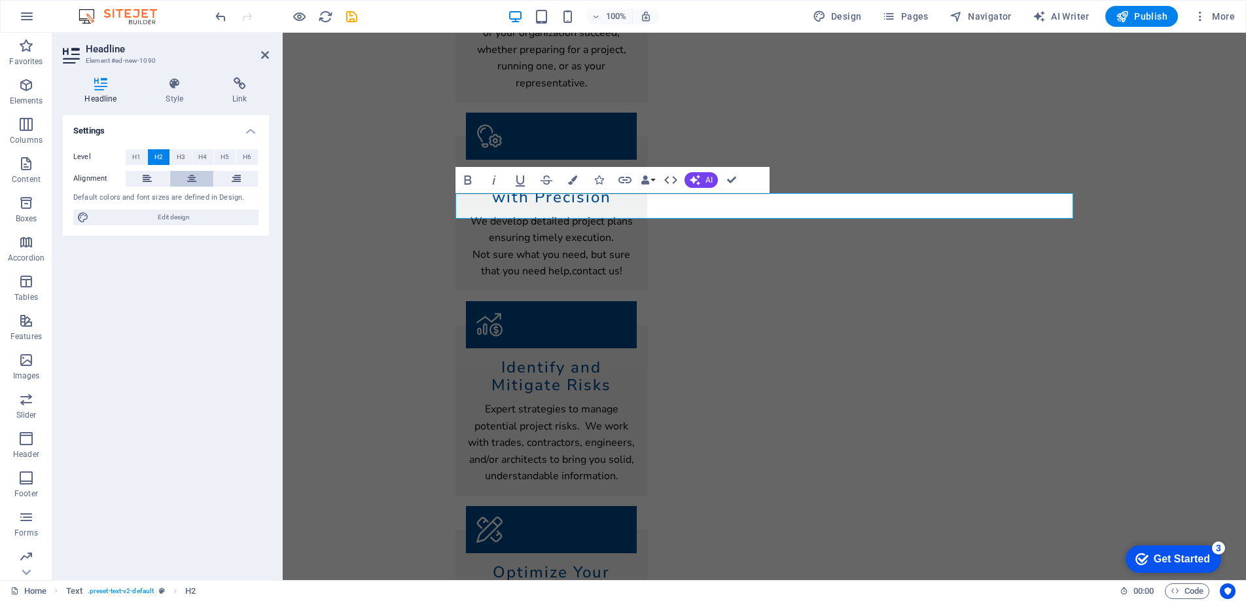
click at [191, 179] on icon at bounding box center [191, 179] width 9 height 16
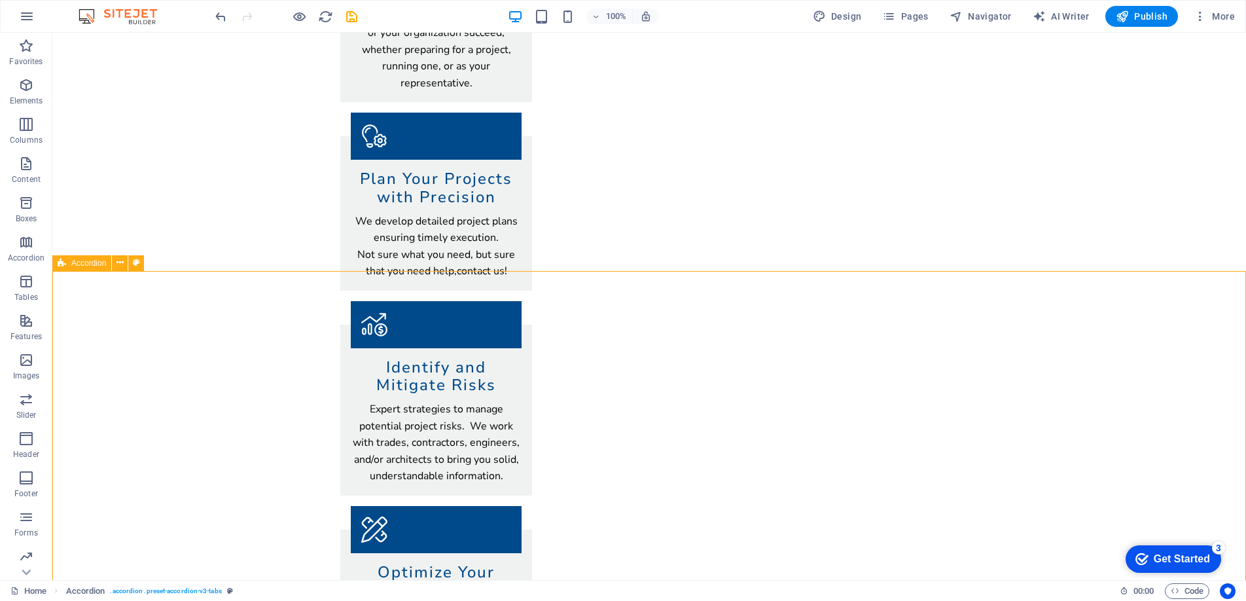
click at [90, 264] on span "Accordion" at bounding box center [88, 263] width 35 height 8
select select "rem"
select select "preset-accordion-v3-tabs"
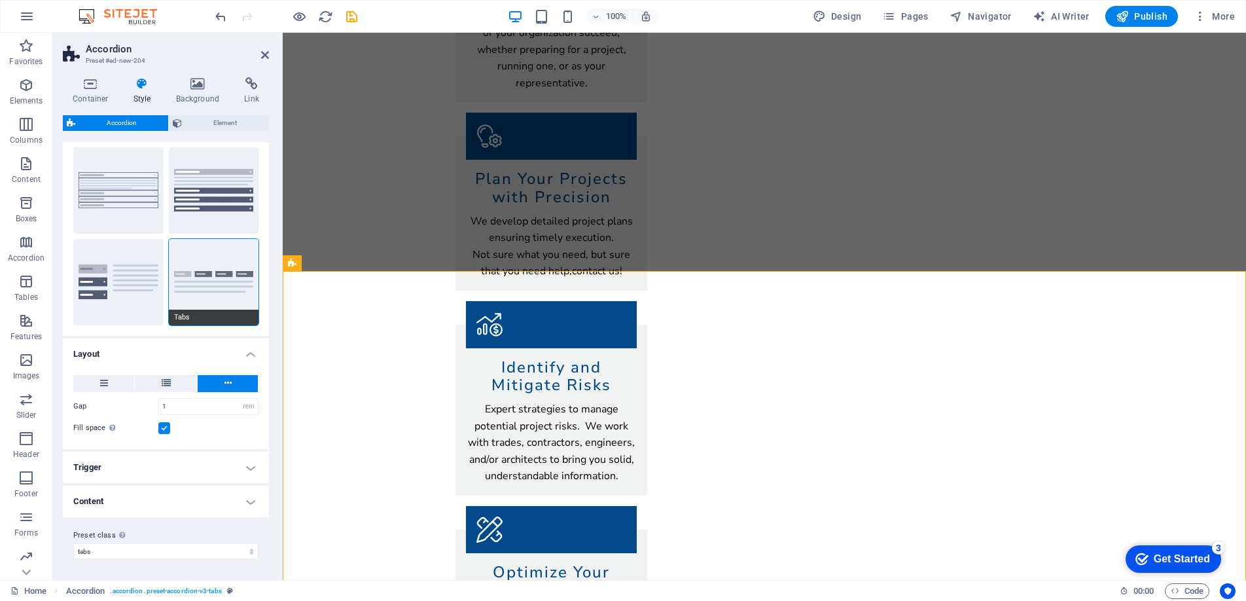
scroll to position [0, 0]
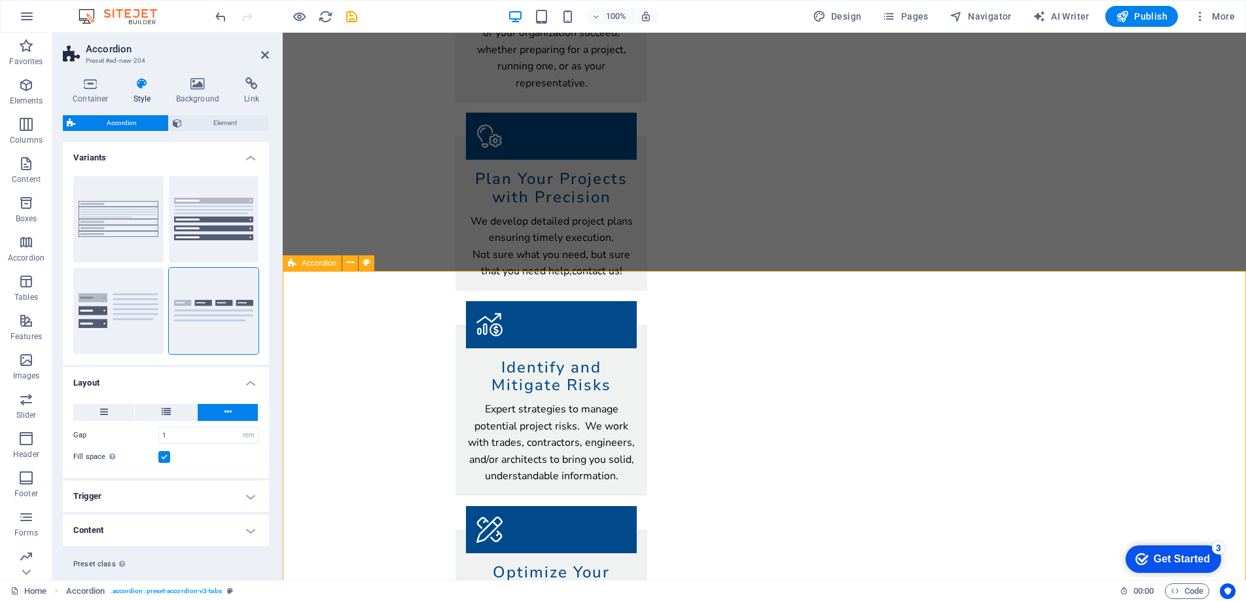
click at [92, 80] on icon at bounding box center [91, 83] width 56 height 13
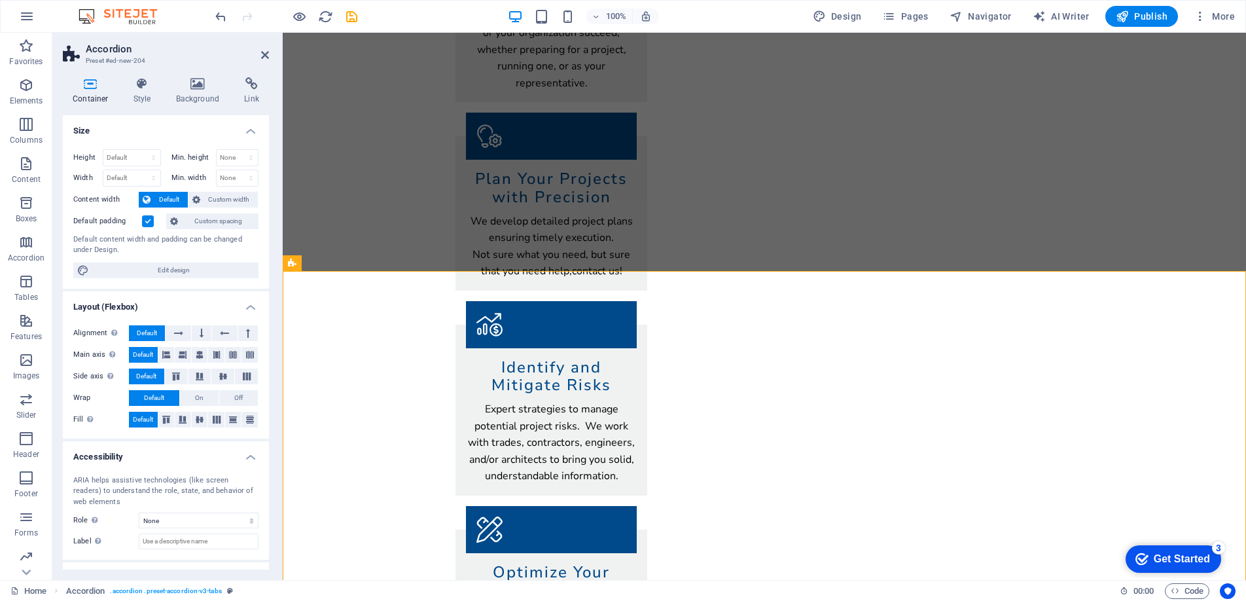
click at [147, 217] on label at bounding box center [148, 221] width 12 height 12
click at [0, 0] on input "Default padding" at bounding box center [0, 0] width 0 height 0
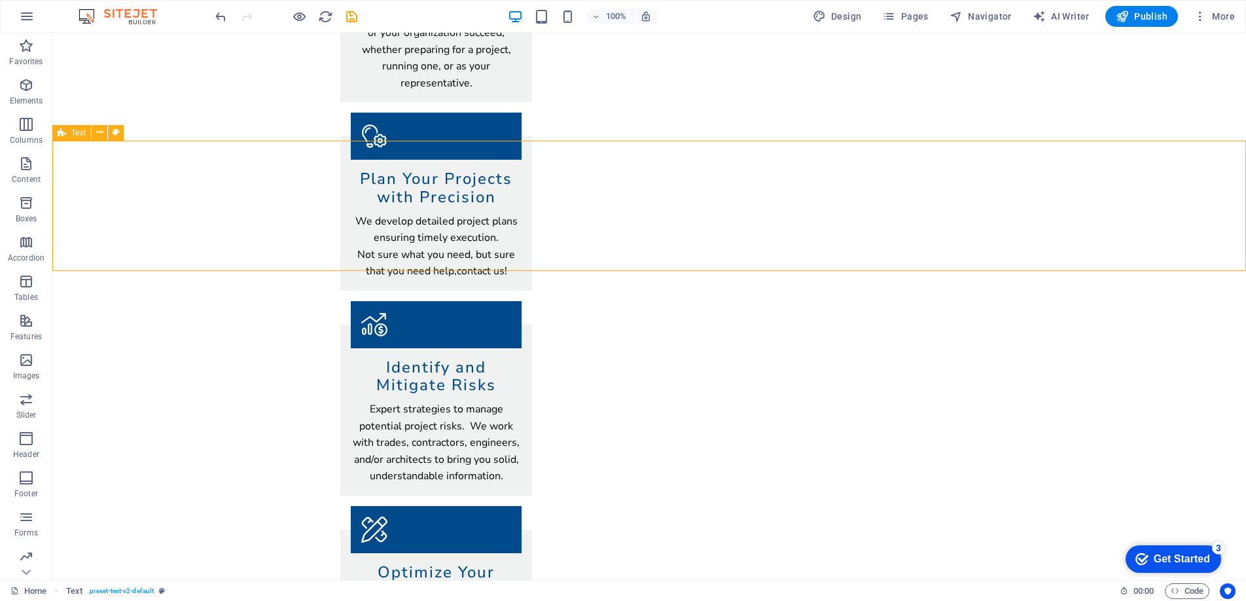
select select "preset-text-v2-default"
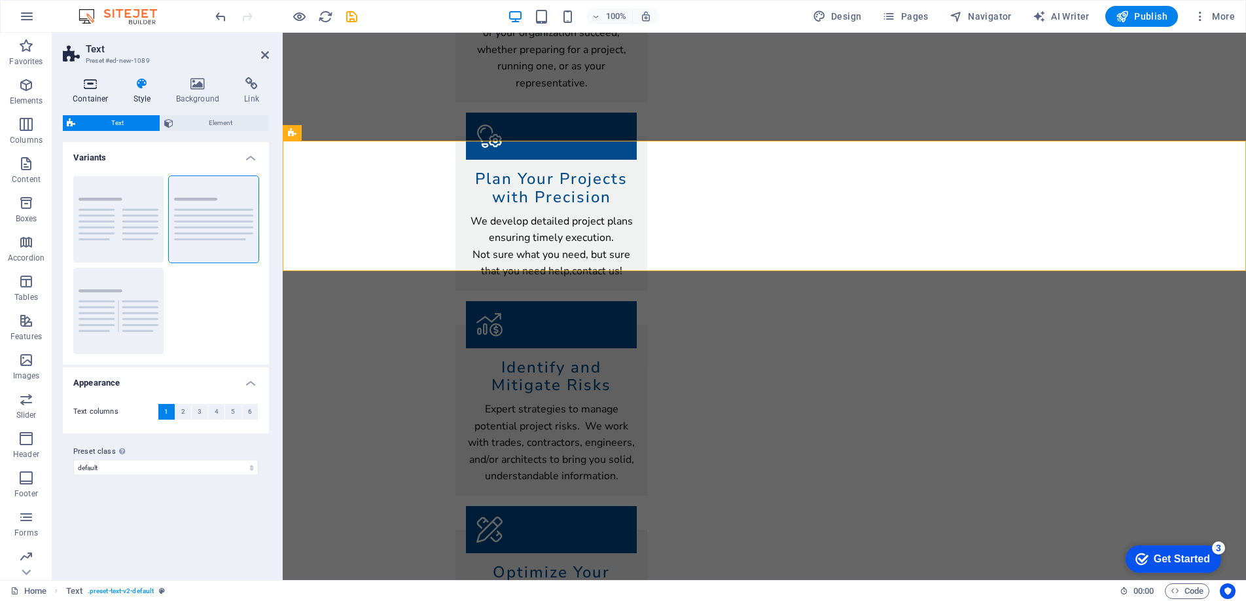
click at [88, 82] on icon at bounding box center [91, 83] width 56 height 13
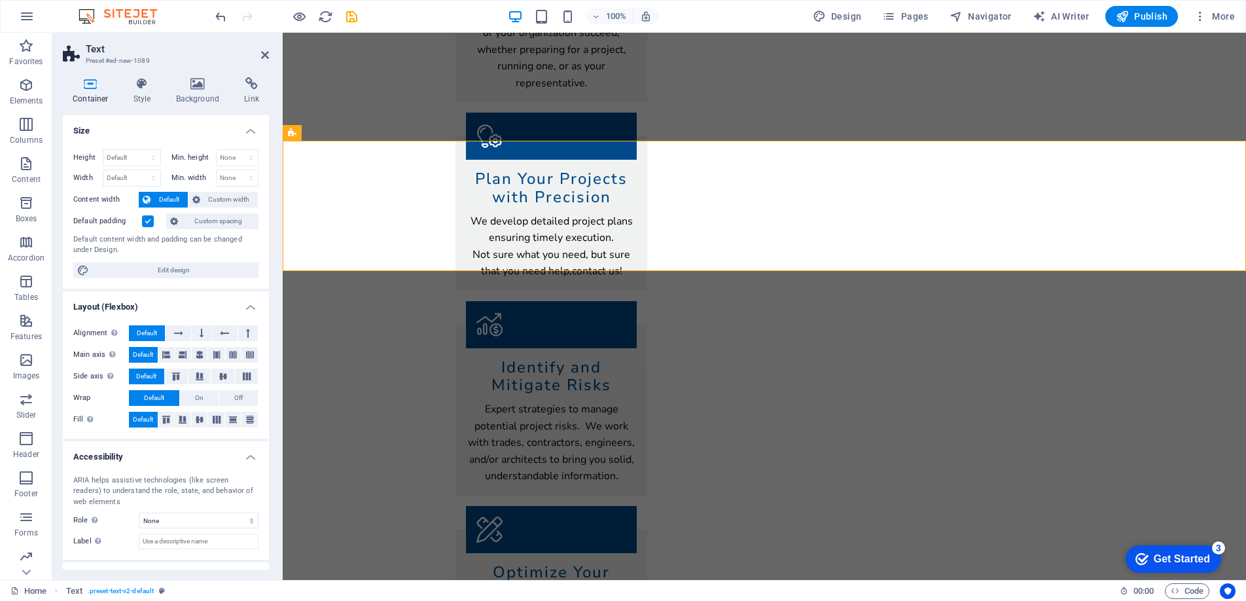
click at [142, 221] on label at bounding box center [148, 221] width 12 height 12
click at [0, 0] on input "Default padding" at bounding box center [0, 0] width 0 height 0
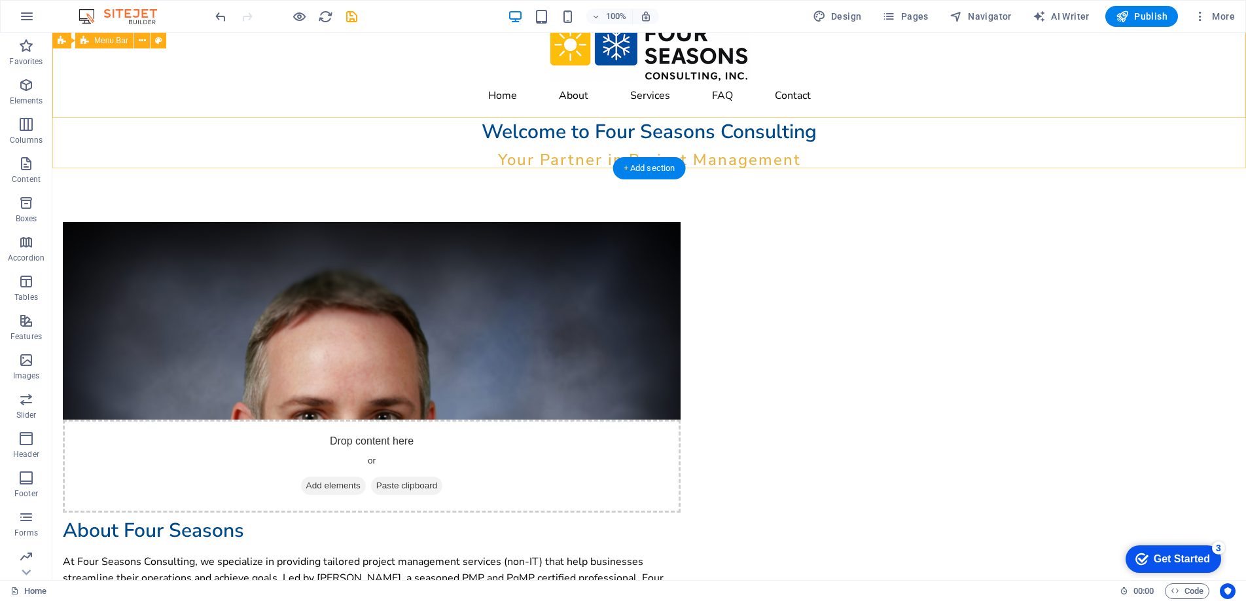
scroll to position [69, 0]
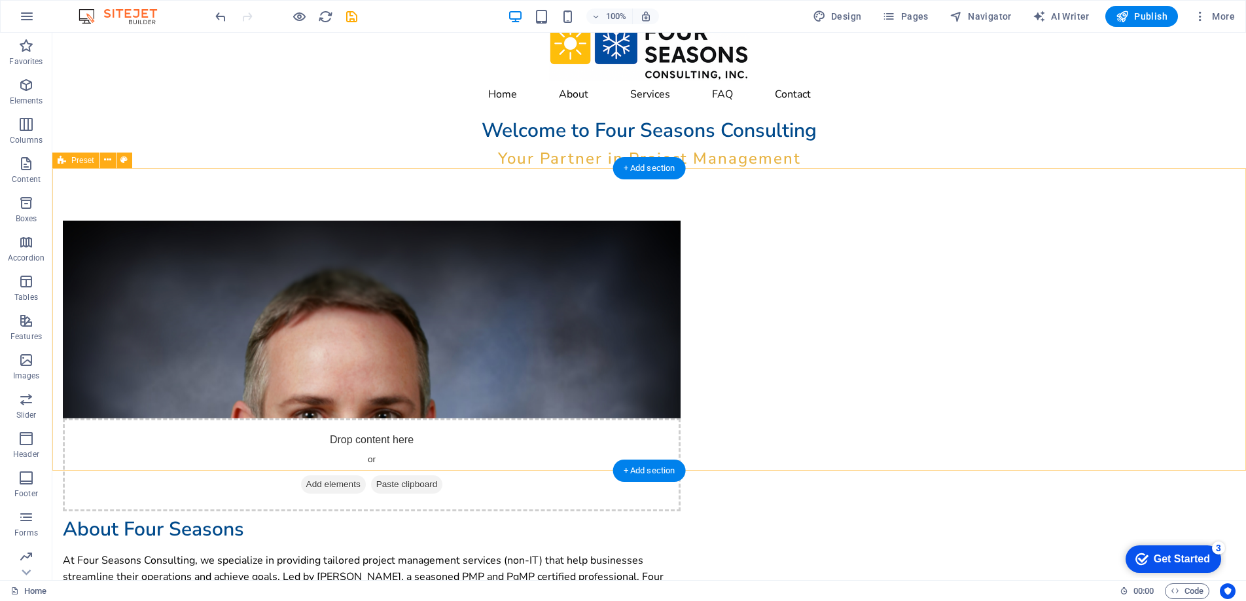
click at [573, 189] on div "Drop content here or Add elements Paste clipboard About Four Seasons At Four Se…" at bounding box center [648, 425] width 1193 height 514
